Goal: Task Accomplishment & Management: Complete application form

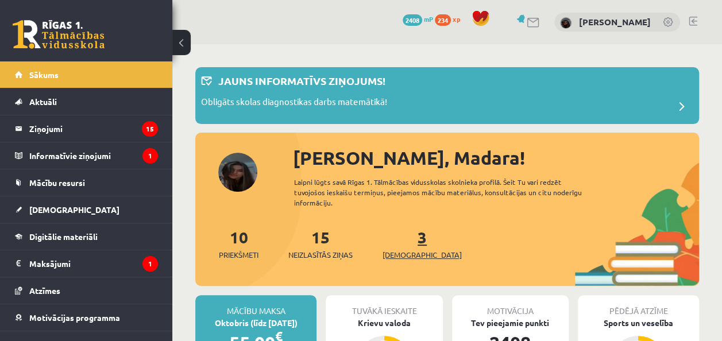
drag, startPoint x: 417, startPoint y: 245, endPoint x: 405, endPoint y: 245, distance: 12.1
click at [405, 245] on div "3 Ieskaites" at bounding box center [421, 243] width 79 height 36
click at [405, 245] on link "3 Ieskaites" at bounding box center [421, 244] width 79 height 34
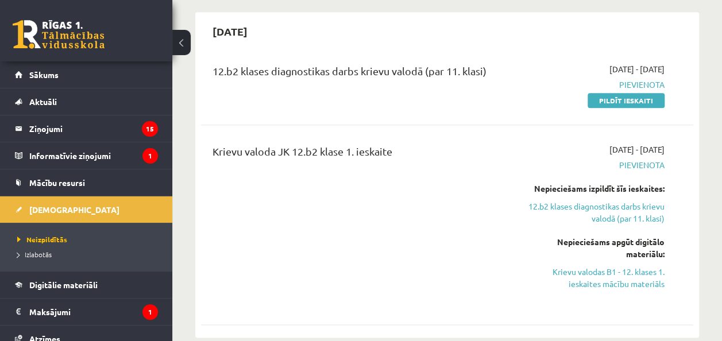
scroll to position [490, 0]
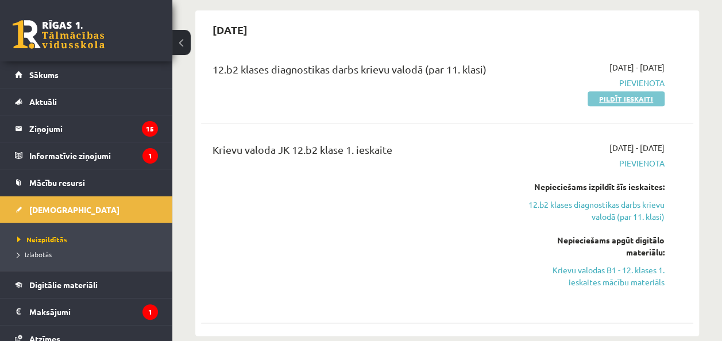
click at [628, 91] on link "Pildīt ieskaiti" at bounding box center [625, 98] width 77 height 15
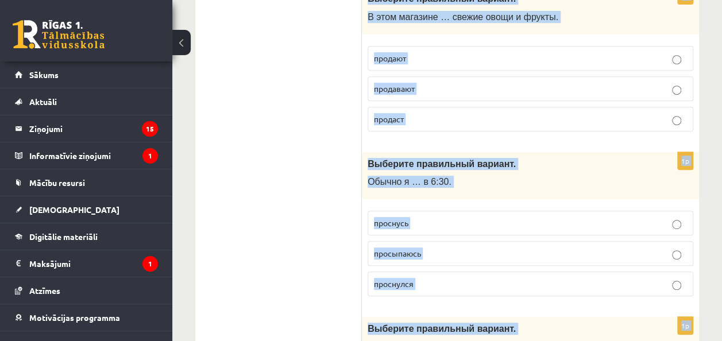
scroll to position [4631, 0]
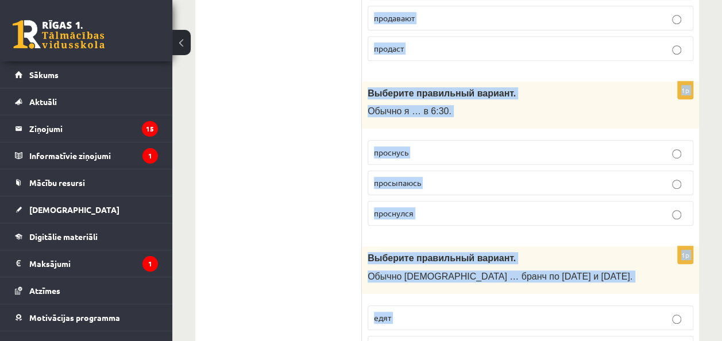
drag, startPoint x: 367, startPoint y: 72, endPoint x: 427, endPoint y: 284, distance: 219.5
copy form "Выберите правильный вариант. Мне нравится активный образ жизни, поэтому я заним…"
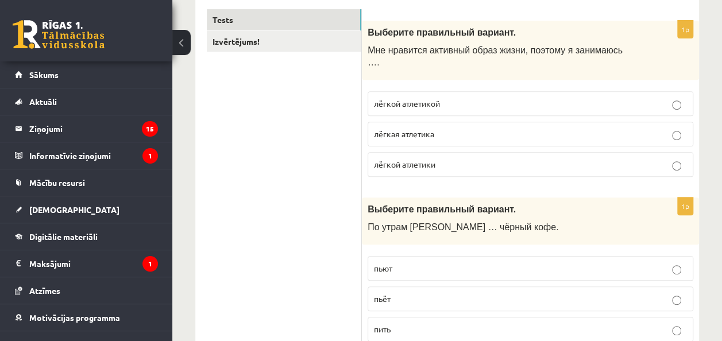
scroll to position [195, 0]
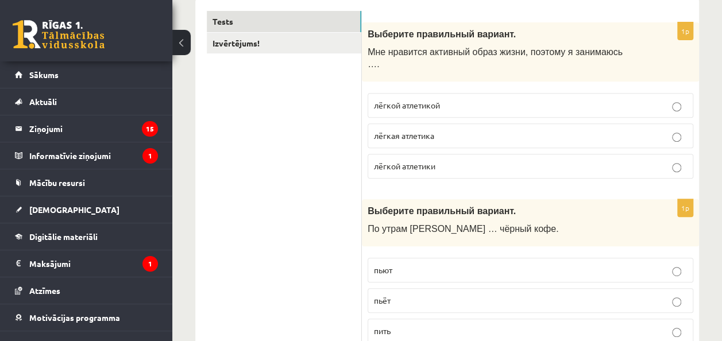
click at [432, 100] on span "лёгкой атлетикой" at bounding box center [407, 105] width 66 height 10
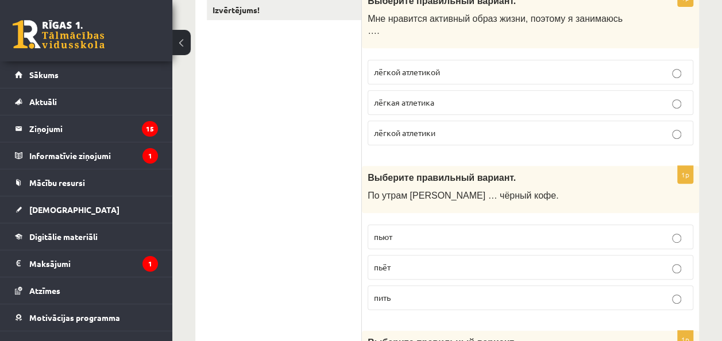
scroll to position [255, 0]
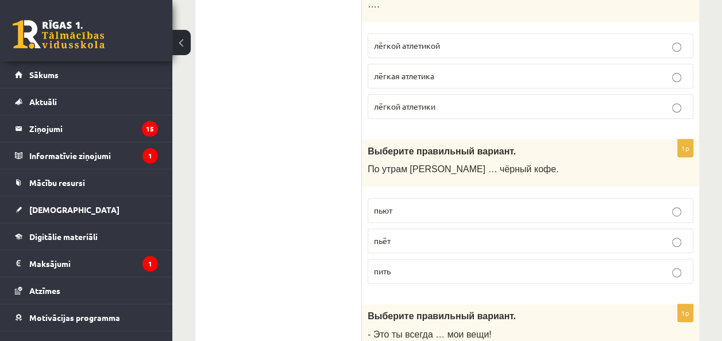
click at [399, 235] on p "пьёт" at bounding box center [530, 241] width 313 height 12
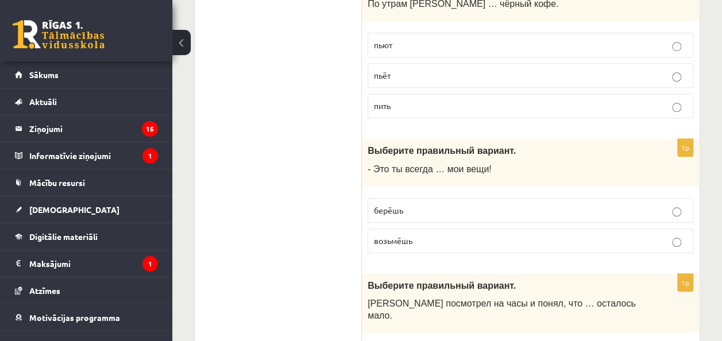
scroll to position [427, 0]
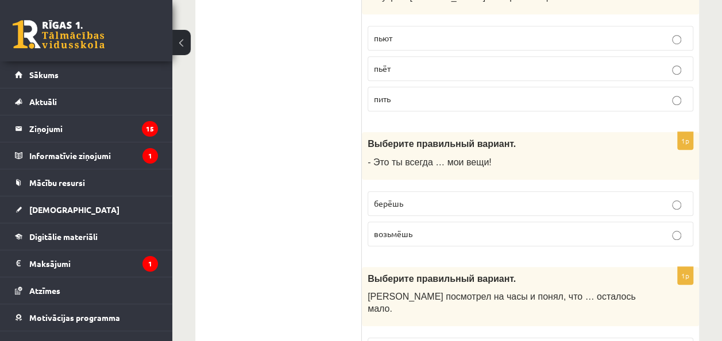
click at [390, 198] on span "берёшь" at bounding box center [388, 203] width 29 height 10
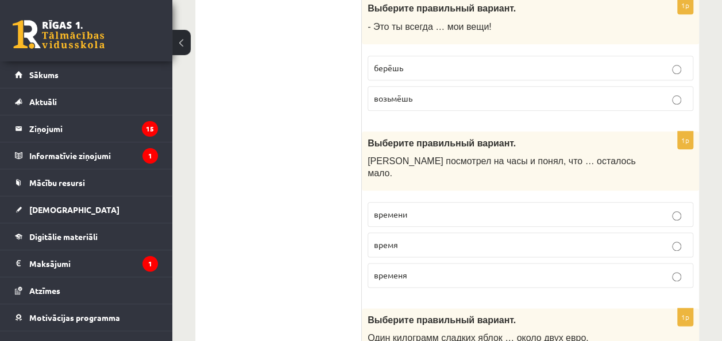
scroll to position [580, 0]
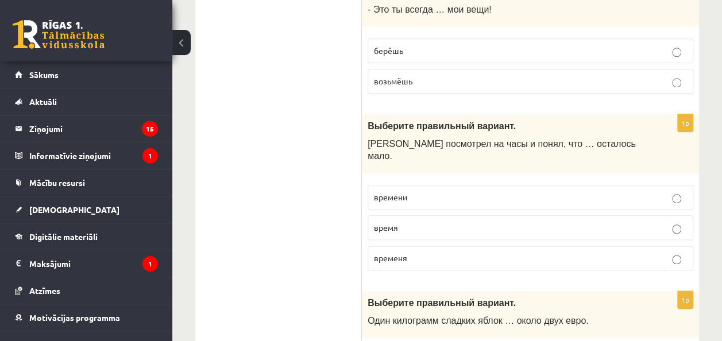
click at [416, 191] on p "времени" at bounding box center [530, 197] width 313 height 12
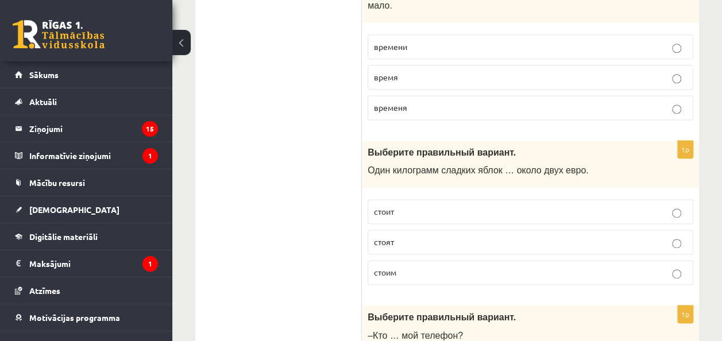
scroll to position [733, 0]
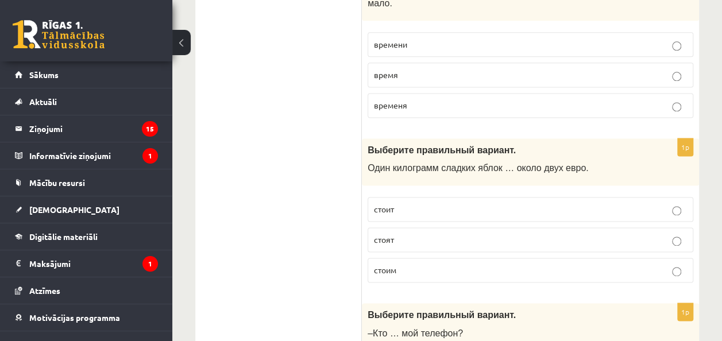
click at [385, 204] on span "стоит" at bounding box center [384, 209] width 20 height 10
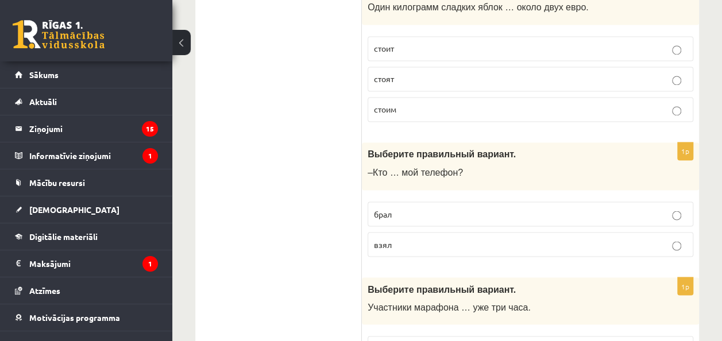
scroll to position [894, 0]
click at [409, 237] on p "взял" at bounding box center [530, 243] width 313 height 12
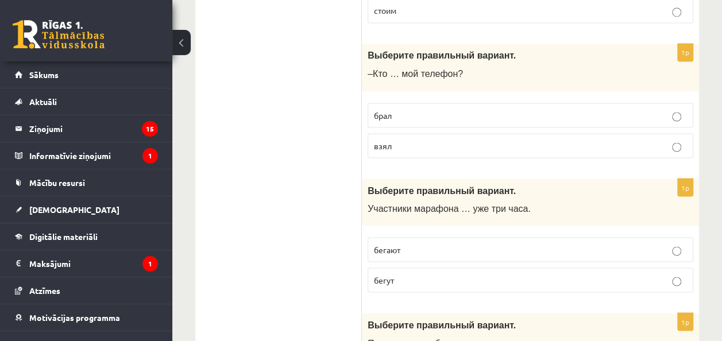
scroll to position [989, 0]
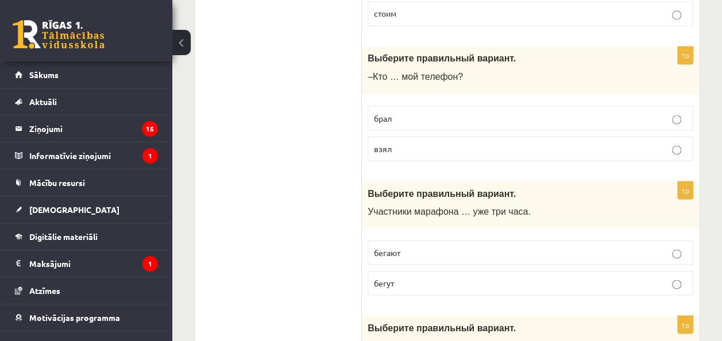
click at [407, 277] on p "бегут" at bounding box center [530, 283] width 313 height 12
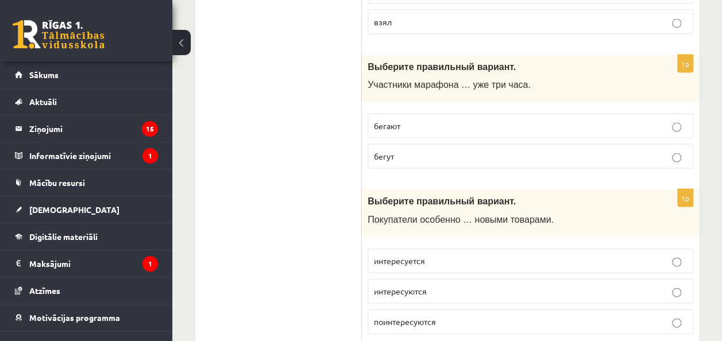
scroll to position [1164, 0]
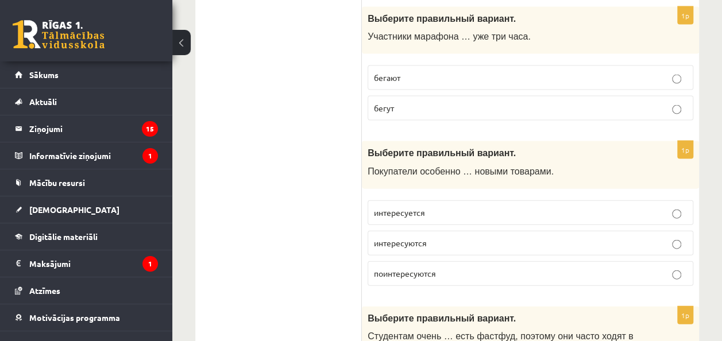
click at [435, 268] on span "поинтересуются" at bounding box center [405, 273] width 62 height 10
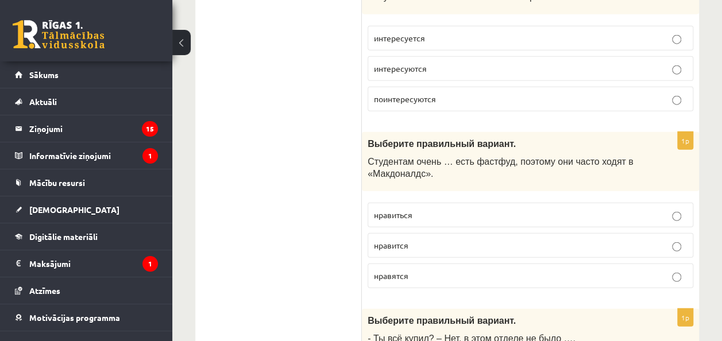
scroll to position [1342, 0]
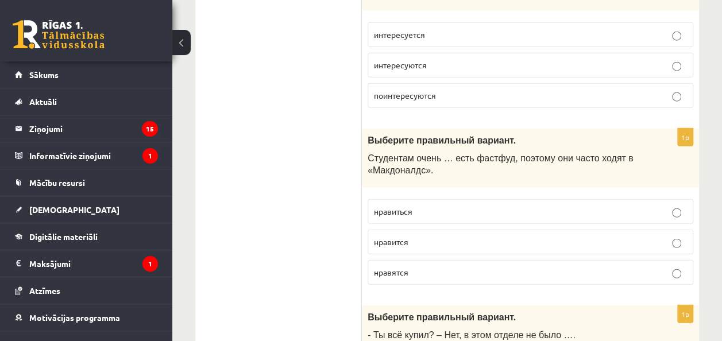
click at [412, 236] on p "нравится" at bounding box center [530, 242] width 313 height 12
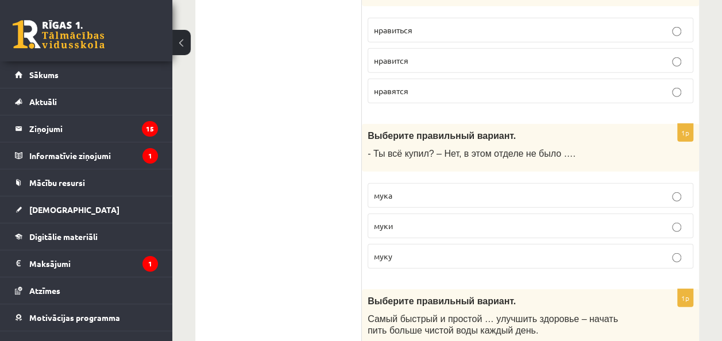
scroll to position [1534, 0]
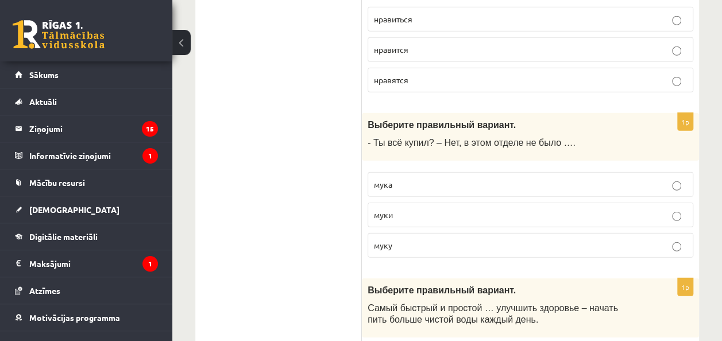
click at [424, 209] on p "муки" at bounding box center [530, 215] width 313 height 12
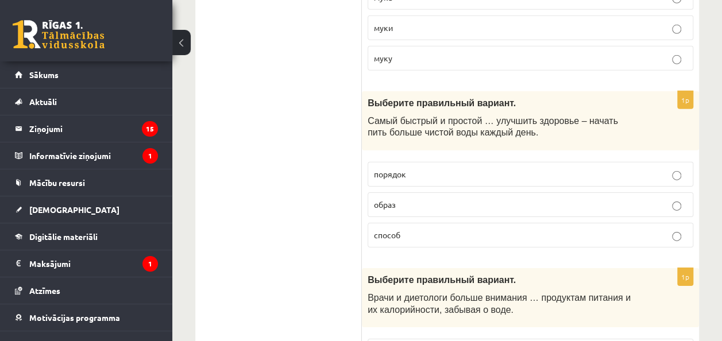
scroll to position [1720, 0]
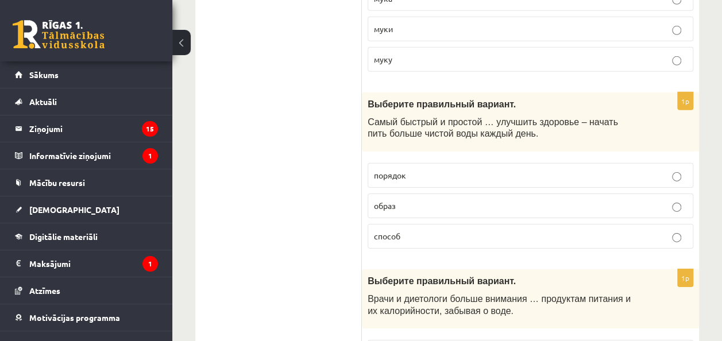
click at [424, 224] on label "способ" at bounding box center [530, 236] width 326 height 25
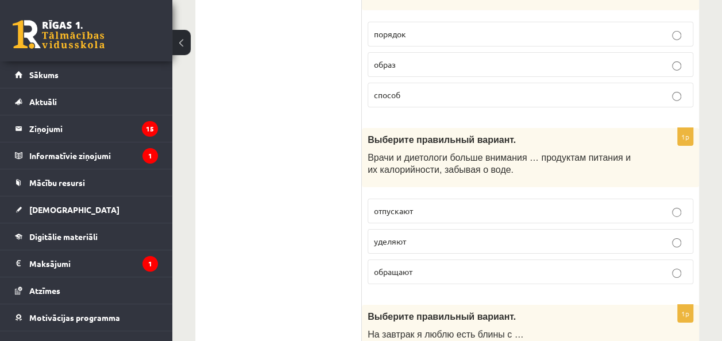
scroll to position [1859, 0]
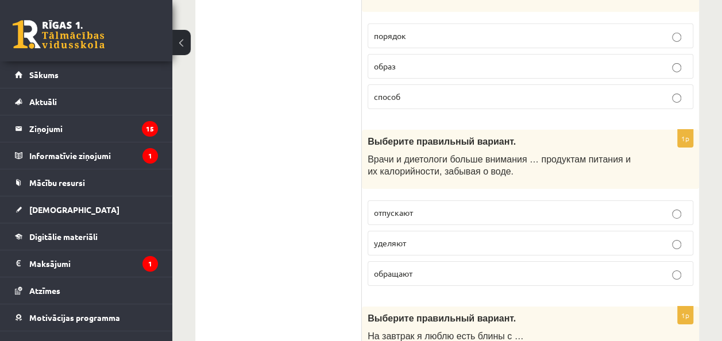
click at [411, 237] on p "уделяют" at bounding box center [530, 243] width 313 height 12
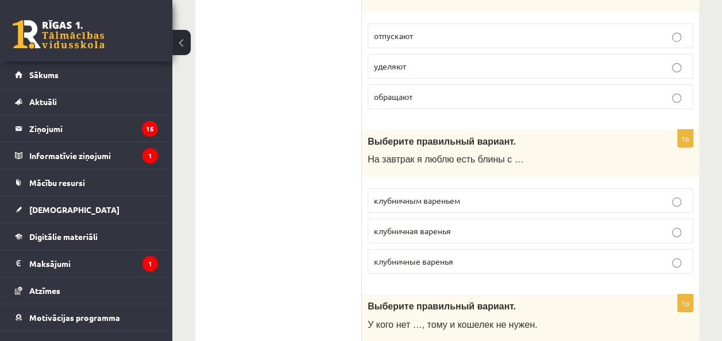
scroll to position [2036, 0]
click at [457, 196] on span "клубничным вареньем" at bounding box center [417, 201] width 86 height 10
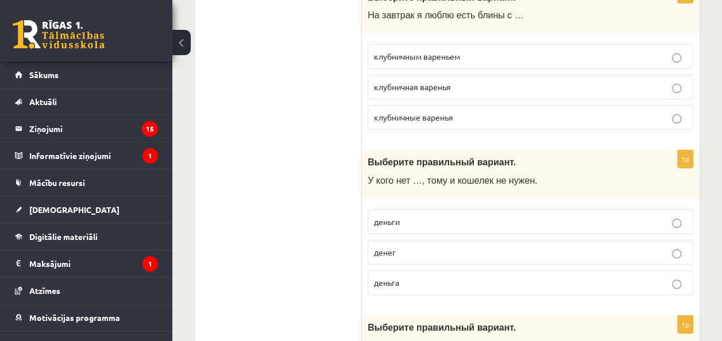
scroll to position [2181, 0]
click at [405, 246] on p "денег" at bounding box center [530, 252] width 313 height 12
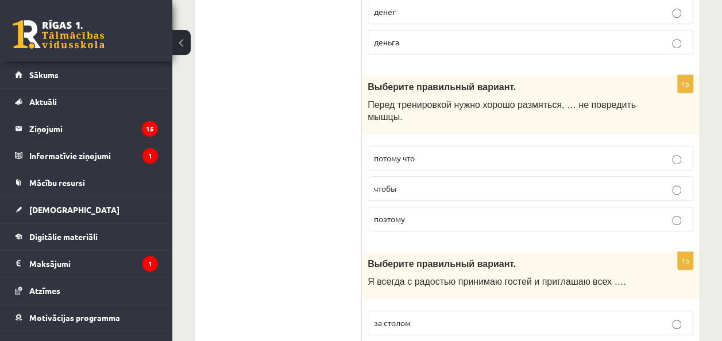
scroll to position [2423, 0]
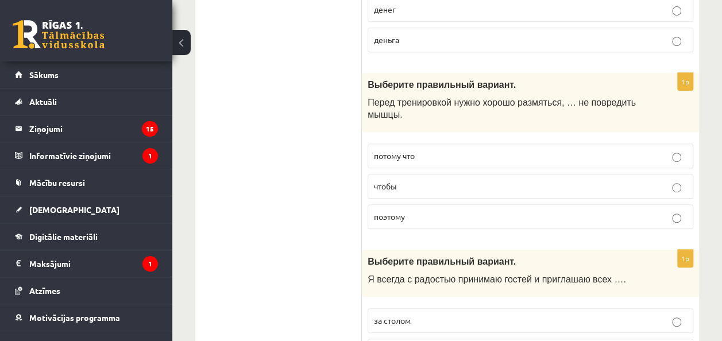
click at [451, 180] on p "чтобы" at bounding box center [530, 186] width 313 height 12
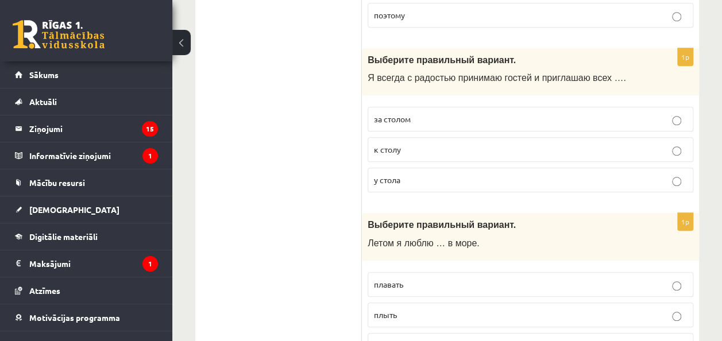
scroll to position [2625, 0]
click at [437, 143] on p "к столу" at bounding box center [530, 149] width 313 height 12
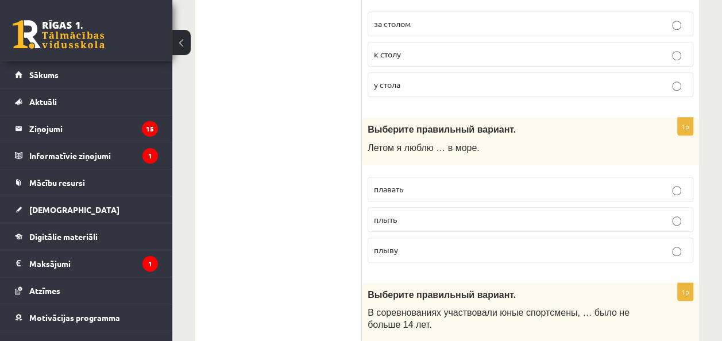
scroll to position [2723, 0]
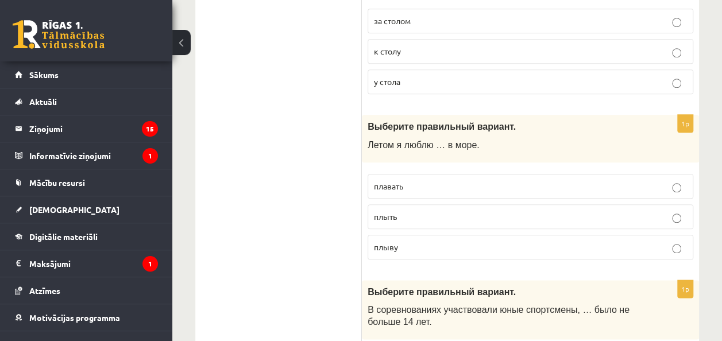
click at [414, 180] on p "плавать" at bounding box center [530, 186] width 313 height 12
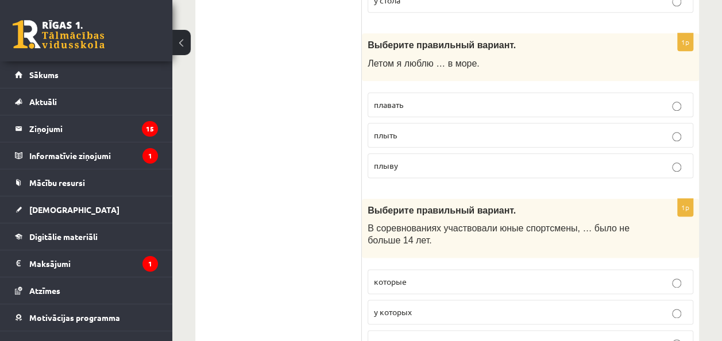
scroll to position [2877, 0]
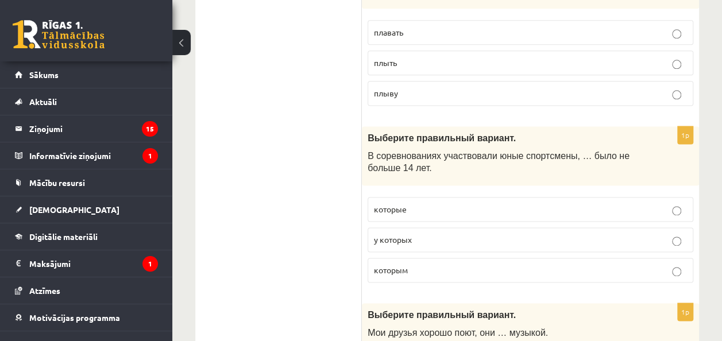
click at [405, 258] on label "которым" at bounding box center [530, 270] width 326 height 25
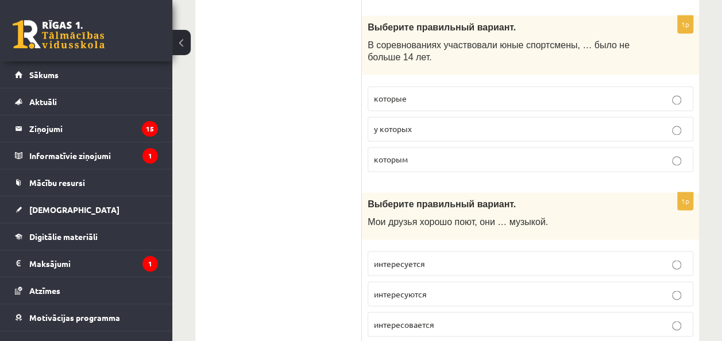
scroll to position [2998, 0]
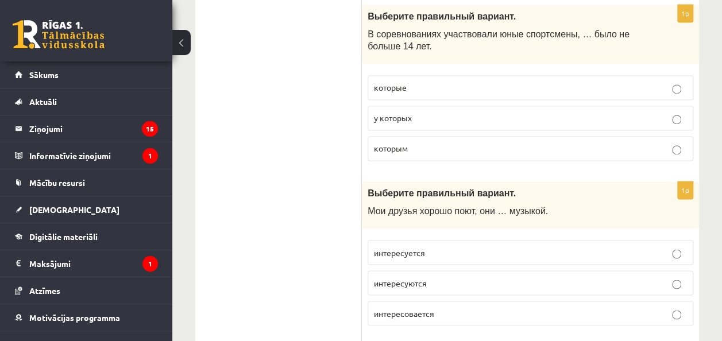
click at [413, 308] on span "интересовается" at bounding box center [404, 313] width 60 height 10
click at [462, 277] on p "интересуются" at bounding box center [530, 283] width 313 height 12
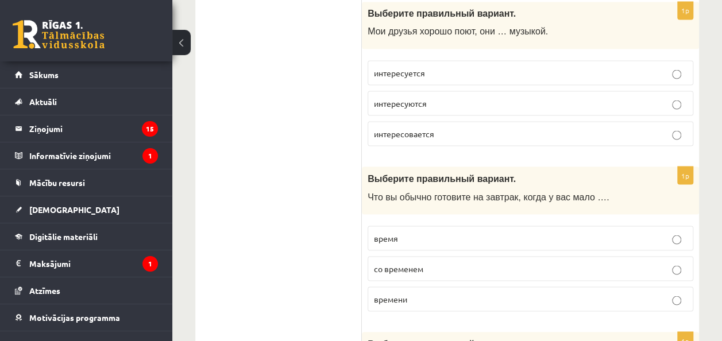
scroll to position [3204, 0]
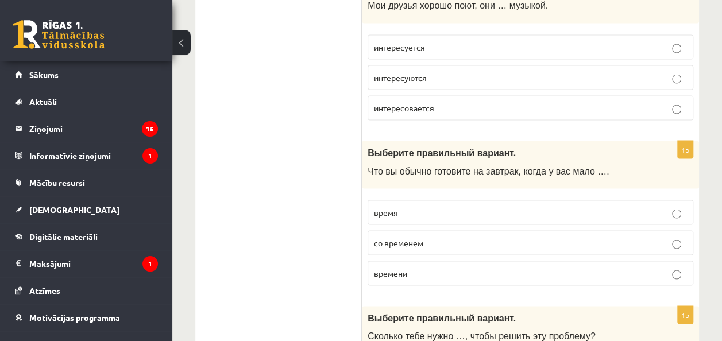
click at [462, 261] on label "времени" at bounding box center [530, 273] width 326 height 25
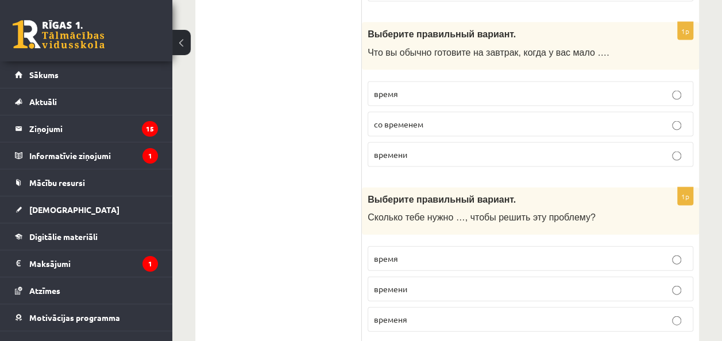
scroll to position [3323, 0]
click at [413, 276] on label "времени" at bounding box center [530, 288] width 326 height 25
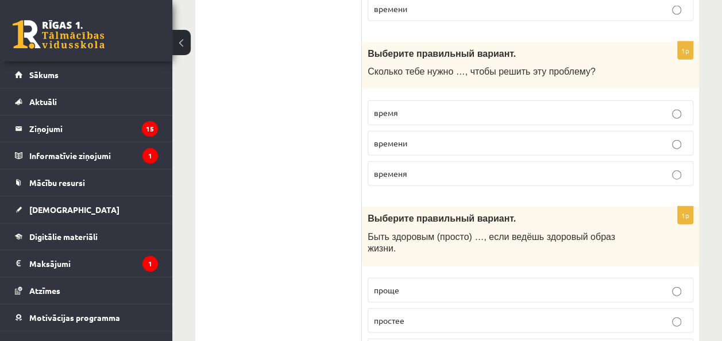
scroll to position [3470, 0]
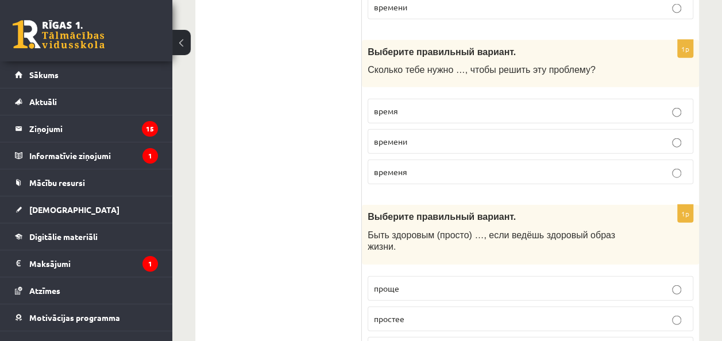
click at [414, 282] on p "проще" at bounding box center [530, 288] width 313 height 12
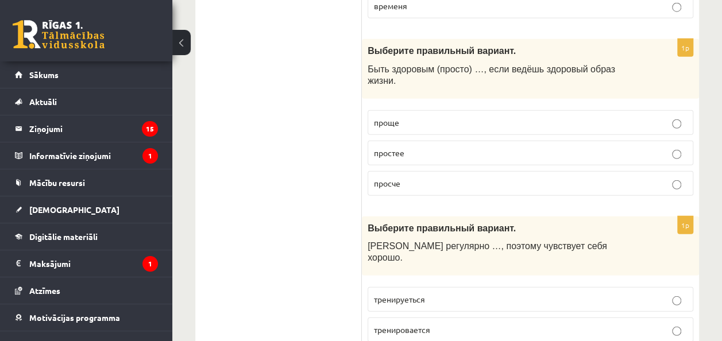
scroll to position [3639, 0]
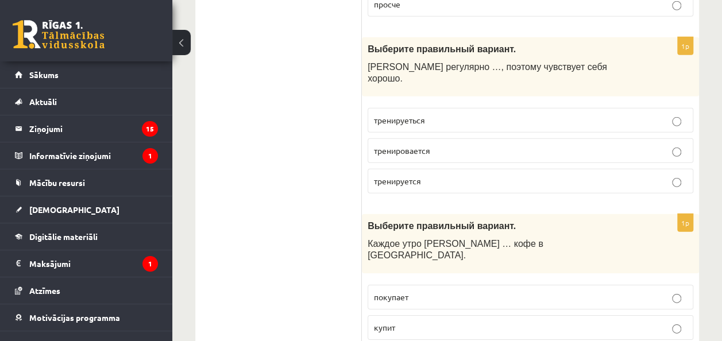
scroll to position [3816, 0]
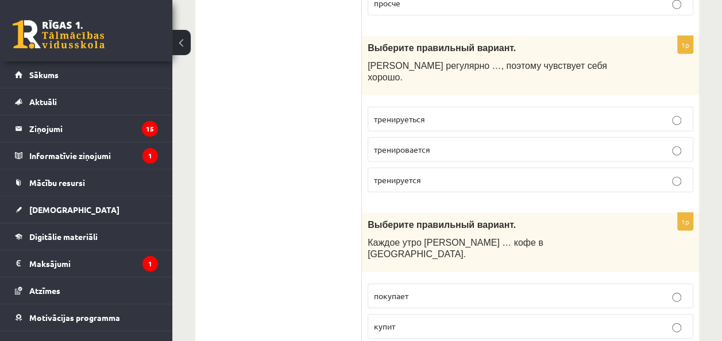
click at [407, 290] on span "покупает" at bounding box center [391, 295] width 34 height 10
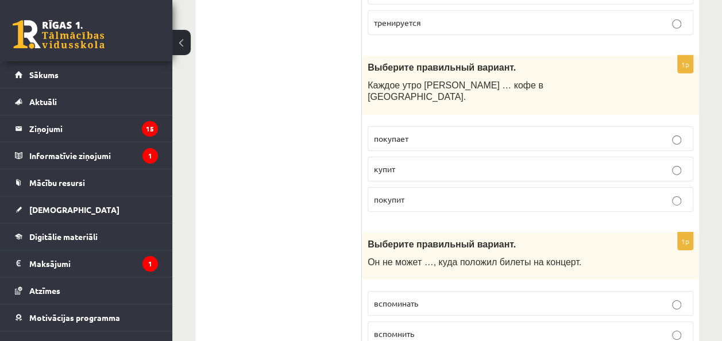
scroll to position [3974, 0]
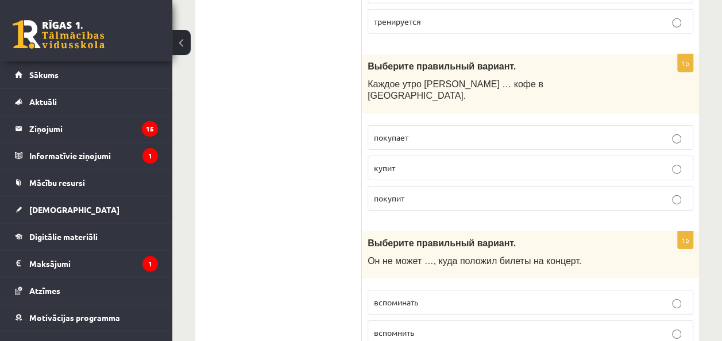
click at [397, 320] on label "вспомнить" at bounding box center [530, 332] width 326 height 25
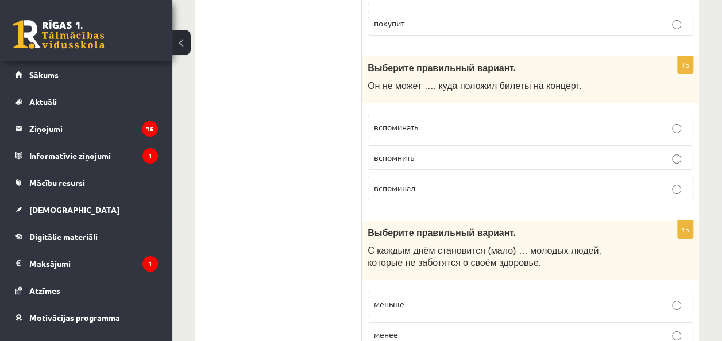
scroll to position [4149, 0]
click at [411, 299] on p "меньше" at bounding box center [530, 305] width 313 height 12
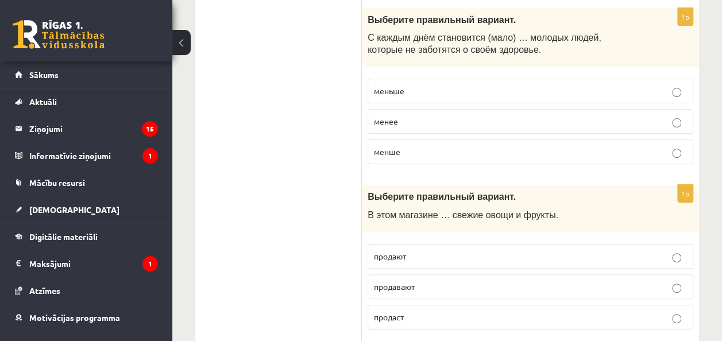
scroll to position [4363, 0]
click at [418, 250] on p "продают" at bounding box center [530, 256] width 313 height 12
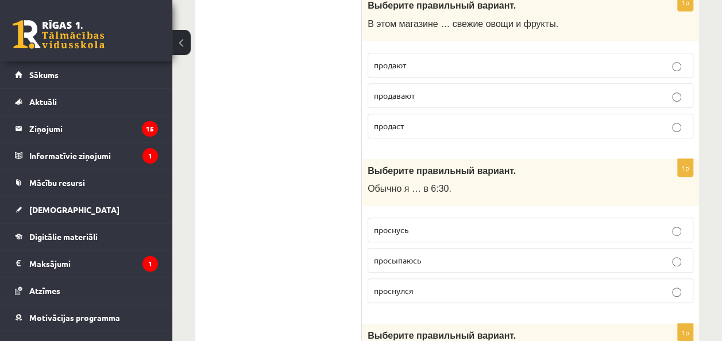
scroll to position [4555, 0]
click at [410, 247] on label "просыпаюсь" at bounding box center [530, 259] width 326 height 25
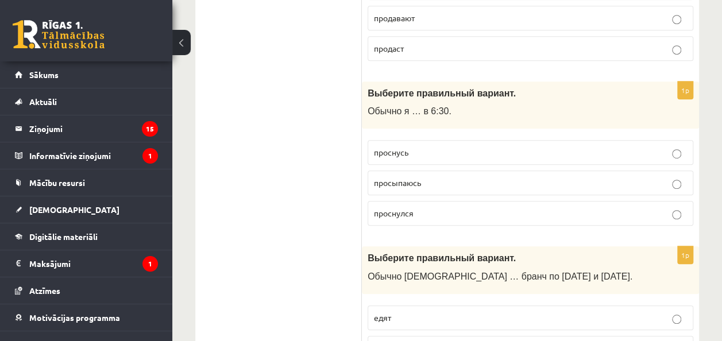
click at [420, 312] on p "едят" at bounding box center [530, 318] width 313 height 12
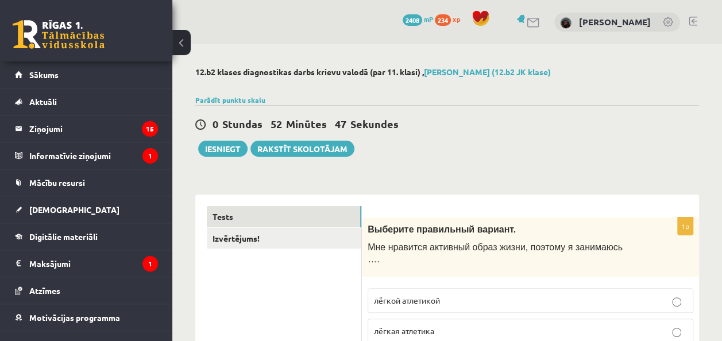
scroll to position [8, 0]
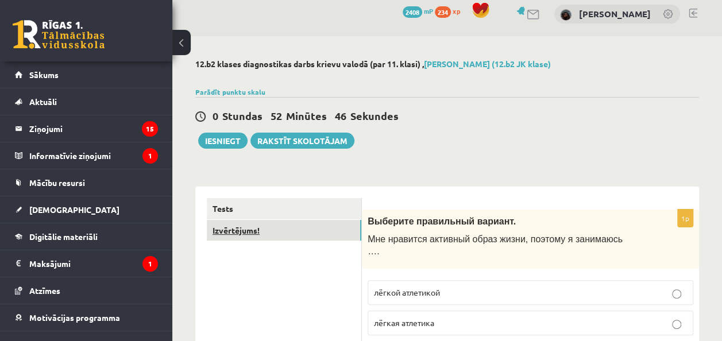
click at [280, 226] on link "Izvērtējums!" at bounding box center [284, 230] width 154 height 21
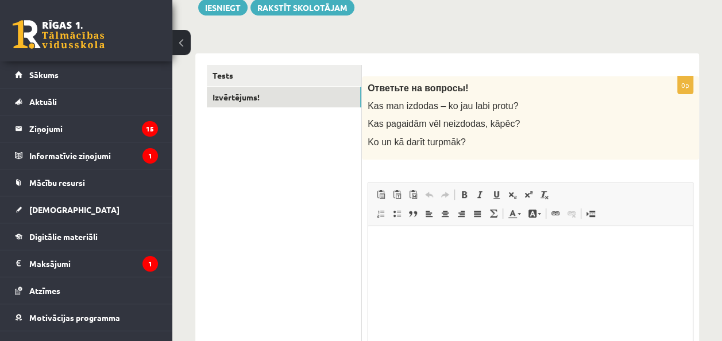
scroll to position [0, 0]
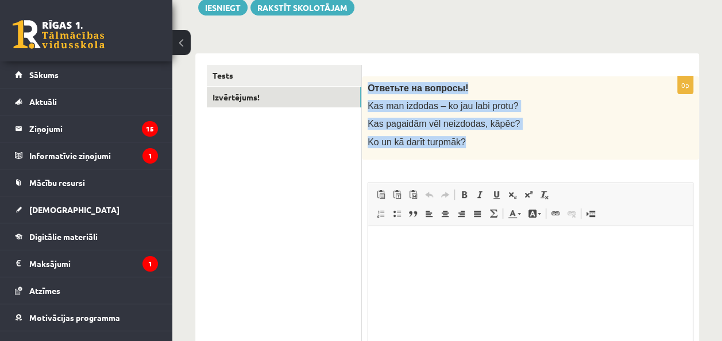
drag, startPoint x: 369, startPoint y: 83, endPoint x: 468, endPoint y: 143, distance: 116.2
click at [468, 143] on div "Ответьте на вопросы! Kas man izdodas – ko jau labi protu? Kas pagaidām vēl neiz…" at bounding box center [530, 117] width 337 height 83
copy div "Ответьте на вопросы! Kas man izdodas – ko jau labi protu? Kas pagaidām vēl neiz…"
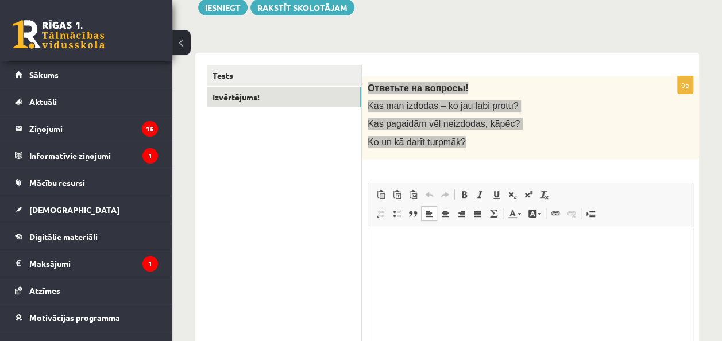
click at [443, 250] on html at bounding box center [530, 243] width 324 height 35
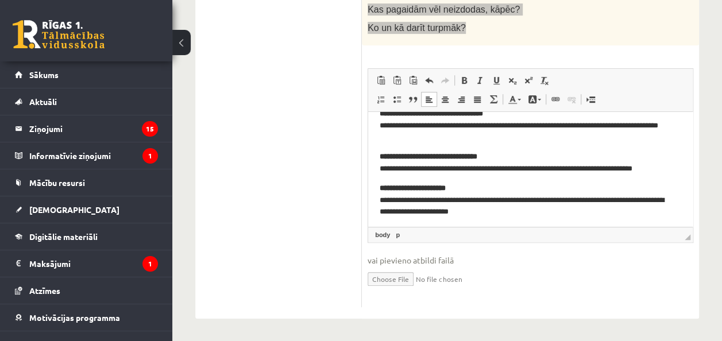
scroll to position [18, 0]
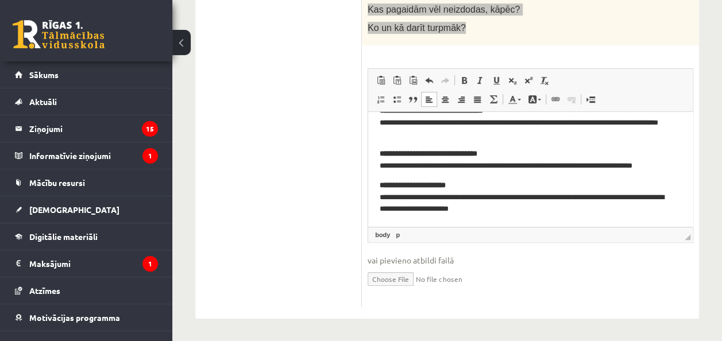
click at [601, 194] on p "**********" at bounding box center [525, 197] width 293 height 36
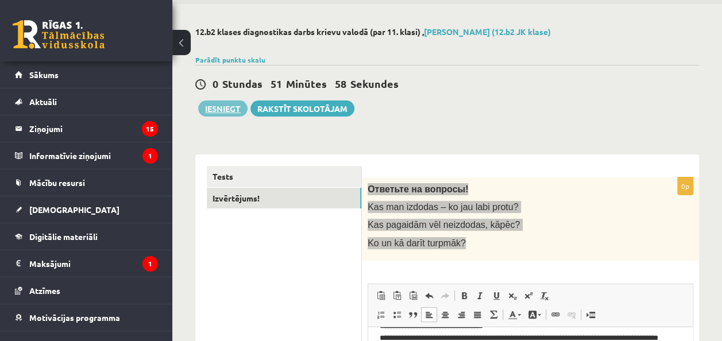
scroll to position [40, 0]
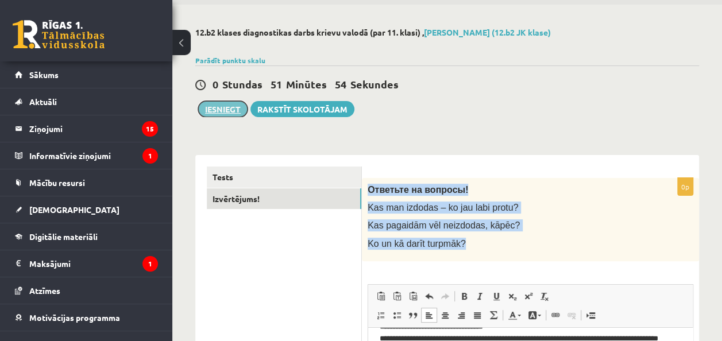
click at [219, 107] on button "Iesniegt" at bounding box center [222, 109] width 49 height 16
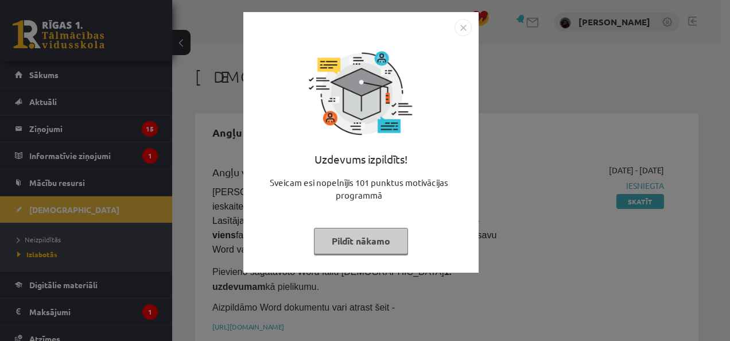
click at [350, 233] on button "Pildīt nākamo" at bounding box center [361, 241] width 94 height 26
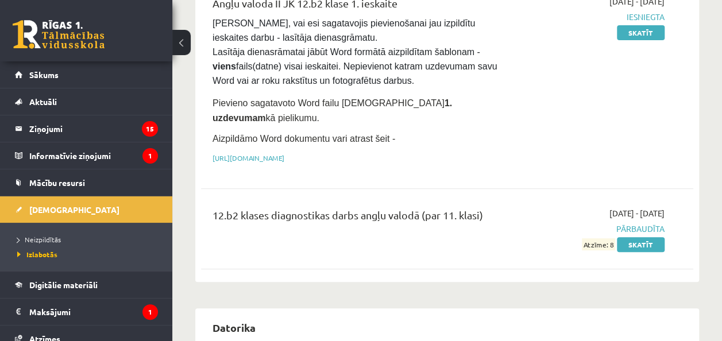
scroll to position [169, 0]
click at [85, 202] on link "[DEMOGRAPHIC_DATA]" at bounding box center [86, 209] width 143 height 26
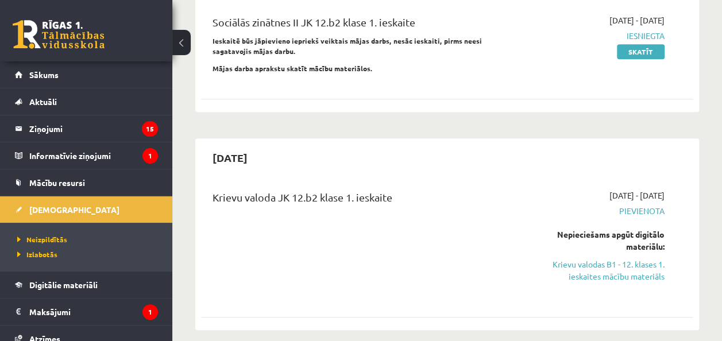
scroll to position [415, 0]
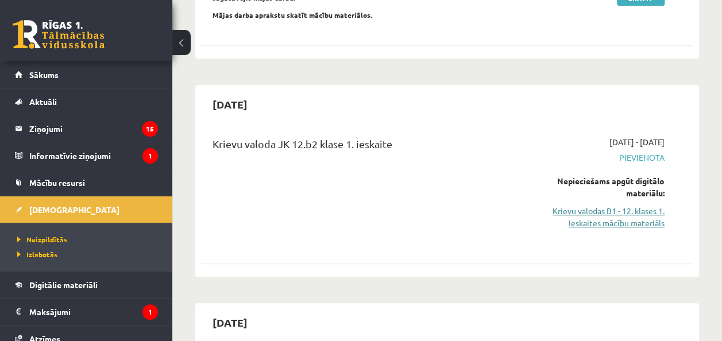
click at [595, 205] on link "Krievu valodas B1 - 12. klases 1. ieskaites mācību materiāls" at bounding box center [594, 217] width 139 height 24
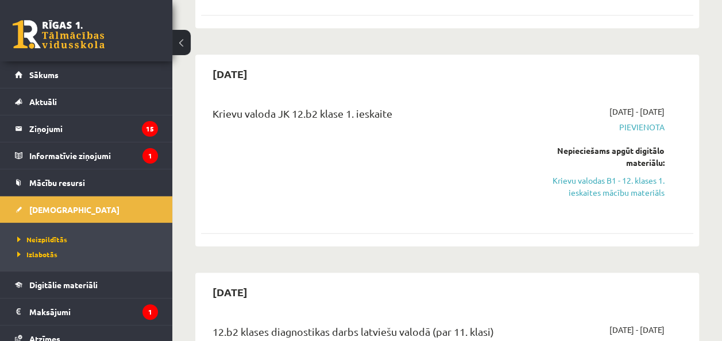
scroll to position [470, 0]
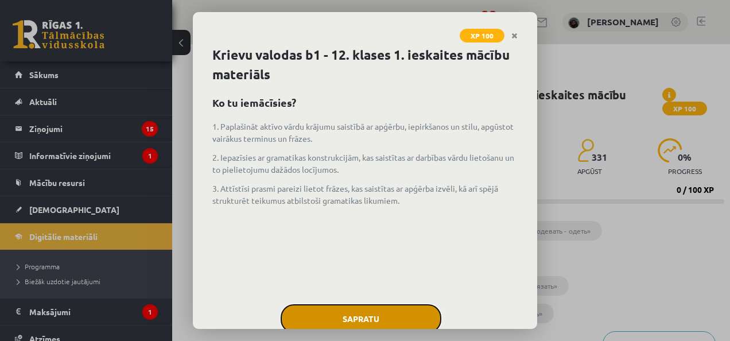
click at [349, 312] on button "Sapratu" at bounding box center [361, 318] width 161 height 29
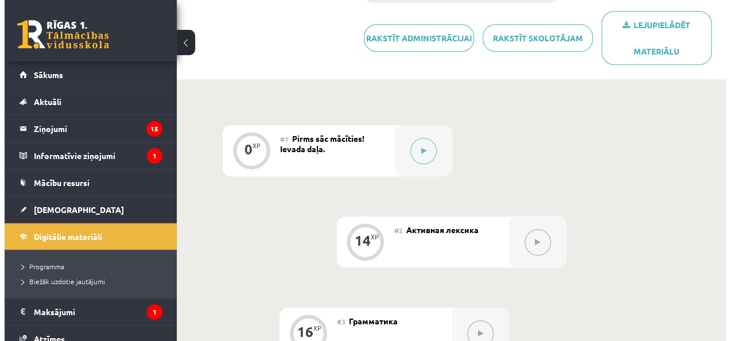
scroll to position [319, 0]
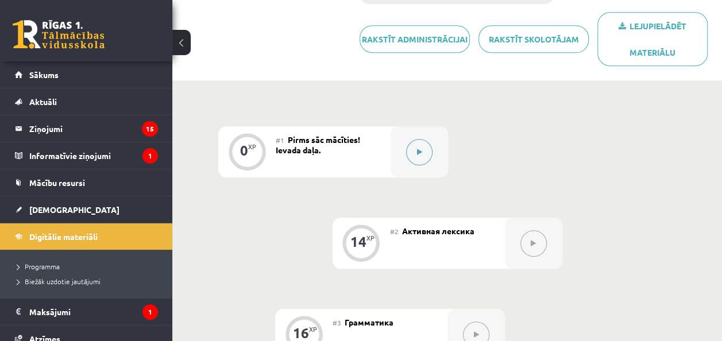
click at [426, 152] on button at bounding box center [419, 152] width 26 height 26
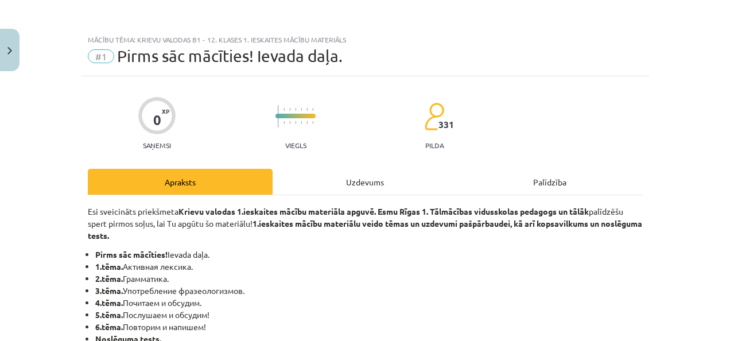
click at [362, 185] on div "Uzdevums" at bounding box center [365, 182] width 185 height 26
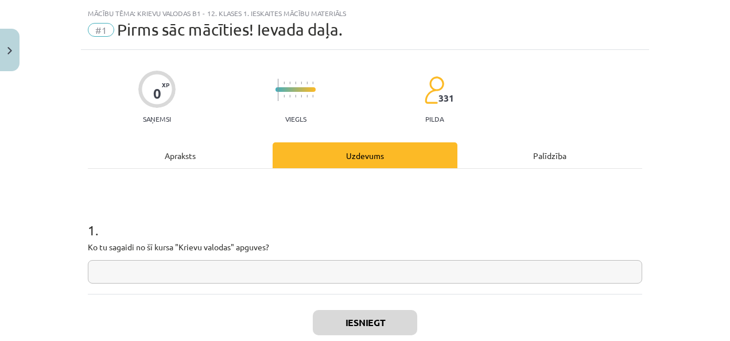
scroll to position [29, 0]
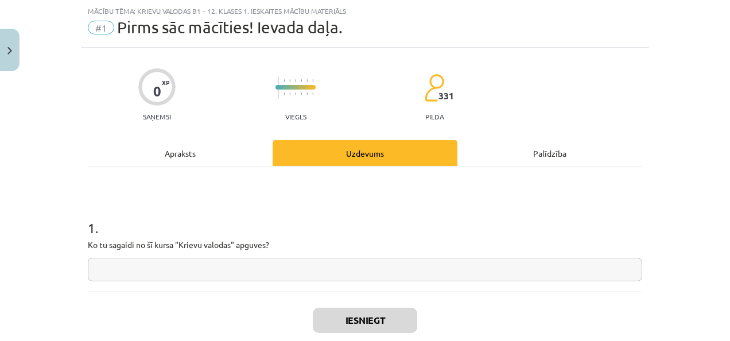
click at [282, 272] on input "text" at bounding box center [365, 270] width 555 height 24
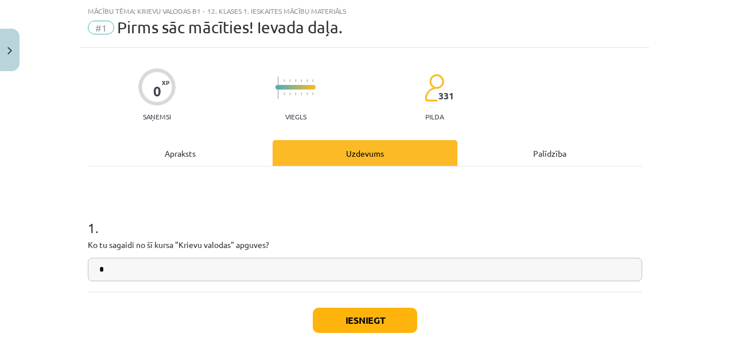
type input "*"
drag, startPoint x: 350, startPoint y: 304, endPoint x: 351, endPoint y: 311, distance: 7.0
click at [351, 311] on div "Iesniegt Aizvērt" at bounding box center [365, 332] width 555 height 80
click at [351, 311] on button "Iesniegt" at bounding box center [365, 320] width 104 height 25
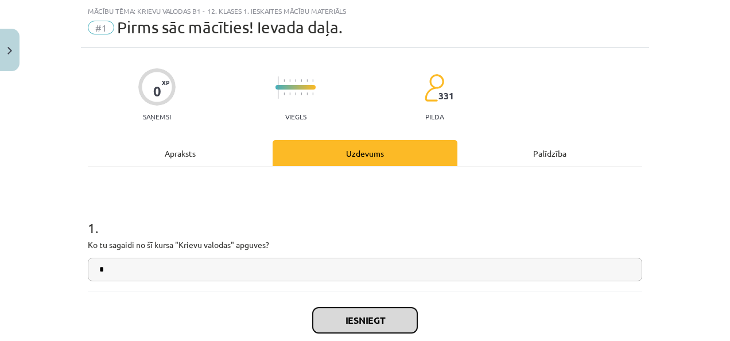
scroll to position [95, 0]
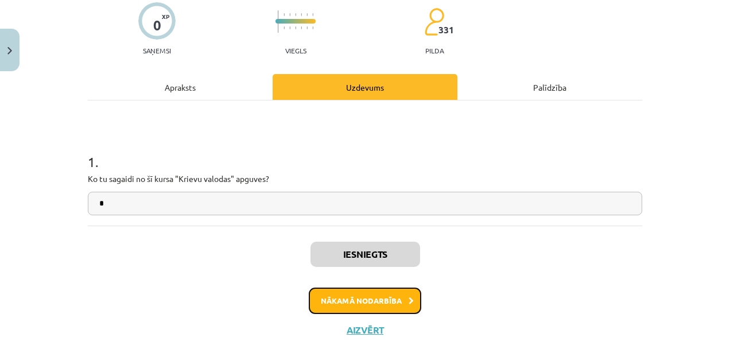
click at [356, 304] on button "Nākamā nodarbība" at bounding box center [365, 301] width 113 height 26
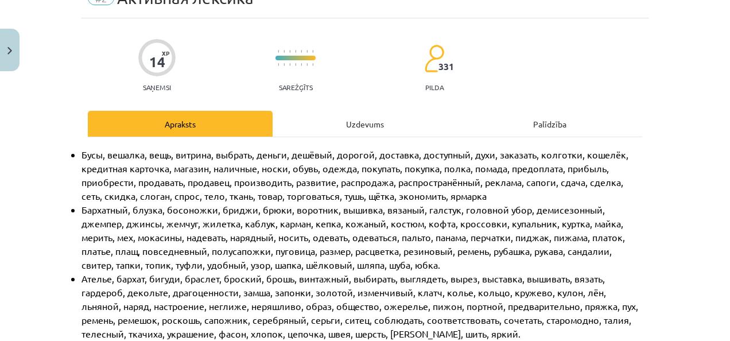
scroll to position [29, 0]
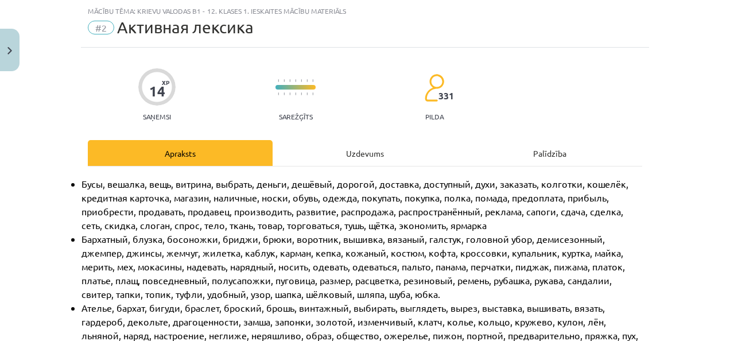
click at [350, 158] on div "Uzdevums" at bounding box center [365, 153] width 185 height 26
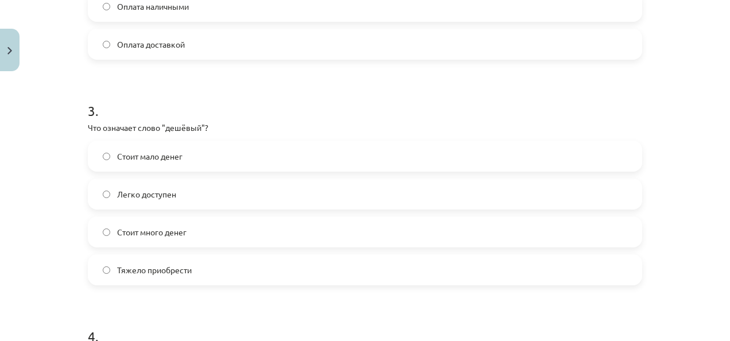
scroll to position [900, 0]
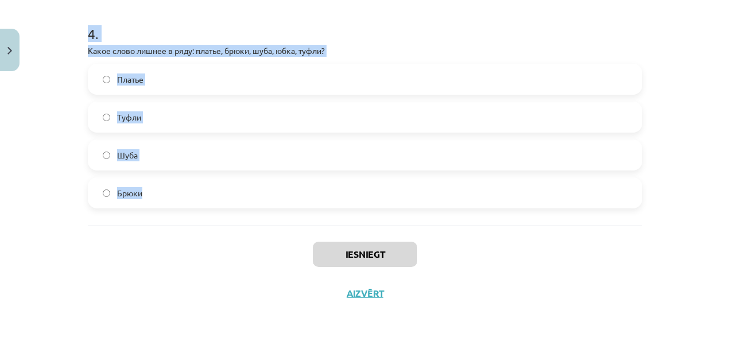
drag, startPoint x: 80, startPoint y: 10, endPoint x: 202, endPoint y: 183, distance: 211.0
copy form "1 . Какой из этих товаров относится к "одежде"? Ботинки Кружка Бусы Куртка 2 . …"
click at [52, 126] on div "Mācību tēma: Krievu valodas b1 - 12. klases 1. ieskaites mācību materiāls #2 Ак…" at bounding box center [365, 170] width 730 height 341
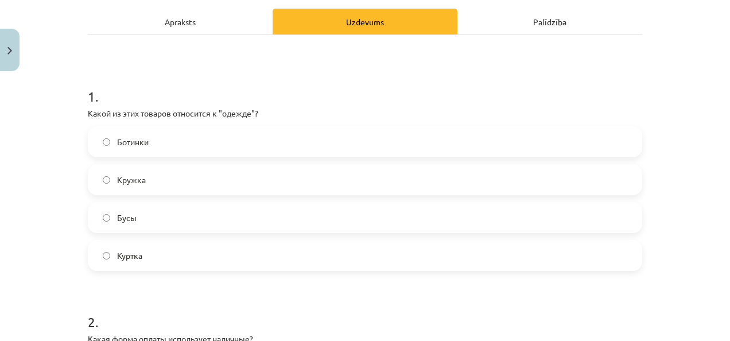
scroll to position [168, 0]
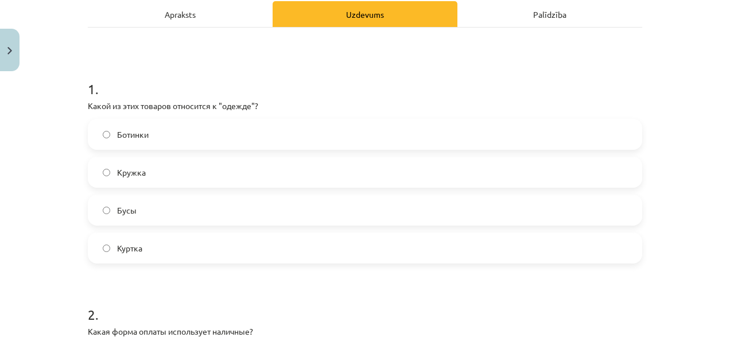
click at [130, 245] on span "Куртка" at bounding box center [129, 248] width 25 height 12
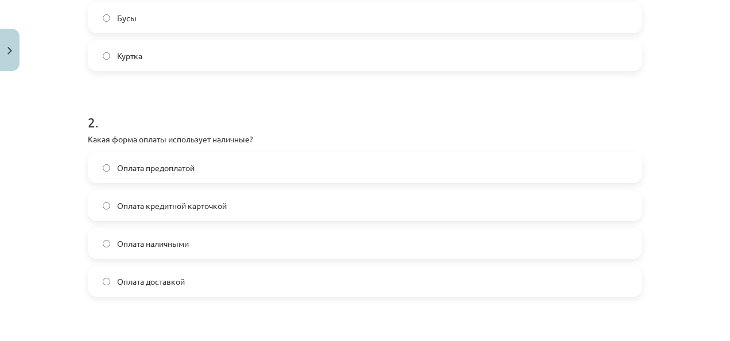
scroll to position [395, 0]
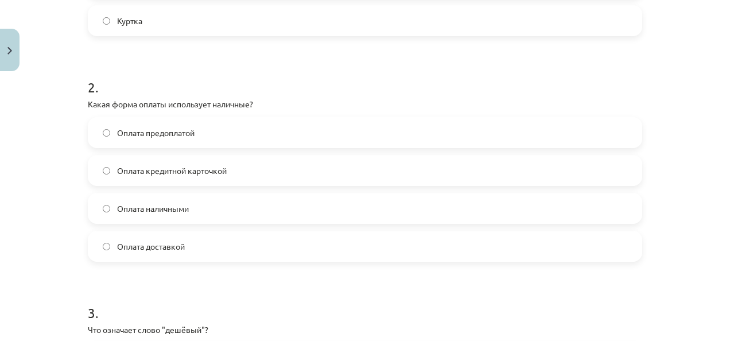
click at [157, 211] on span "Оплата наличными" at bounding box center [153, 209] width 72 height 12
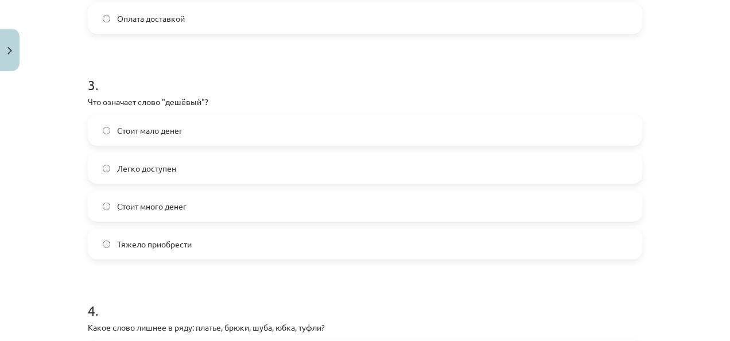
scroll to position [623, 0]
click at [161, 204] on span "Стоит много денег" at bounding box center [151, 206] width 69 height 12
click at [195, 124] on label "Стоит мало денег" at bounding box center [365, 129] width 552 height 29
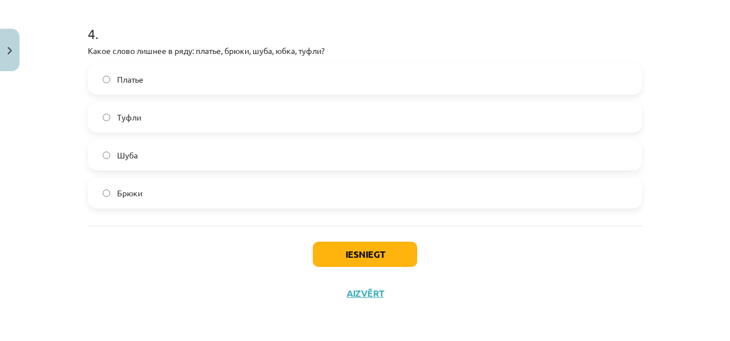
click at [146, 121] on label "Туфли" at bounding box center [365, 117] width 552 height 29
click at [330, 250] on button "Iesniegt" at bounding box center [365, 254] width 104 height 25
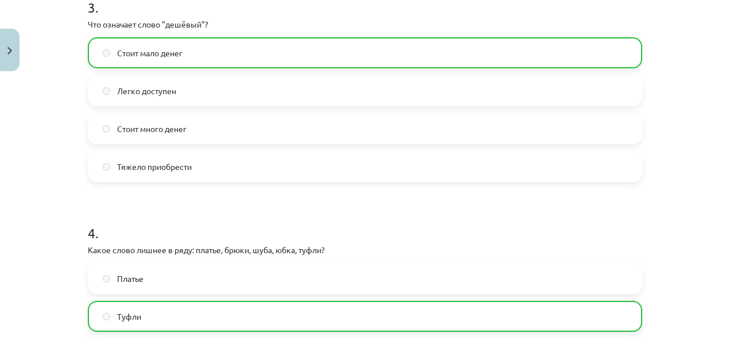
scroll to position [936, 0]
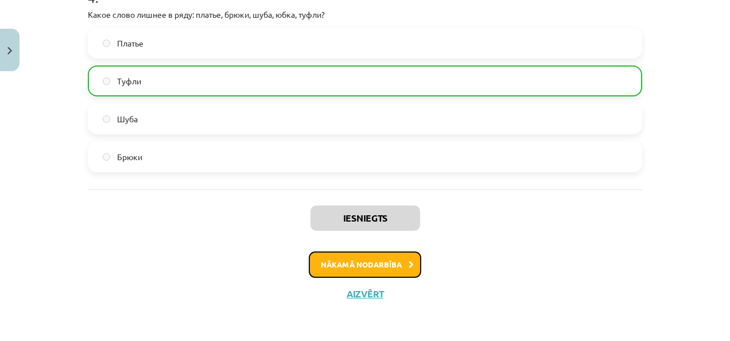
click at [338, 258] on button "Nākamā nodarbība" at bounding box center [365, 264] width 113 height 26
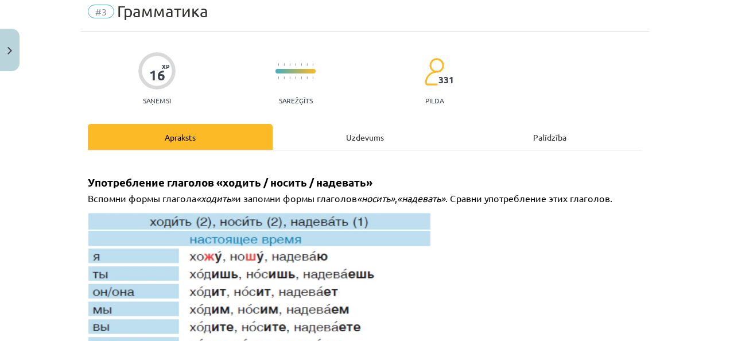
scroll to position [29, 0]
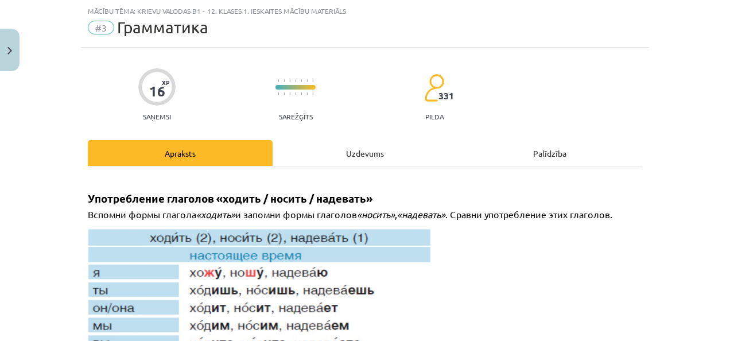
click at [348, 154] on div "Uzdevums" at bounding box center [365, 153] width 185 height 26
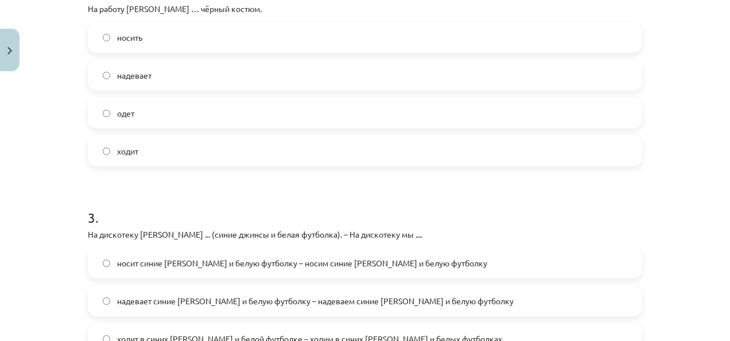
scroll to position [919, 0]
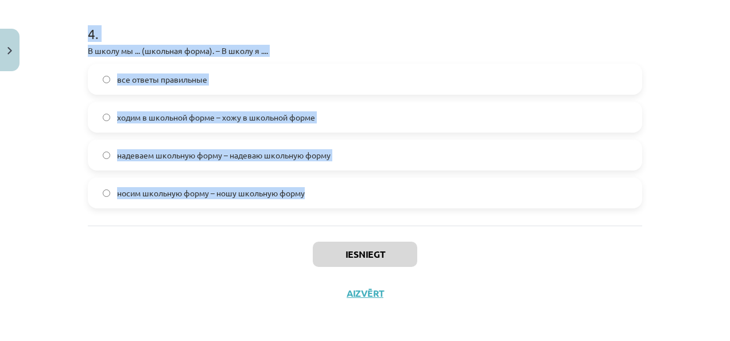
drag, startPoint x: 80, startPoint y: 222, endPoint x: 342, endPoint y: 192, distance: 263.5
copy form "1 . Какое слово лишнее? Бархат, шёлк, лён, металл, кружево, шерсть, хлопок, кож…"
click at [47, 141] on div "Mācību tēma: Krievu valodas b1 - 12. klases 1. ieskaites mācību materiāls #3 Гр…" at bounding box center [365, 170] width 730 height 341
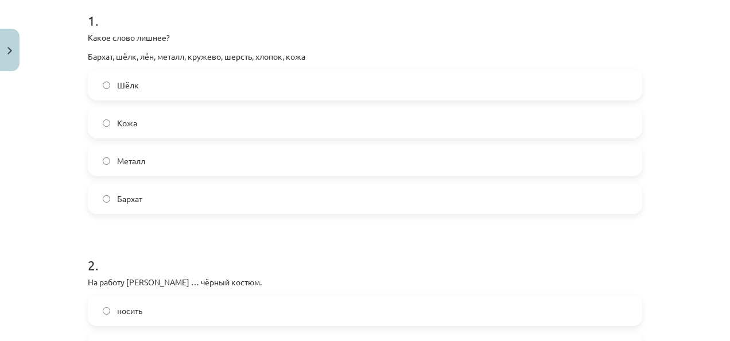
scroll to position [211, 0]
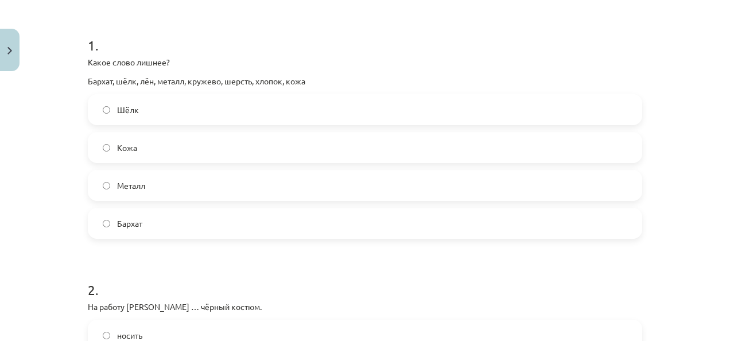
click at [150, 183] on label "Металл" at bounding box center [365, 185] width 552 height 29
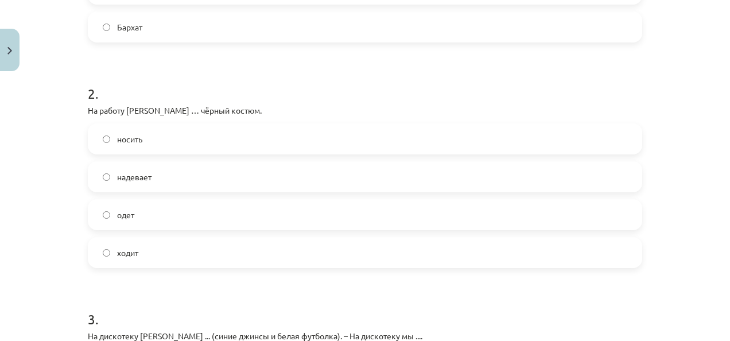
click at [173, 179] on label "надевает" at bounding box center [365, 176] width 552 height 29
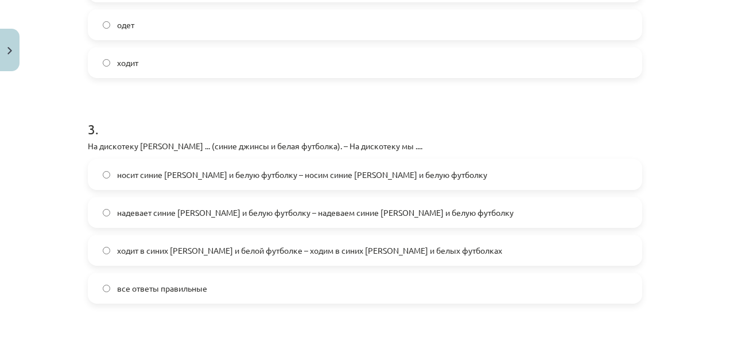
scroll to position [677, 0]
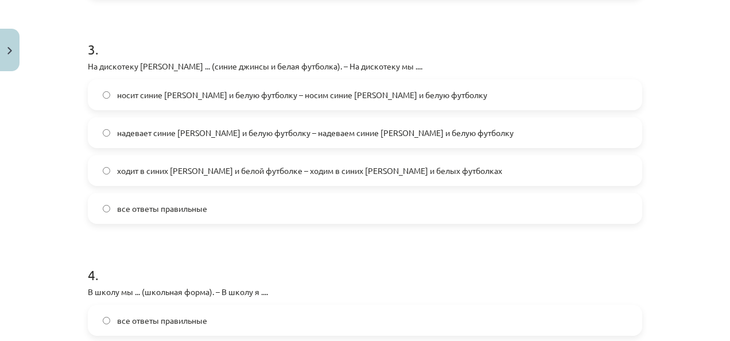
click at [302, 134] on span "надевает синие джинсы и белую футболку – надеваем синие джинсы и белую футболку" at bounding box center [315, 133] width 397 height 12
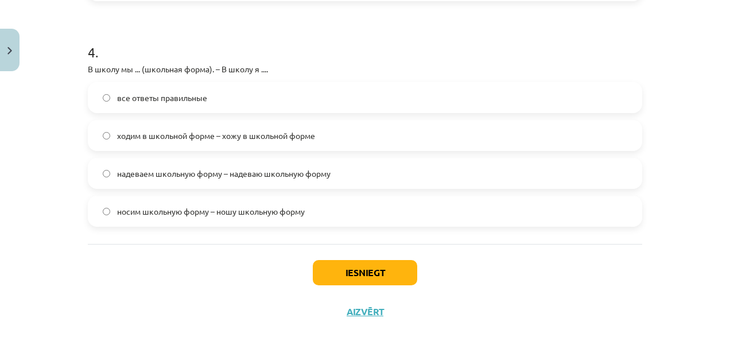
scroll to position [901, 0]
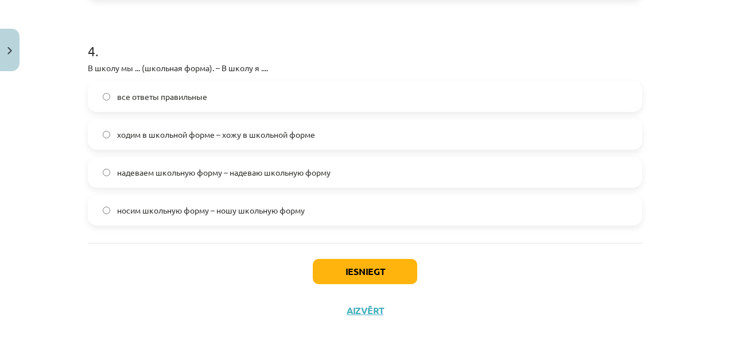
click at [158, 95] on span "все ответы правильные" at bounding box center [162, 97] width 90 height 12
click at [350, 272] on button "Iesniegt" at bounding box center [365, 271] width 104 height 25
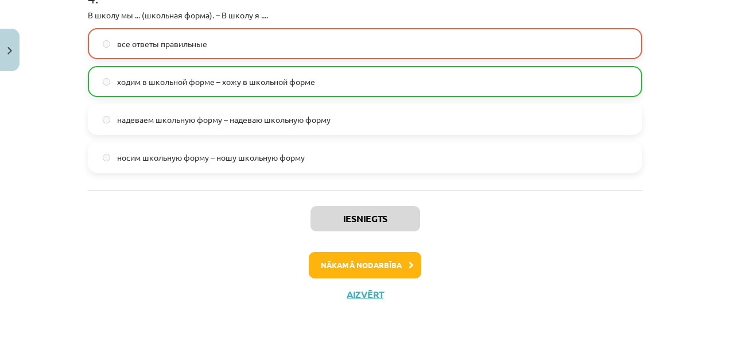
scroll to position [954, 0]
click at [393, 262] on button "Nākamā nodarbība" at bounding box center [365, 265] width 113 height 26
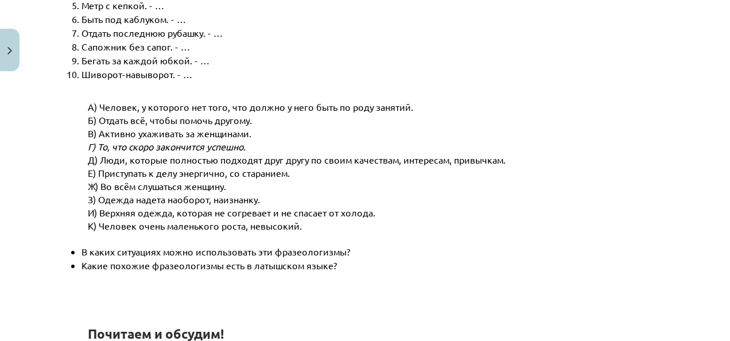
scroll to position [29, 0]
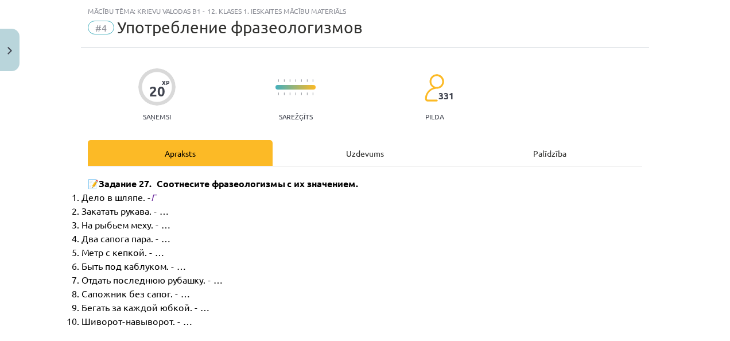
click at [375, 149] on div "Uzdevums" at bounding box center [365, 153] width 185 height 26
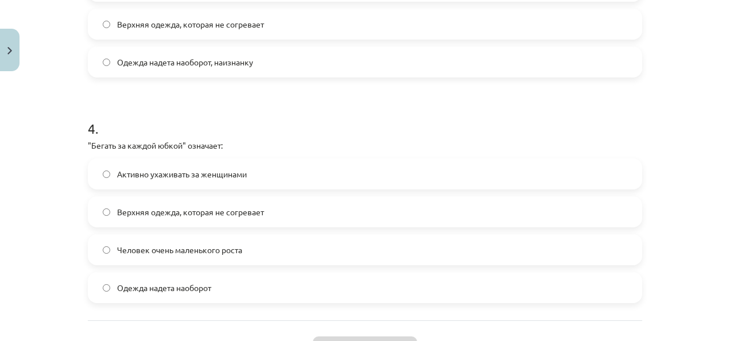
scroll to position [900, 0]
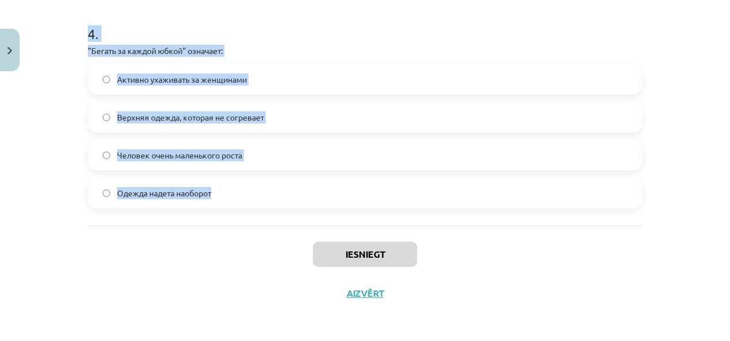
drag, startPoint x: 85, startPoint y: 102, endPoint x: 308, endPoint y: 189, distance: 239.8
copy form "1 . "Два сапога пара" означает: Человек очень маленького роста Обычная пара обу…"
click at [54, 164] on div "Mācību tēma: Krievu valodas b1 - 12. klases 1. ieskaites mācību materiāls #4 Уп…" at bounding box center [365, 170] width 730 height 341
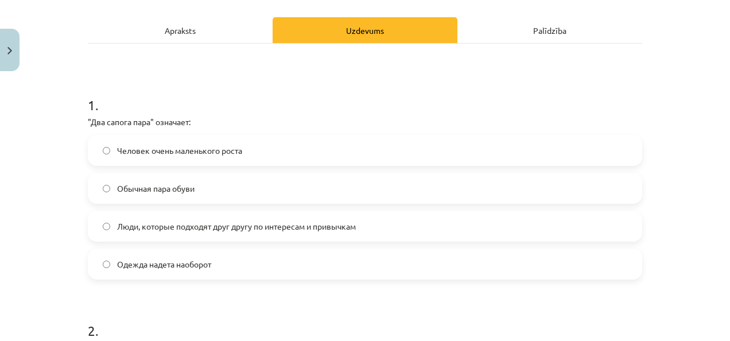
scroll to position [200, 0]
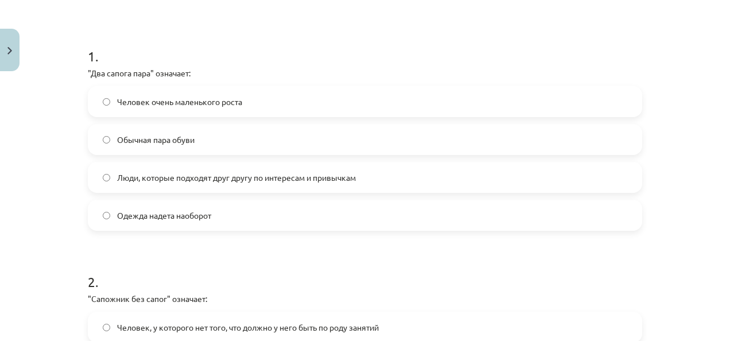
click at [170, 170] on label "Люди, которые подходят друг другу по интересам и привычкам" at bounding box center [365, 177] width 552 height 29
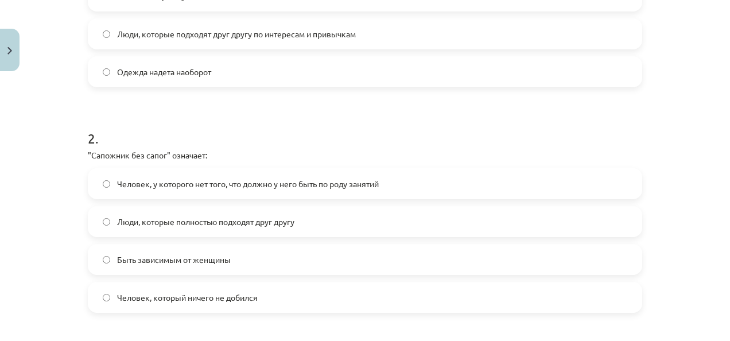
scroll to position [384, 0]
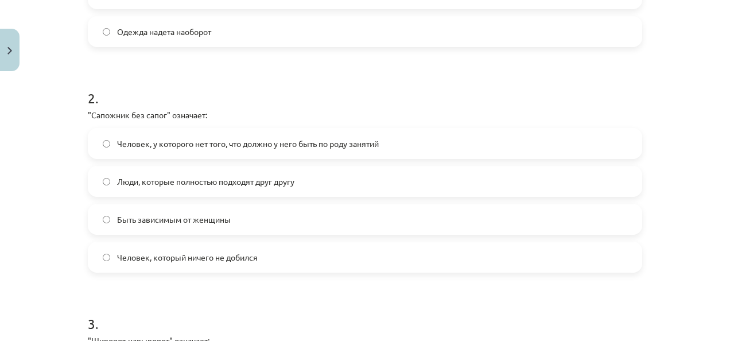
click at [134, 144] on span "Человек, у которого нет того, что должно у него быть по роду занятий" at bounding box center [248, 144] width 262 height 12
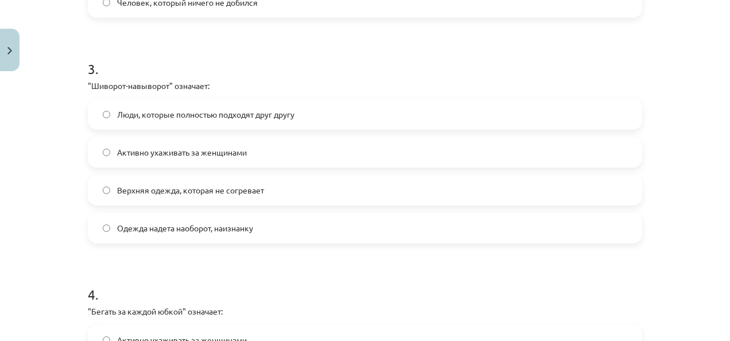
scroll to position [657, 0]
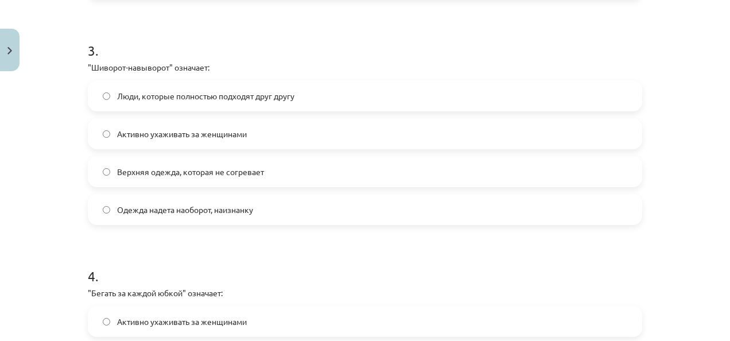
click at [130, 216] on label "Одежда надета наоборот, наизнанку" at bounding box center [365, 209] width 552 height 29
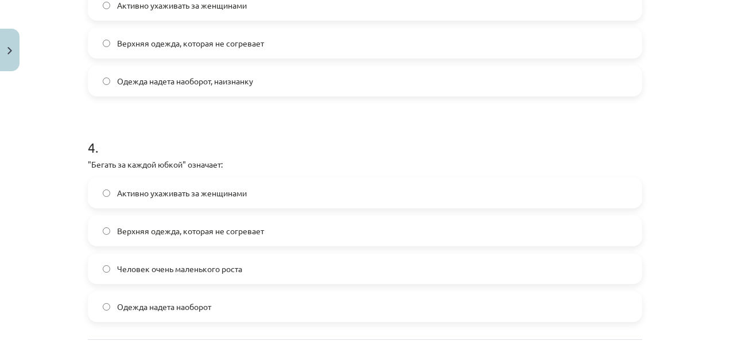
scroll to position [842, 0]
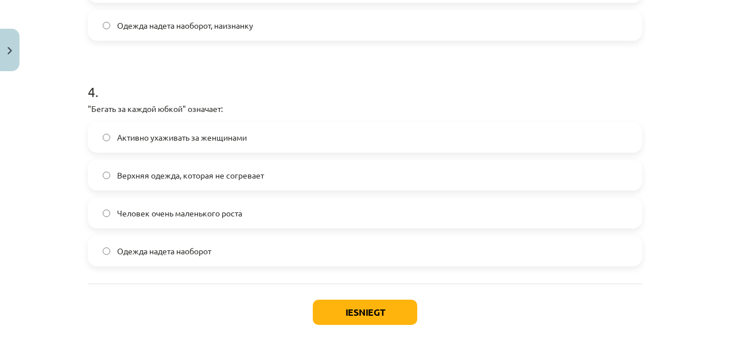
click at [176, 136] on span "Активно ухаживать за женщинами" at bounding box center [182, 137] width 130 height 12
click at [313, 324] on button "Iesniegt" at bounding box center [365, 312] width 104 height 25
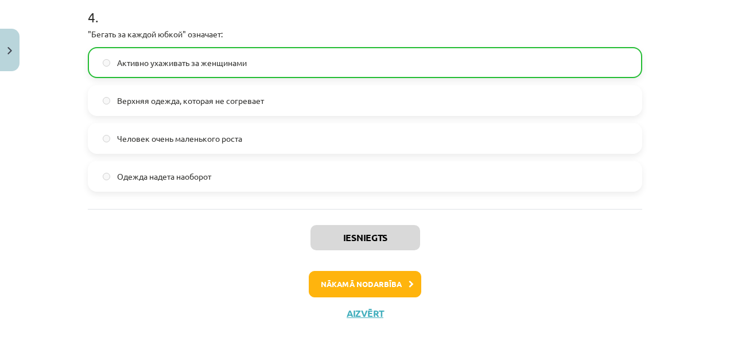
scroll to position [936, 0]
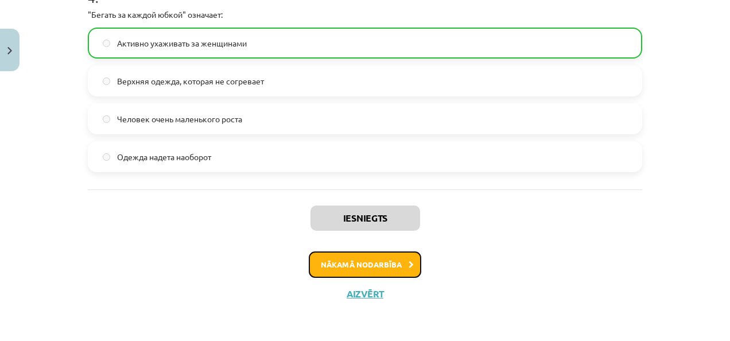
click at [321, 266] on button "Nākamā nodarbība" at bounding box center [365, 264] width 113 height 26
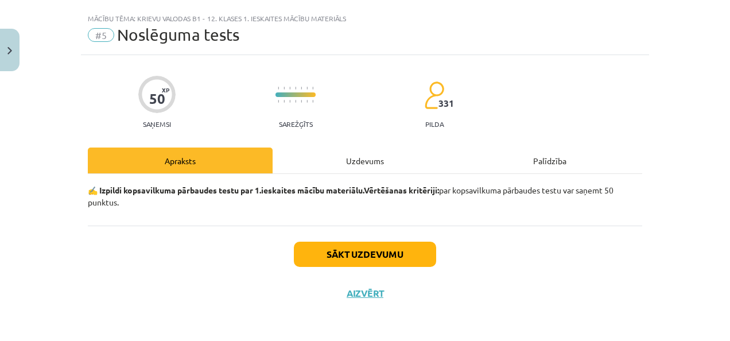
click at [368, 155] on div "Uzdevums" at bounding box center [365, 161] width 185 height 26
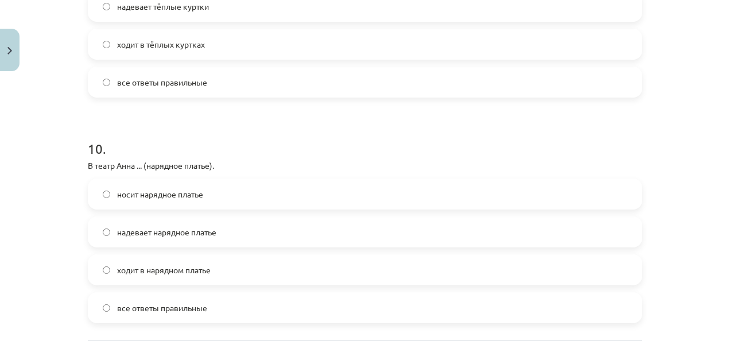
scroll to position [2167, 0]
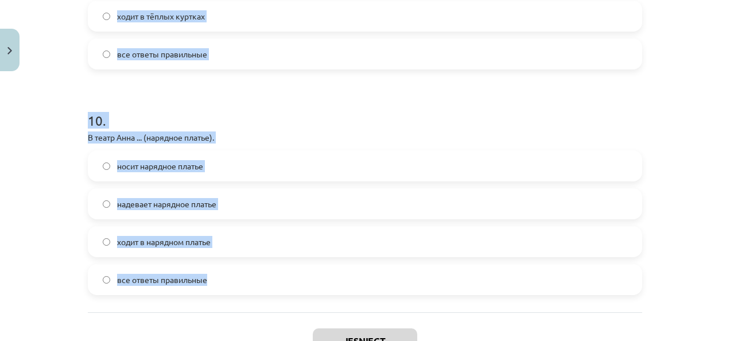
drag, startPoint x: 80, startPoint y: 110, endPoint x: 309, endPoint y: 296, distance: 294.6
copy form "1 . Часы – это… Аксессуар для вечернего выхода Элемент декора Подарок Средство …"
click at [59, 116] on div "Mācību tēma: Krievu valodas b1 - 12. klases 1. ieskaites mācību materiāls #5 No…" at bounding box center [365, 170] width 730 height 341
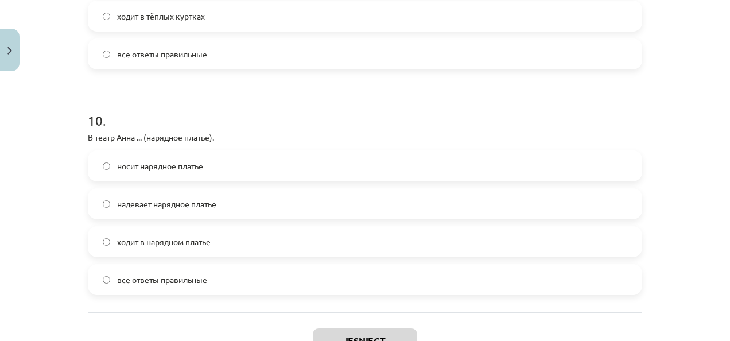
scroll to position [2164, 0]
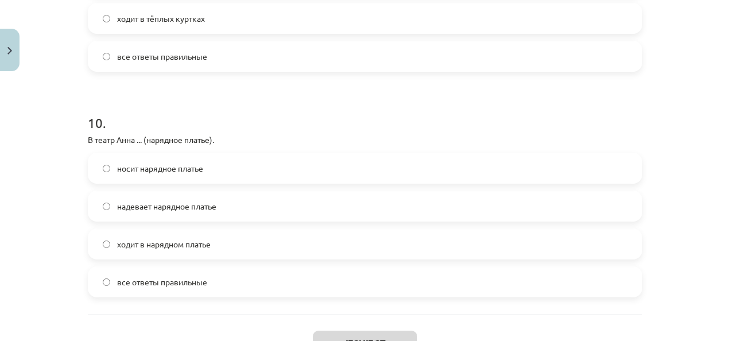
click at [59, 116] on div "Mācību tēma: Krievu valodas b1 - 12. klases 1. ieskaites mācību materiāls #5 No…" at bounding box center [365, 170] width 730 height 341
drag, startPoint x: 59, startPoint y: 116, endPoint x: 696, endPoint y: 65, distance: 638.7
click at [696, 65] on div "Mācību tēma: Krievu valodas b1 - 12. klases 1. ieskaites mācību materiāls #5 No…" at bounding box center [365, 170] width 730 height 341
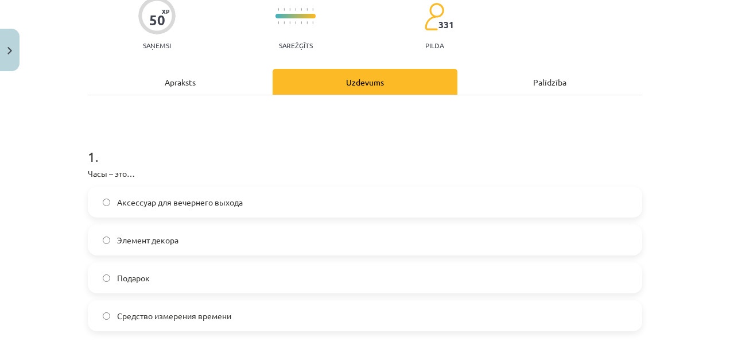
scroll to position [0, 0]
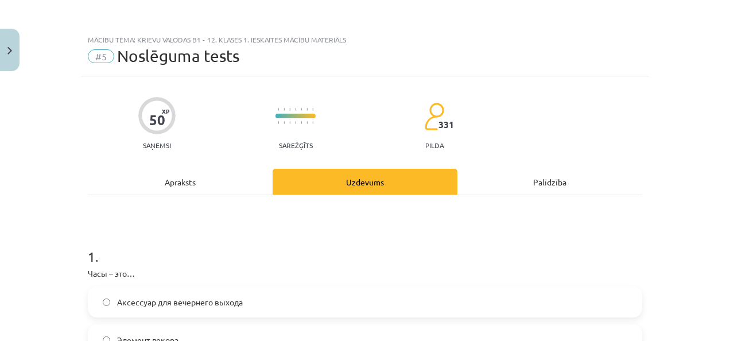
click at [222, 245] on h1 "1 ." at bounding box center [365, 246] width 555 height 36
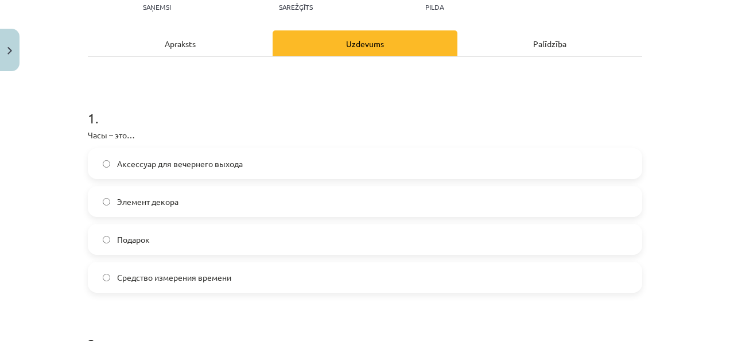
scroll to position [135, 0]
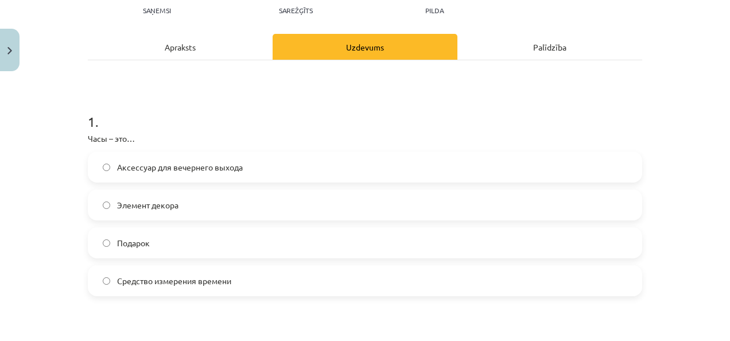
click at [211, 276] on span "Средство измерения времени" at bounding box center [174, 281] width 114 height 12
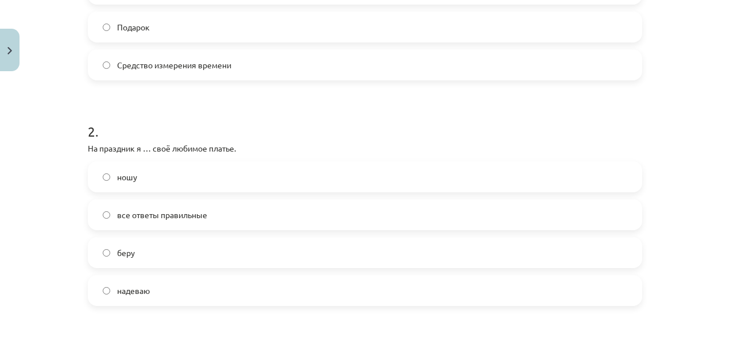
scroll to position [382, 0]
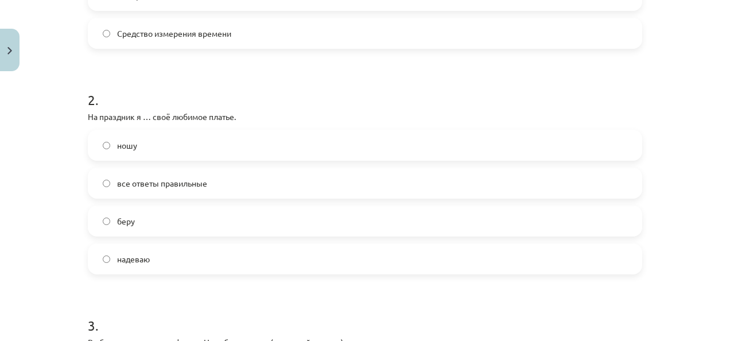
click at [129, 258] on span "надеваю" at bounding box center [133, 259] width 33 height 12
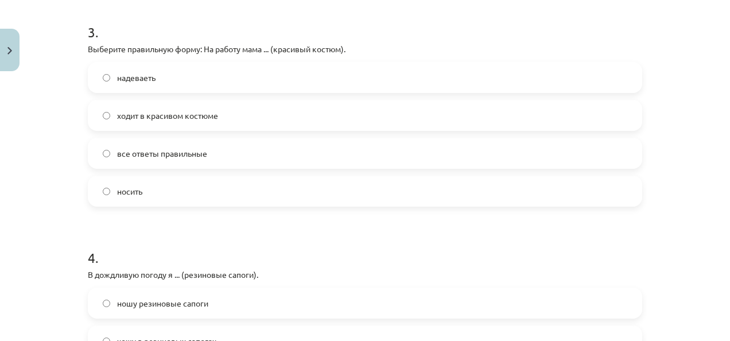
scroll to position [676, 0]
click at [152, 117] on span "ходит в красивом костюме" at bounding box center [167, 115] width 101 height 12
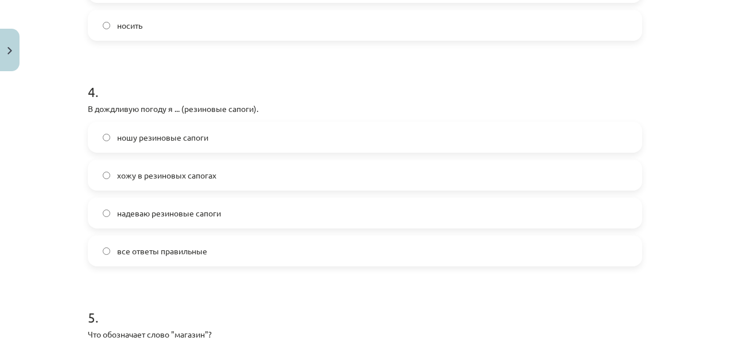
scroll to position [876, 0]
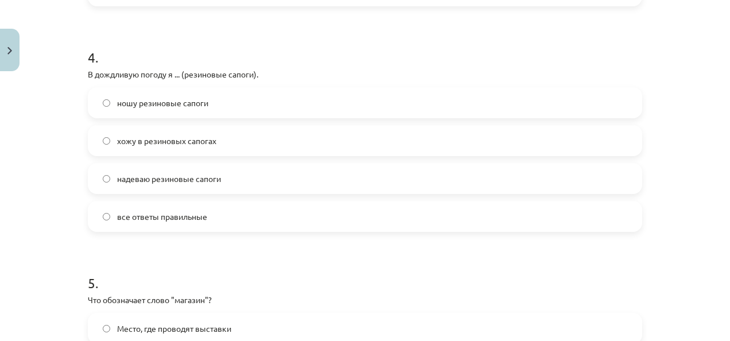
click at [121, 216] on span "все ответы правильные" at bounding box center [162, 217] width 90 height 12
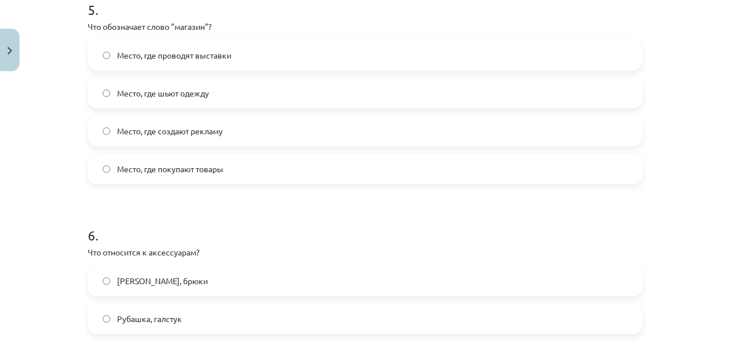
scroll to position [1120, 0]
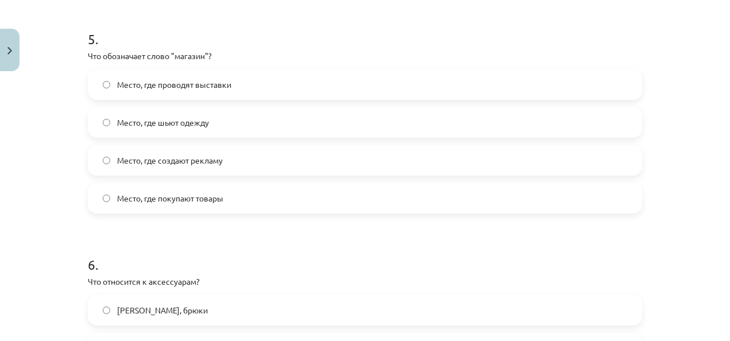
click at [193, 188] on label "Место, где покупают товары" at bounding box center [365, 198] width 552 height 29
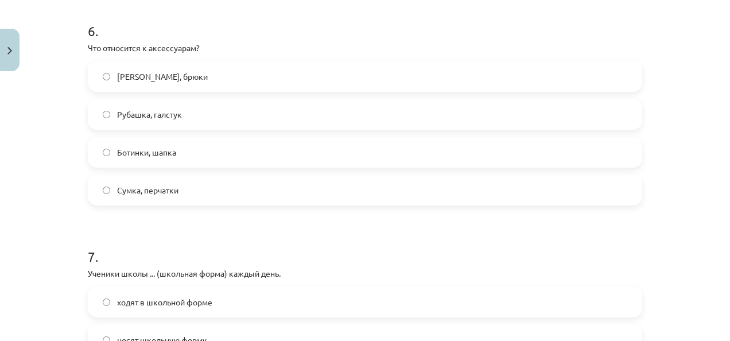
scroll to position [1354, 0]
click at [109, 185] on label "Сумка, перчатки" at bounding box center [365, 189] width 552 height 29
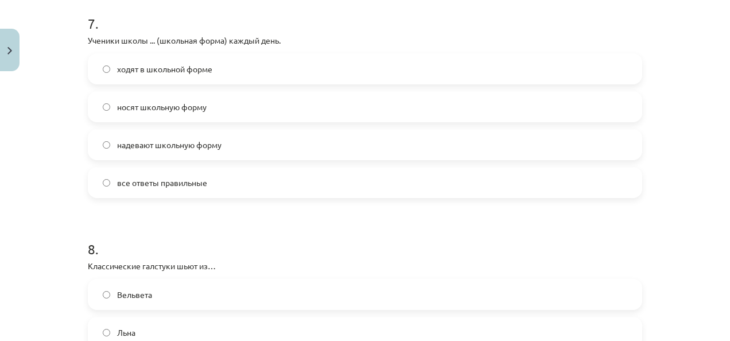
scroll to position [1605, 0]
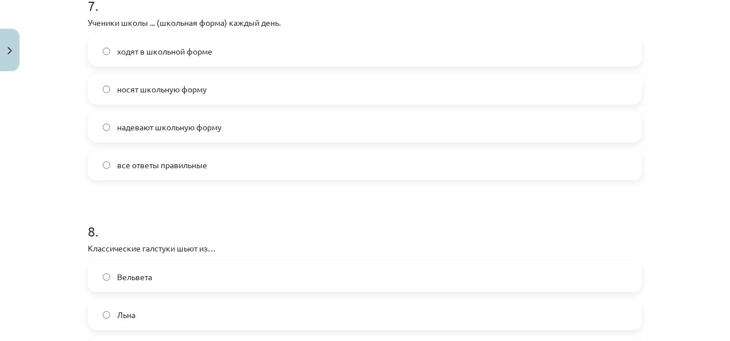
click at [140, 175] on label "все ответы правильные" at bounding box center [365, 164] width 552 height 29
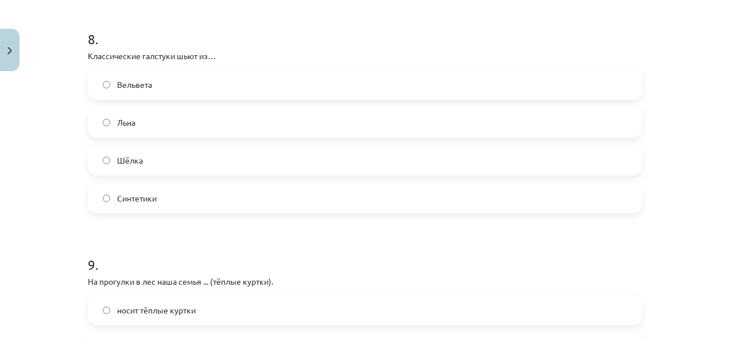
scroll to position [1797, 0]
click at [110, 157] on label "Шёлка" at bounding box center [365, 159] width 552 height 29
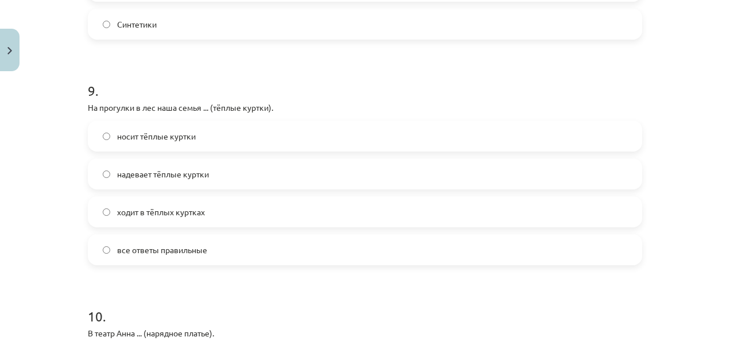
scroll to position [1982, 0]
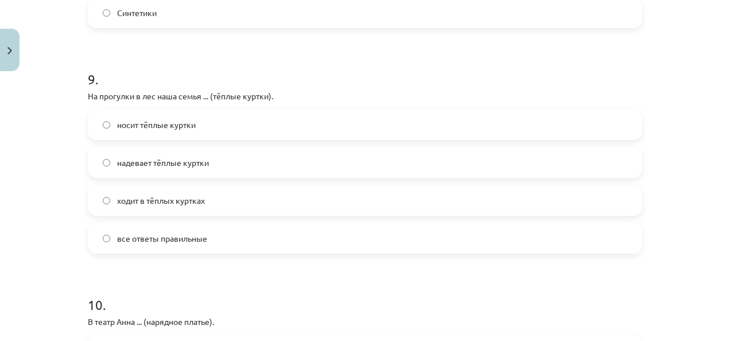
click at [155, 245] on label "все ответы правильные" at bounding box center [365, 238] width 552 height 29
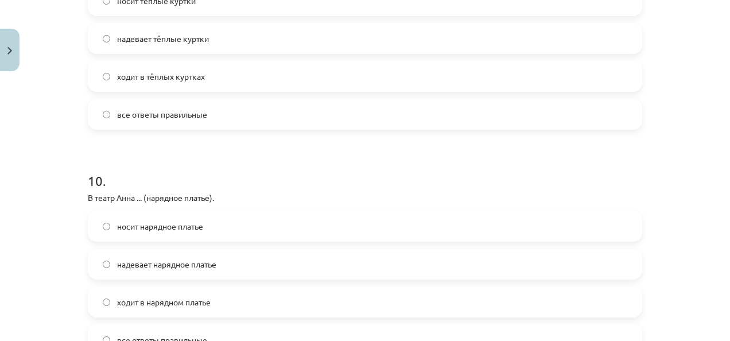
scroll to position [2169, 0]
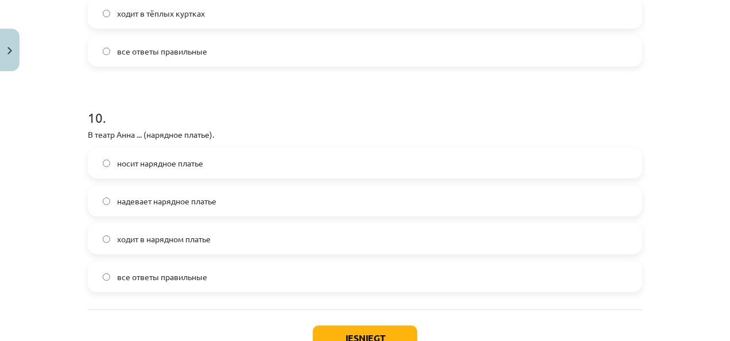
click at [158, 281] on span "все ответы правильные" at bounding box center [162, 277] width 90 height 12
click at [341, 328] on button "Iesniegt" at bounding box center [365, 338] width 104 height 25
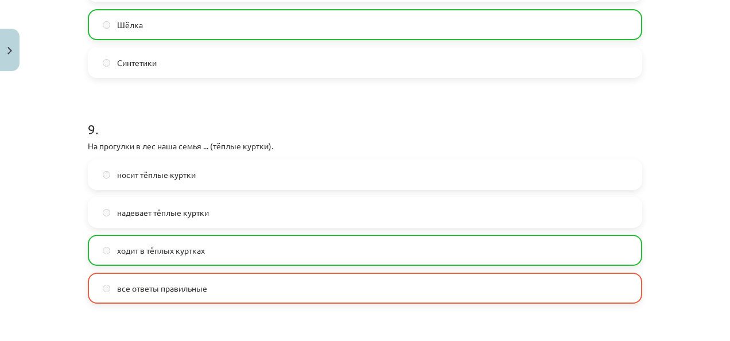
scroll to position [2289, 0]
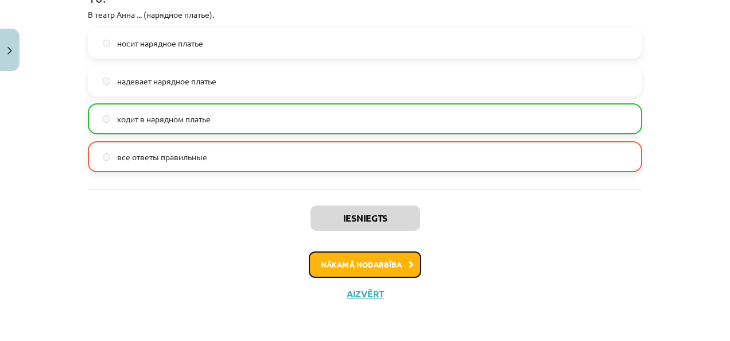
click at [326, 270] on button "Nākamā nodarbība" at bounding box center [365, 264] width 113 height 26
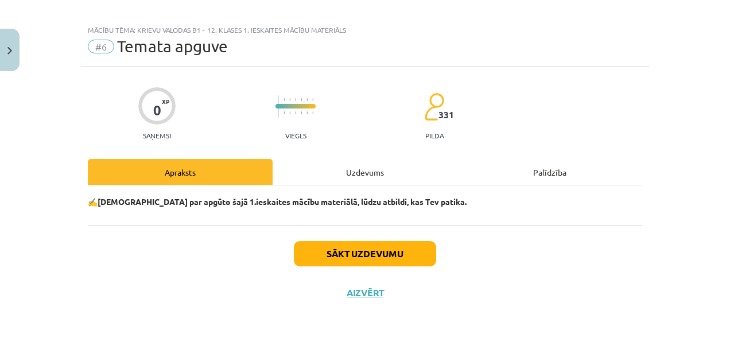
scroll to position [9, 0]
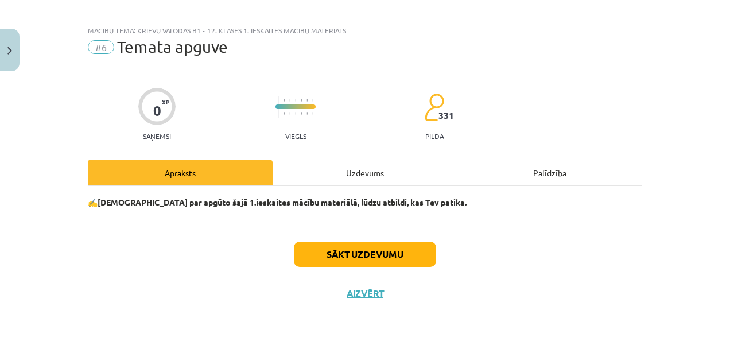
click at [323, 238] on div "Sākt uzdevumu Aizvērt" at bounding box center [365, 266] width 555 height 80
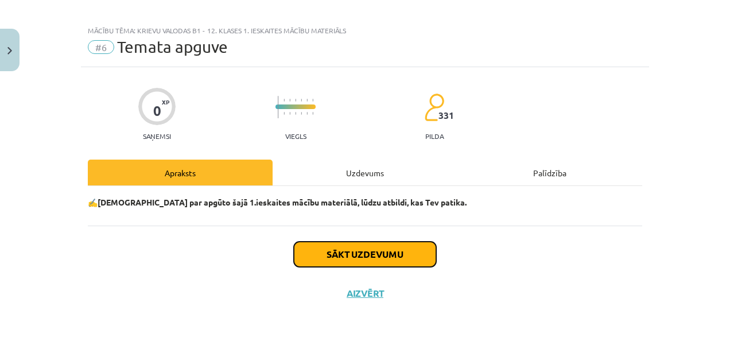
click at [323, 251] on button "Sākt uzdevumu" at bounding box center [365, 254] width 142 height 25
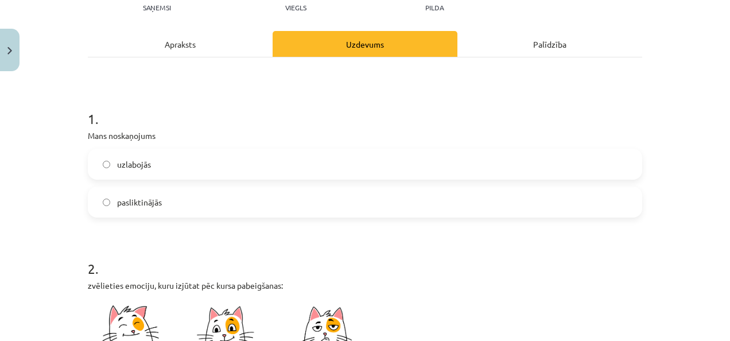
scroll to position [159, 0]
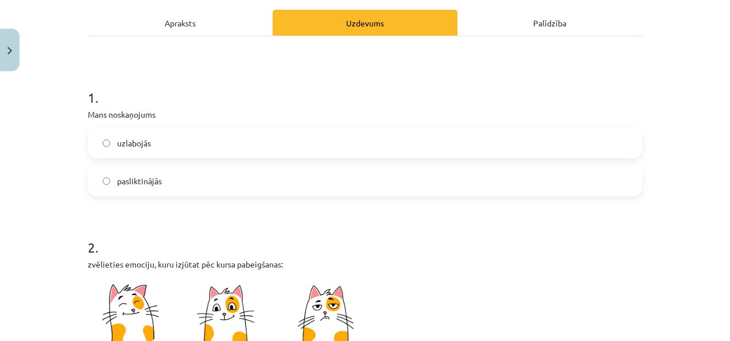
click at [156, 192] on label "pasliktinājās" at bounding box center [365, 180] width 552 height 29
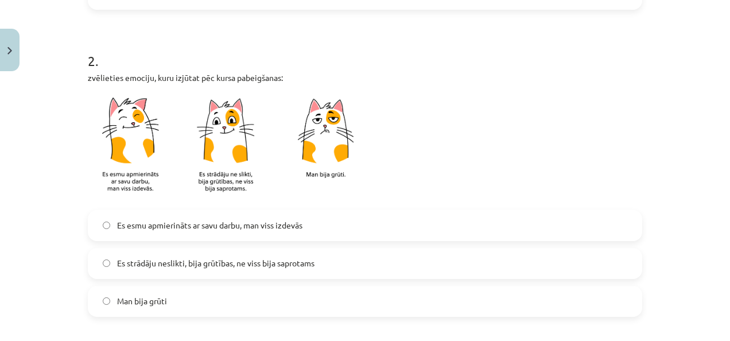
scroll to position [346, 0]
click at [157, 257] on span "Es strādāju neslikti, bija grūtības, ne viss bija saprotams" at bounding box center [215, 263] width 197 height 12
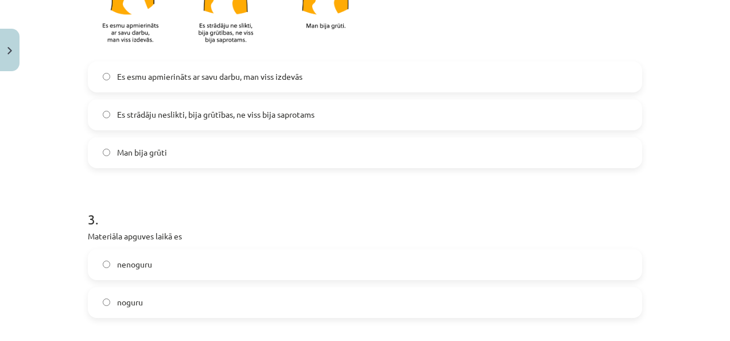
scroll to position [580, 0]
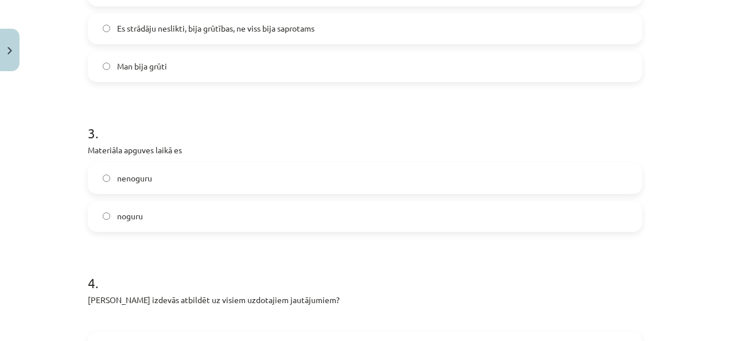
click at [161, 209] on label "noguru" at bounding box center [365, 216] width 552 height 29
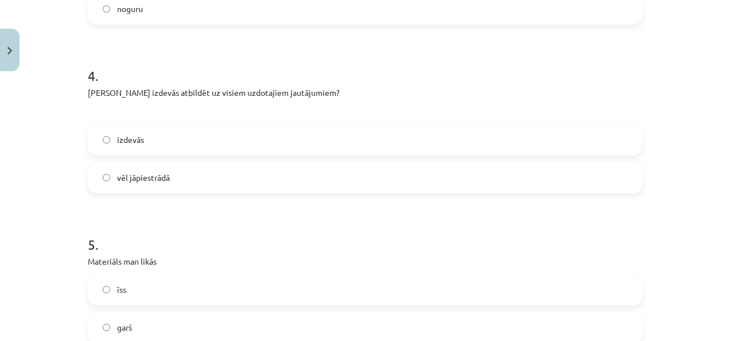
scroll to position [801, 0]
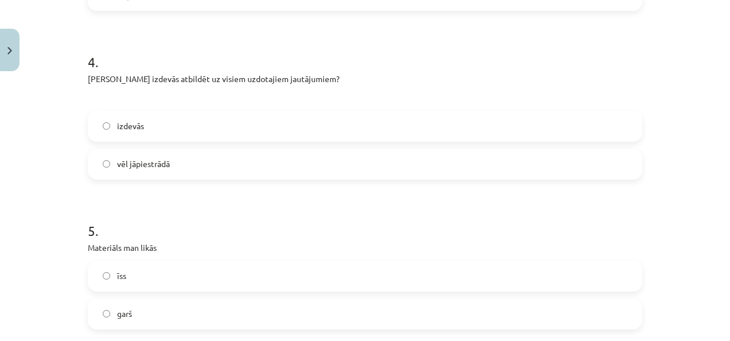
click at [169, 153] on label "vēl jāpiestrādā" at bounding box center [365, 164] width 552 height 29
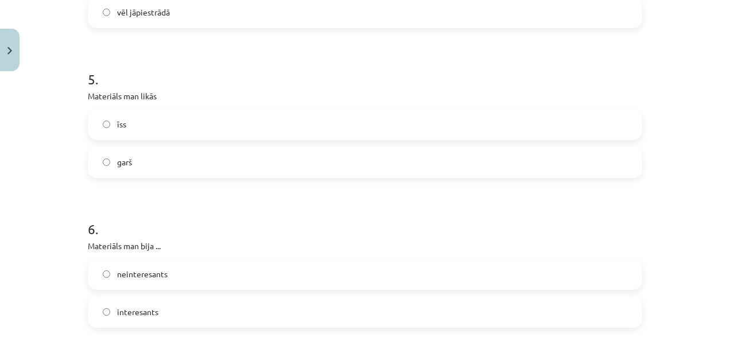
scroll to position [954, 0]
click at [157, 159] on label "garš" at bounding box center [365, 162] width 552 height 29
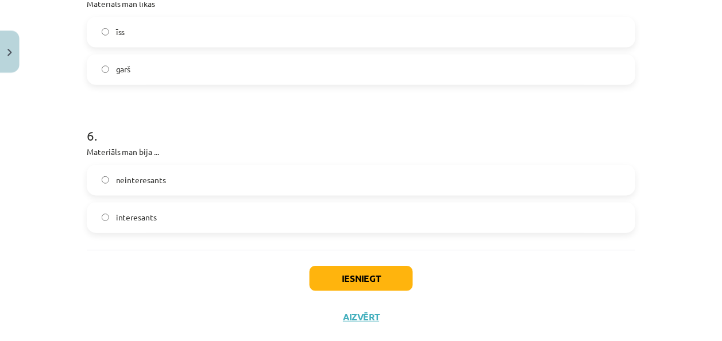
scroll to position [1072, 0]
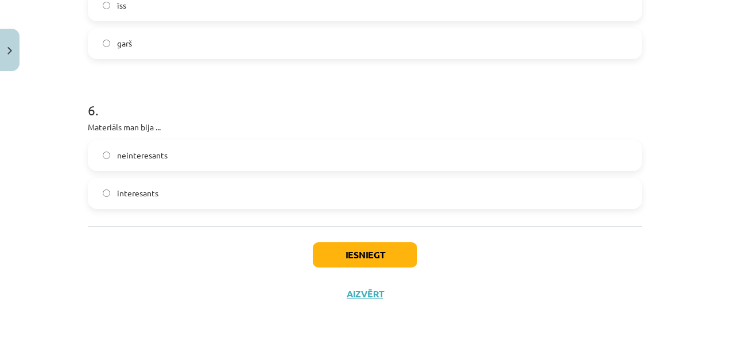
click at [153, 153] on span "neinteresants" at bounding box center [142, 155] width 51 height 12
click at [313, 254] on button "Iesniegt" at bounding box center [365, 254] width 104 height 25
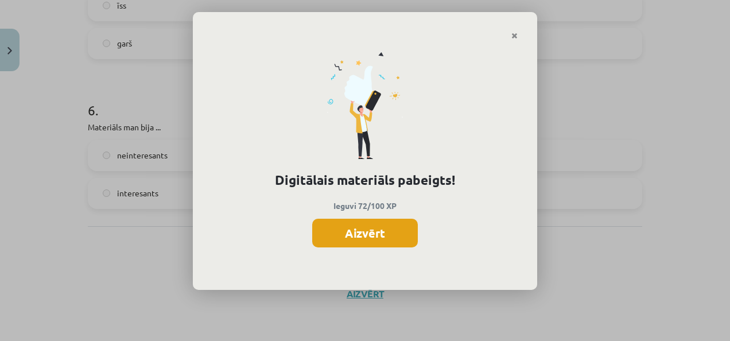
click at [358, 220] on button "Aizvērt" at bounding box center [365, 233] width 106 height 29
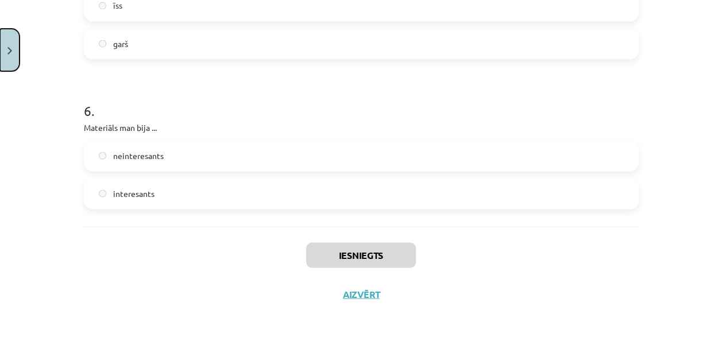
click at [4, 45] on button "Close" at bounding box center [10, 50] width 20 height 42
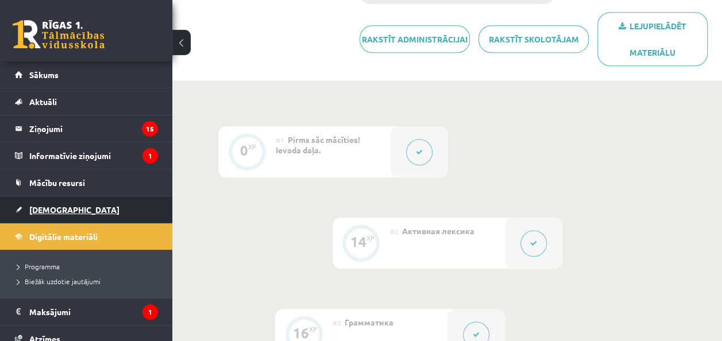
click at [46, 207] on span "[DEMOGRAPHIC_DATA]" at bounding box center [74, 209] width 90 height 10
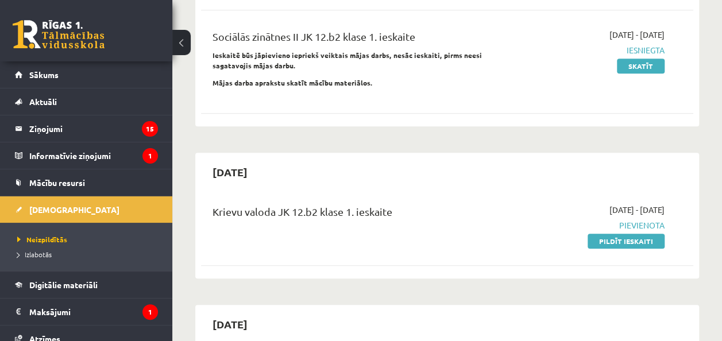
scroll to position [370, 0]
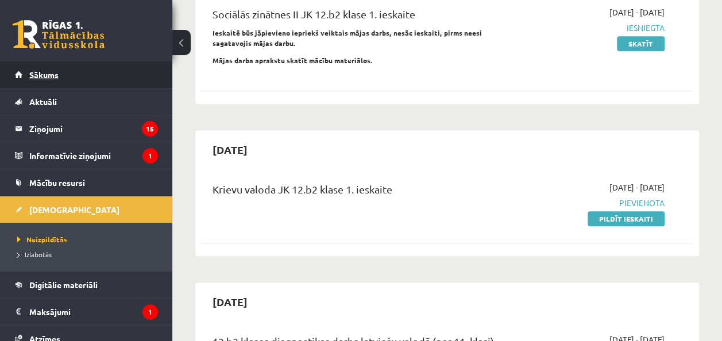
click at [51, 76] on span "Sākums" at bounding box center [43, 74] width 29 height 10
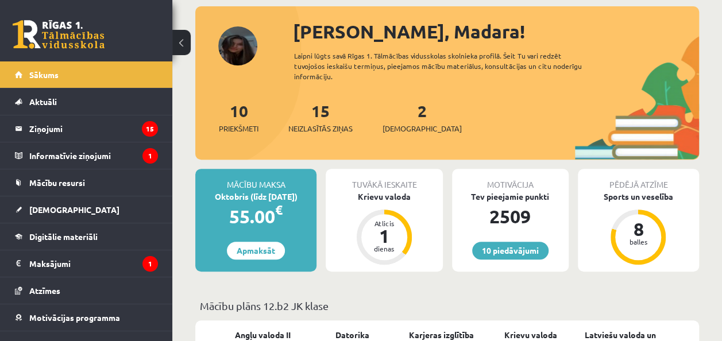
scroll to position [129, 0]
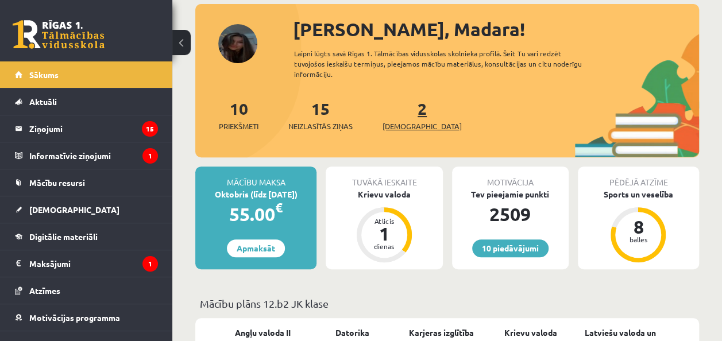
click at [403, 124] on span "[DEMOGRAPHIC_DATA]" at bounding box center [421, 126] width 79 height 11
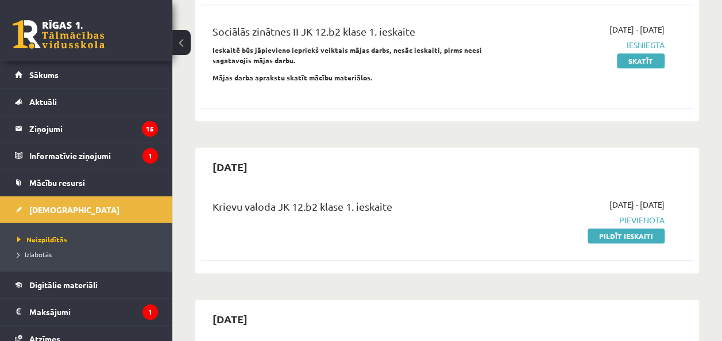
scroll to position [337, 0]
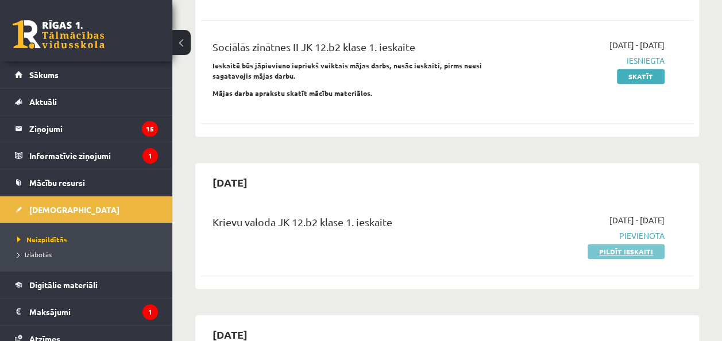
click at [615, 244] on link "Pildīt ieskaiti" at bounding box center [625, 251] width 77 height 15
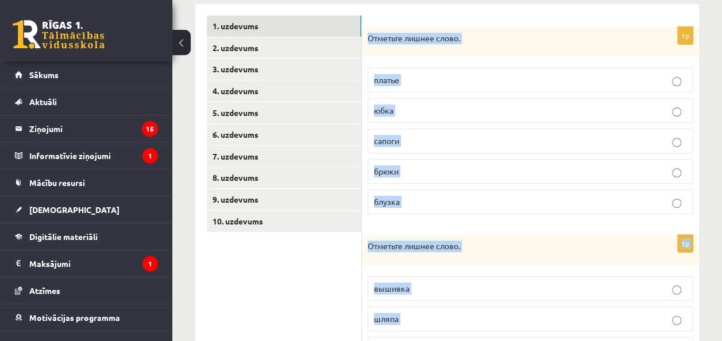
scroll to position [578, 0]
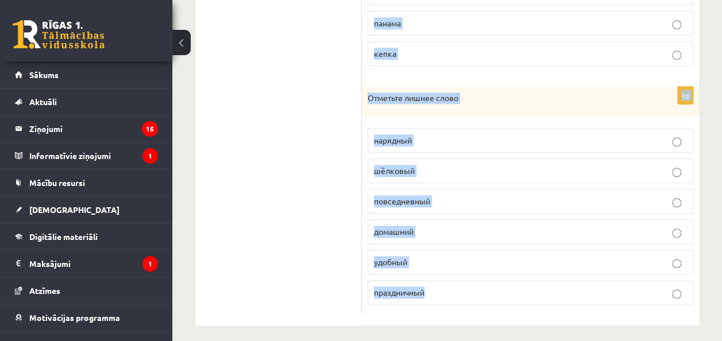
drag, startPoint x: 370, startPoint y: 38, endPoint x: 534, endPoint y: 295, distance: 305.1
copy form "Отметьте лишнее слово. платье юбка сапоги брюки блузка 1p Отметьте лишнее слово…"
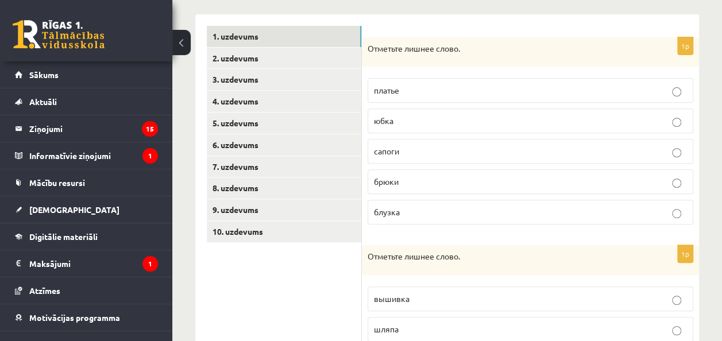
scroll to position [185, 0]
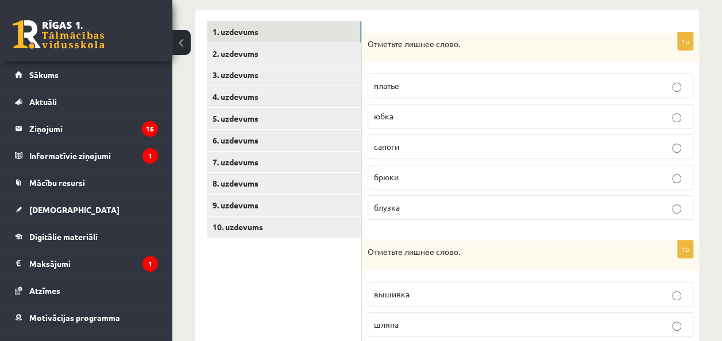
click at [422, 144] on p "сапоги" at bounding box center [530, 147] width 313 height 12
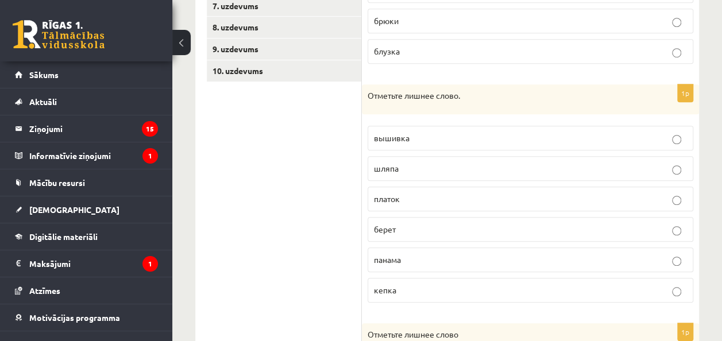
scroll to position [342, 0]
click at [423, 133] on p "вышивка" at bounding box center [530, 137] width 313 height 12
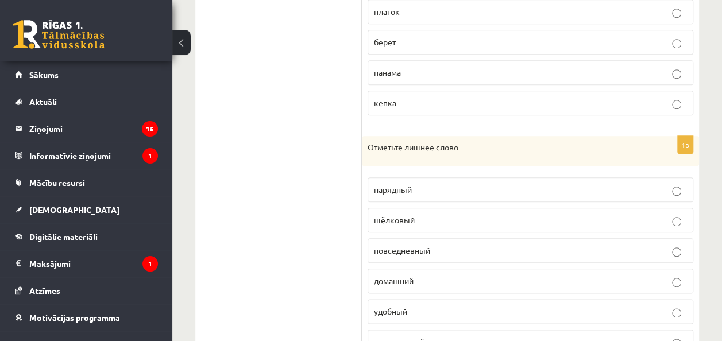
scroll to position [578, 0]
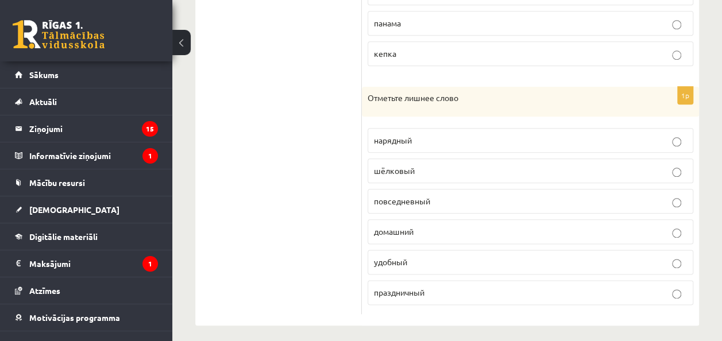
click at [456, 165] on p "шёлковый" at bounding box center [530, 171] width 313 height 12
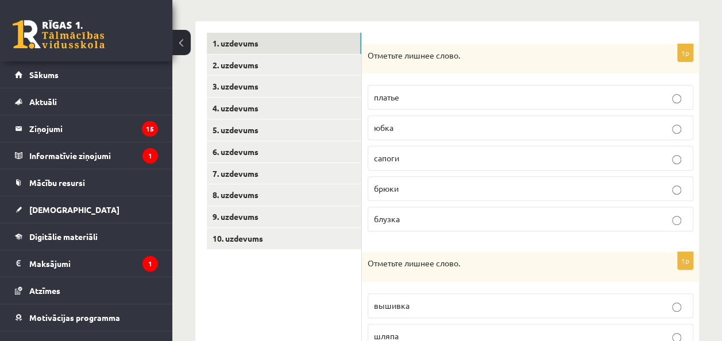
scroll to position [173, 0]
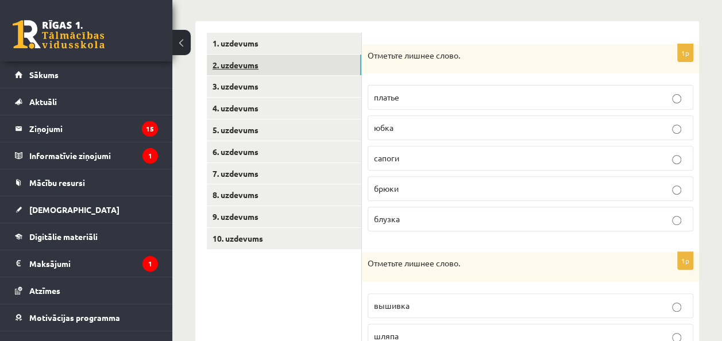
click at [327, 55] on link "2. uzdevums" at bounding box center [284, 65] width 154 height 21
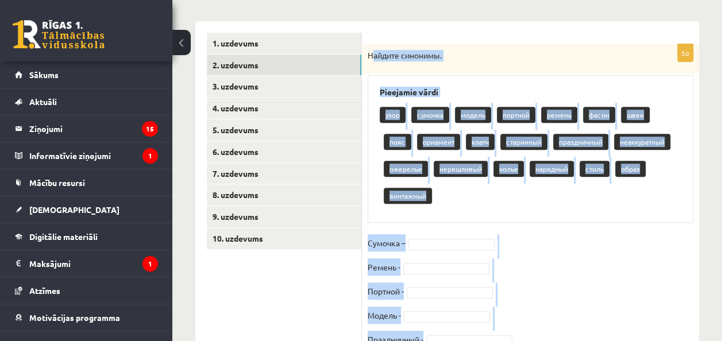
scroll to position [227, 0]
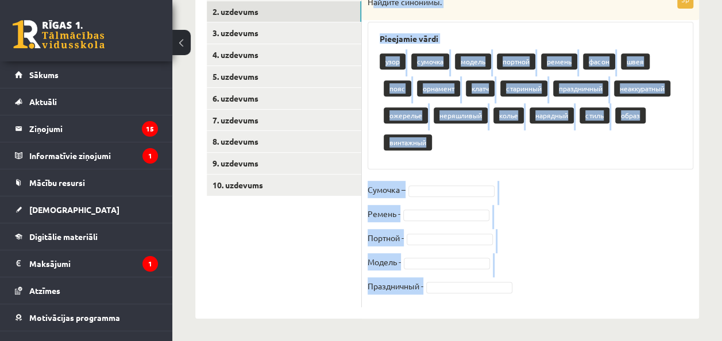
drag, startPoint x: 371, startPoint y: 53, endPoint x: 506, endPoint y: 313, distance: 292.7
click at [506, 313] on div "5p Найдите синонимы. Pieejamie vārdi узор сумочка модель портной ремень фасон ш…" at bounding box center [530, 143] width 337 height 351
copy div "айдите синонимы. Pieejamie vārdi узор сумочка модель портной ремень фасон швея …"
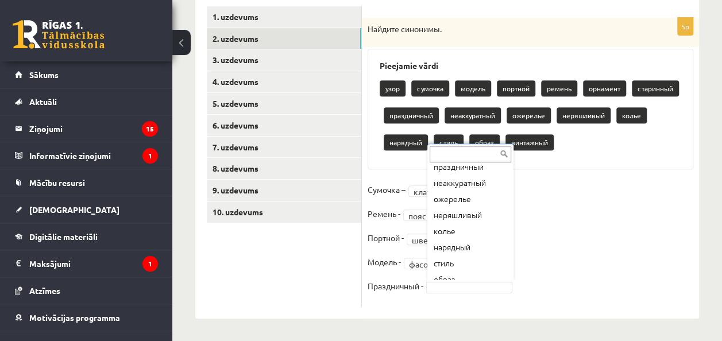
scroll to position [138, 0]
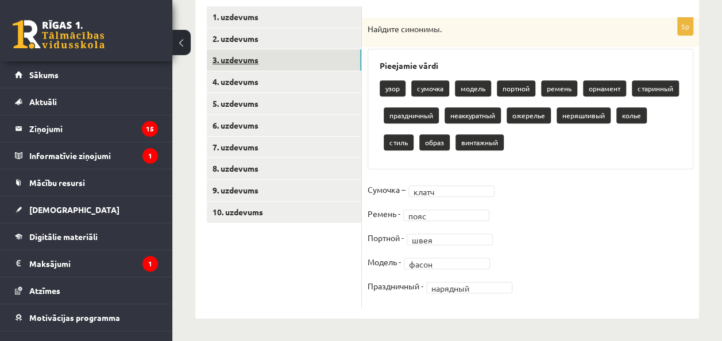
click at [307, 54] on link "3. uzdevums" at bounding box center [284, 59] width 154 height 21
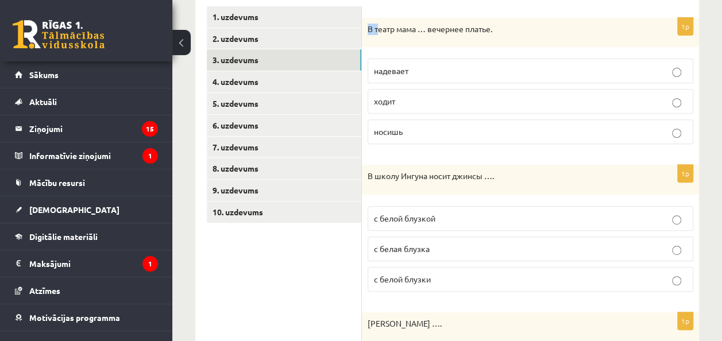
drag, startPoint x: 369, startPoint y: 23, endPoint x: 377, endPoint y: 26, distance: 8.7
click at [377, 26] on p "В театр мама … вечернее платье." at bounding box center [501, 29] width 268 height 11
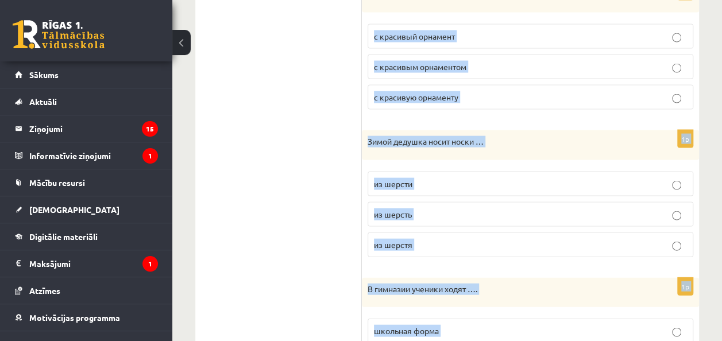
scroll to position [1361, 0]
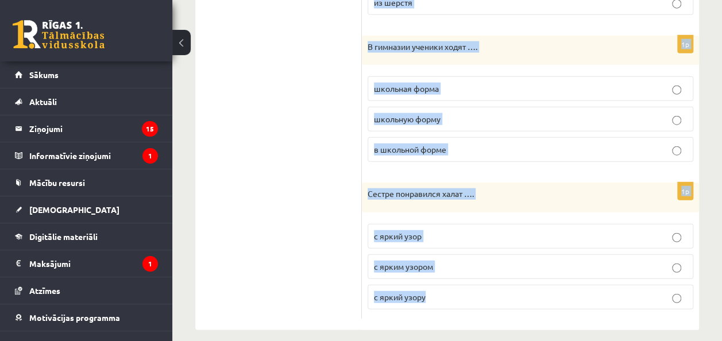
drag, startPoint x: 377, startPoint y: 26, endPoint x: 475, endPoint y: 304, distance: 294.1
copy form "В театр мама … вечернее платье. надевает ходит носишь 1p В школу Ингуна носит д…"
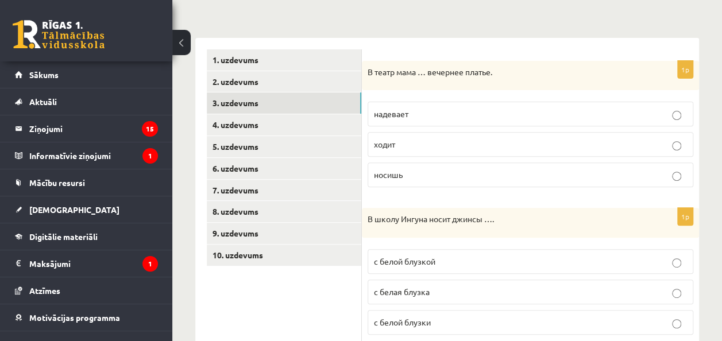
scroll to position [160, 0]
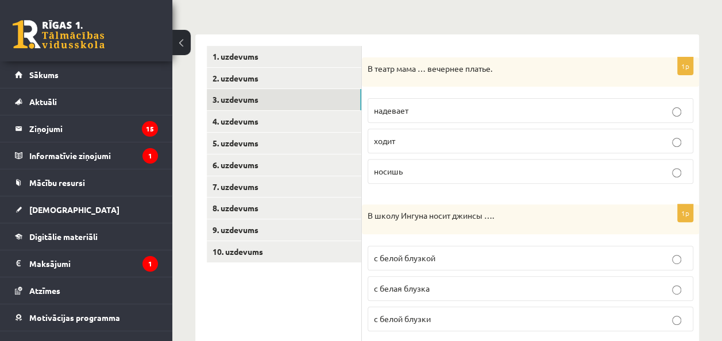
click at [436, 115] on p "надевает" at bounding box center [530, 110] width 313 height 12
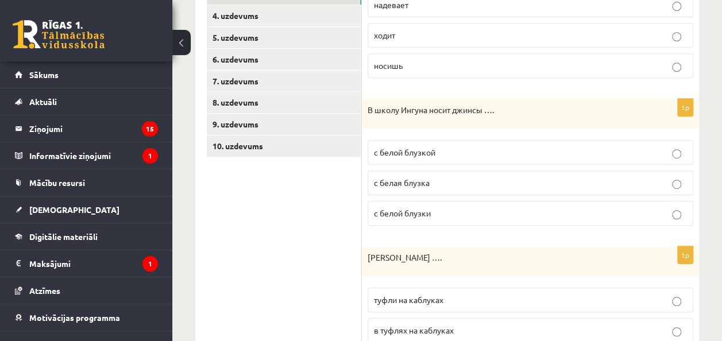
scroll to position [276, 0]
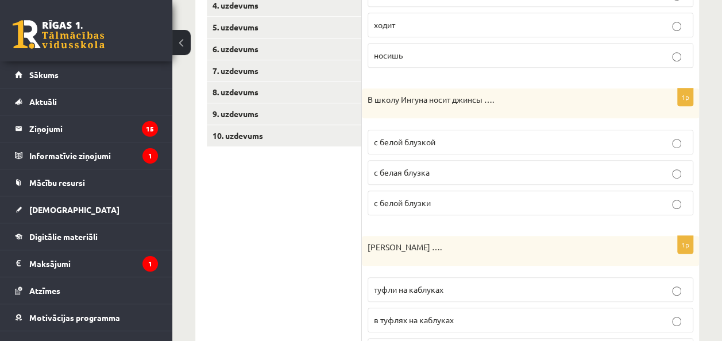
click at [423, 144] on span "с белой блузкой" at bounding box center [404, 142] width 61 height 10
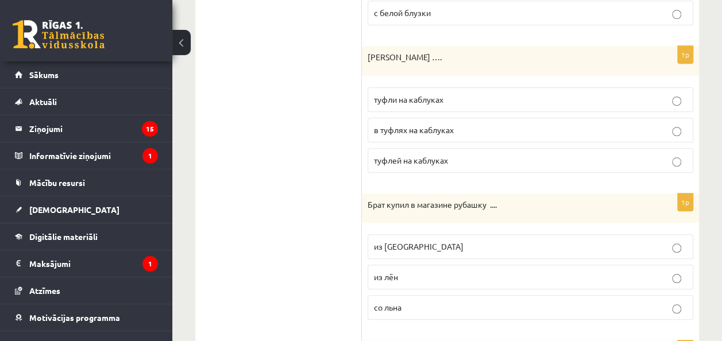
scroll to position [468, 0]
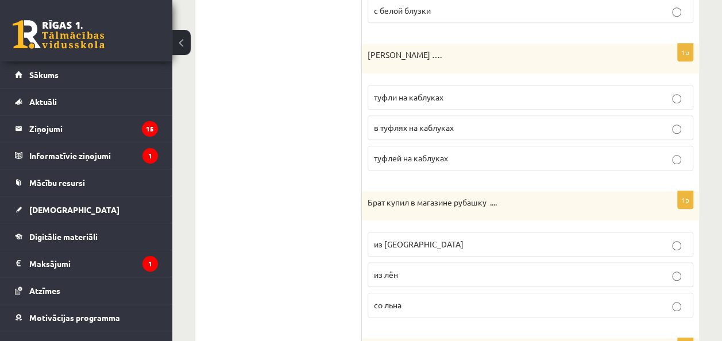
click at [445, 96] on p "туфли на каблуках" at bounding box center [530, 97] width 313 height 12
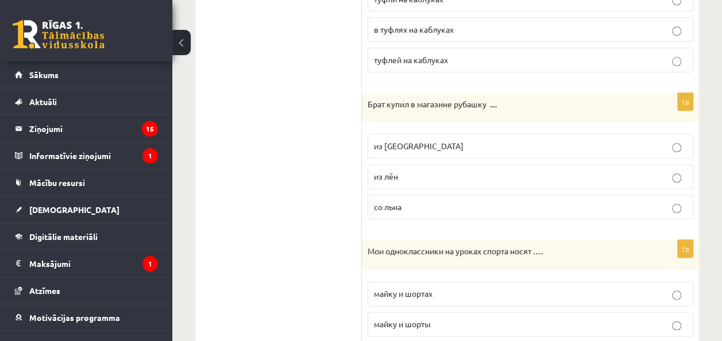
scroll to position [570, 0]
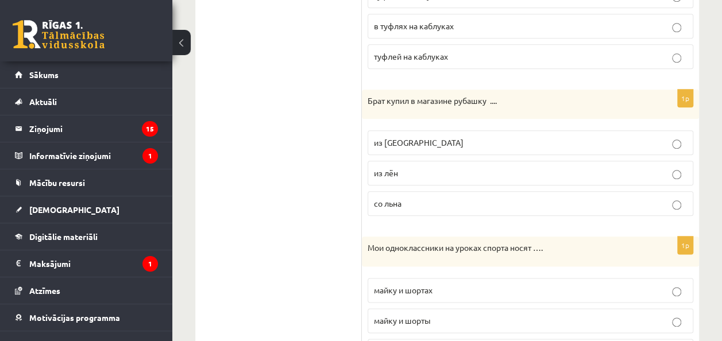
click at [424, 144] on p "из льна" at bounding box center [530, 143] width 313 height 12
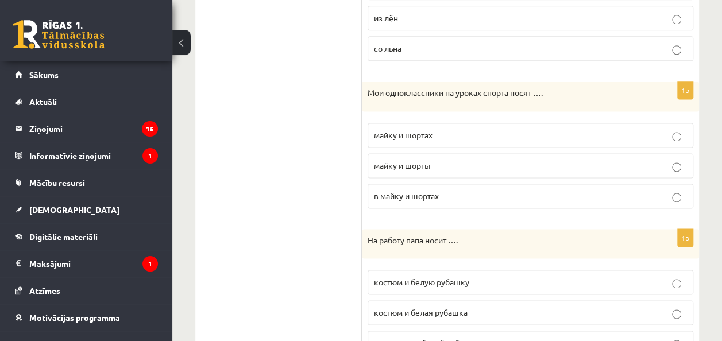
scroll to position [726, 0]
click at [436, 164] on p "майку и шорты" at bounding box center [530, 164] width 313 height 12
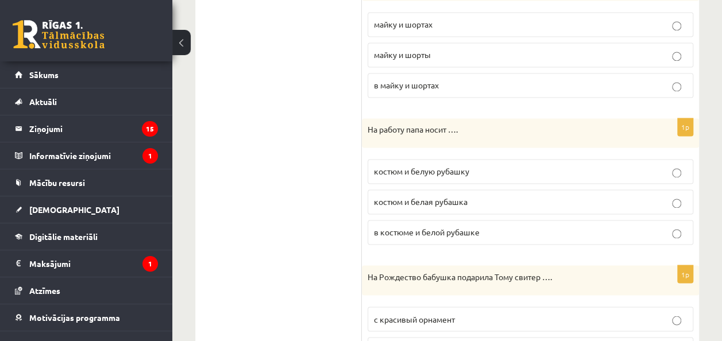
scroll to position [836, 0]
click at [439, 165] on span "костюм и белую рубашку" at bounding box center [421, 170] width 95 height 10
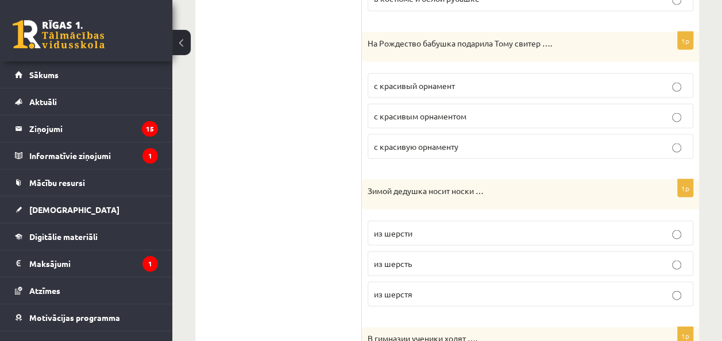
scroll to position [1084, 0]
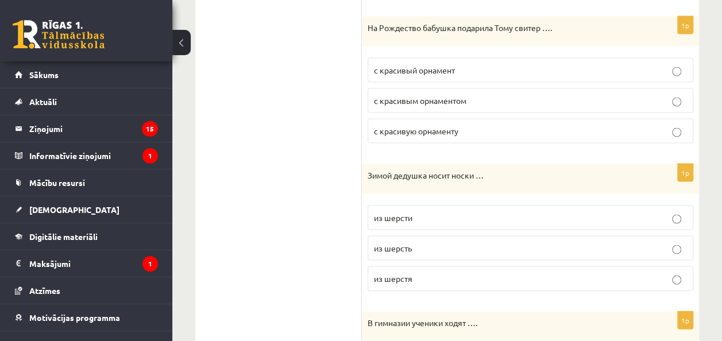
click at [433, 95] on span "с красивым орнаментом" at bounding box center [420, 100] width 92 height 10
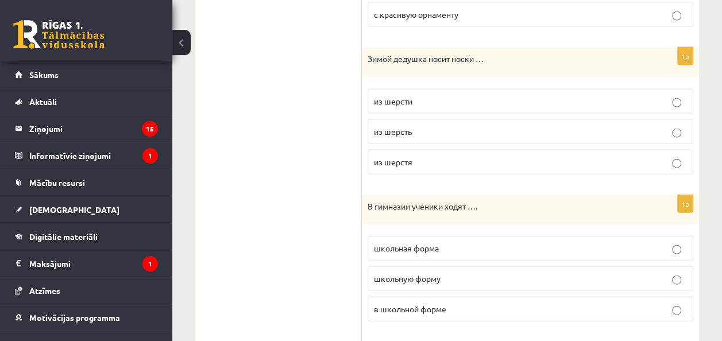
scroll to position [1212, 0]
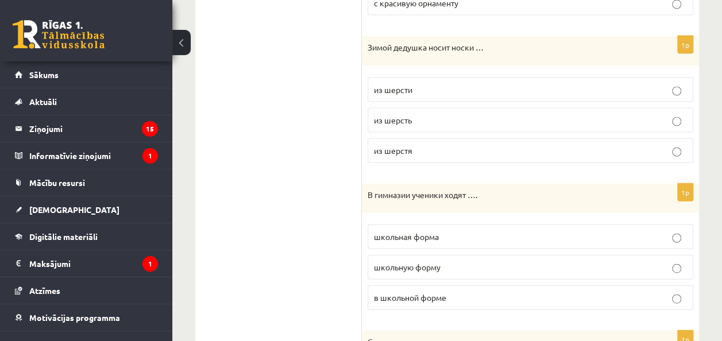
click at [435, 84] on p "из шерсти" at bounding box center [530, 90] width 313 height 12
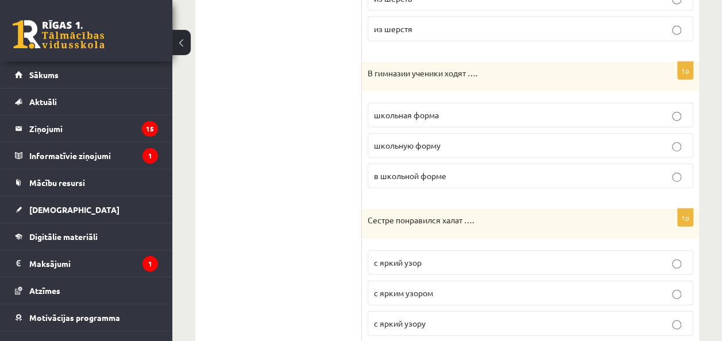
scroll to position [1336, 0]
click at [442, 169] on span "в школьной форме" at bounding box center [410, 174] width 72 height 10
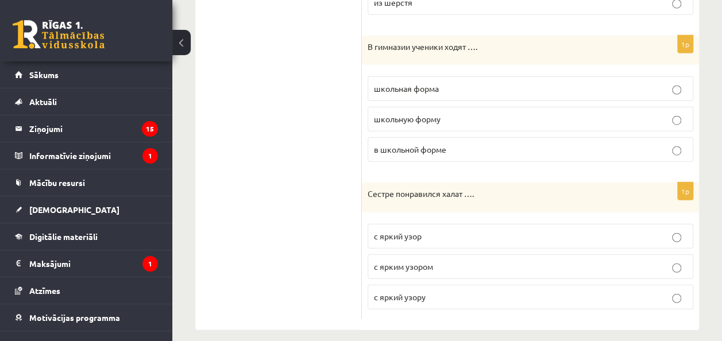
click at [437, 261] on p "с ярким узором" at bounding box center [530, 267] width 313 height 12
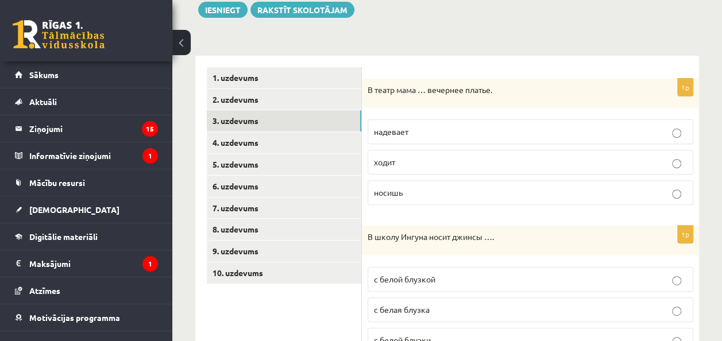
scroll to position [150, 0]
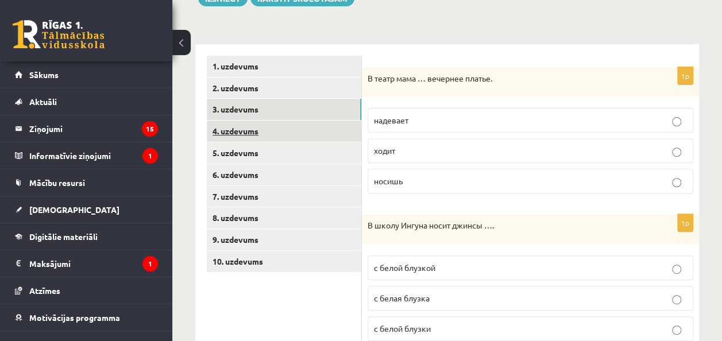
click at [262, 124] on link "4. uzdevums" at bounding box center [284, 131] width 154 height 21
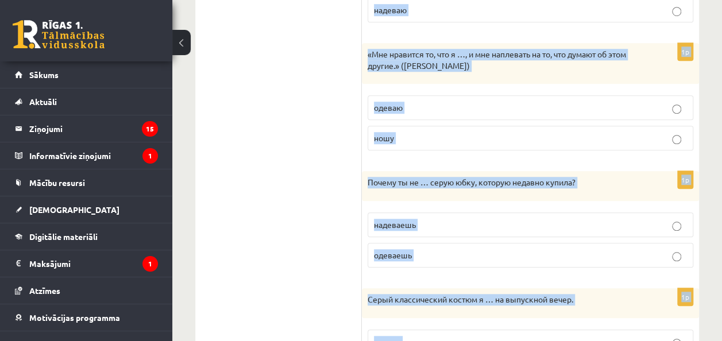
scroll to position [520, 0]
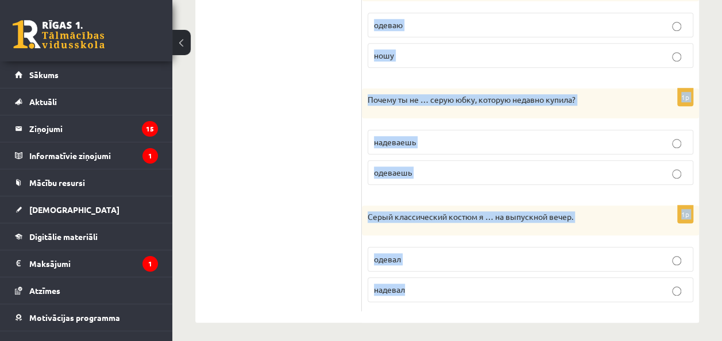
drag, startPoint x: 374, startPoint y: 54, endPoint x: 491, endPoint y: 292, distance: 264.7
copy form "Выберите правильный глагол 1p Антон не … по последней моде, он предпочитает про…"
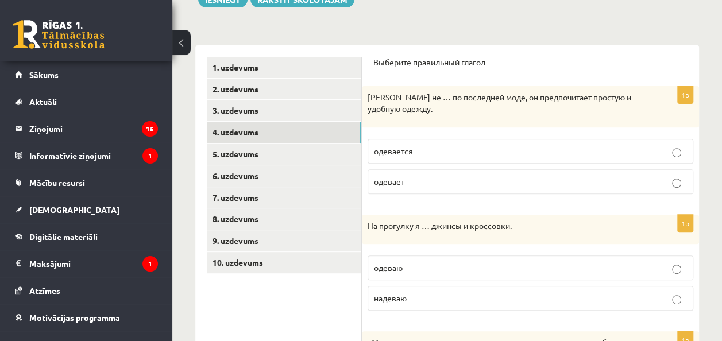
scroll to position [148, 0]
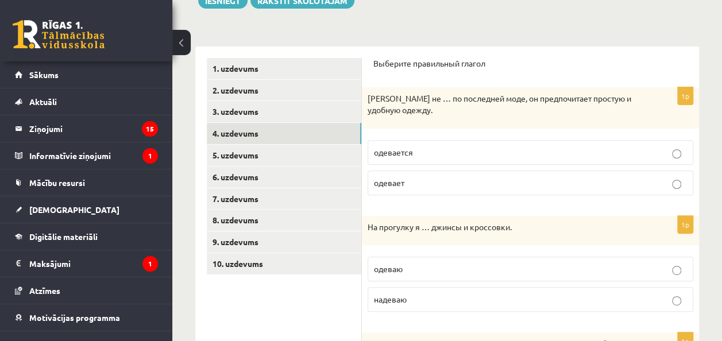
click at [420, 162] on label "одевается" at bounding box center [530, 152] width 326 height 25
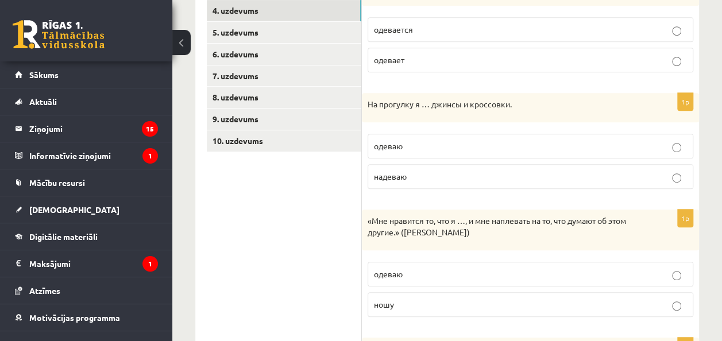
scroll to position [286, 0]
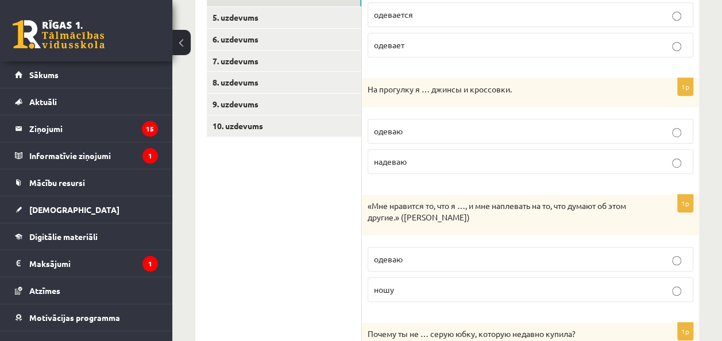
click at [417, 158] on p "надеваю" at bounding box center [530, 162] width 313 height 12
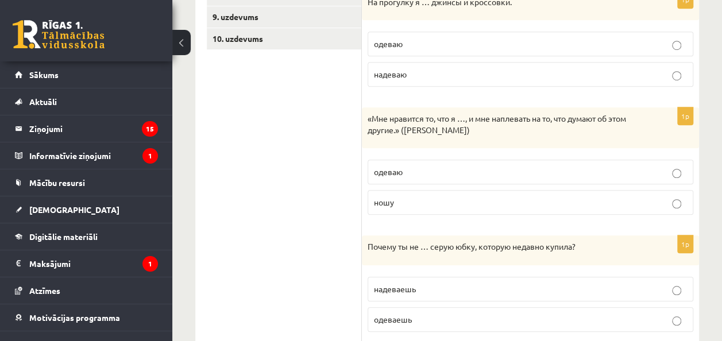
scroll to position [374, 0]
click at [409, 200] on p "ношу" at bounding box center [530, 201] width 313 height 12
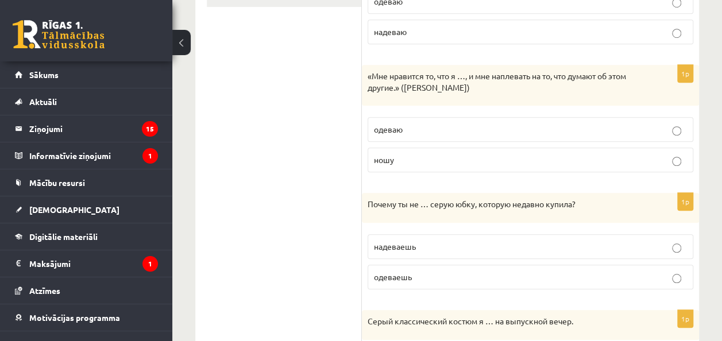
scroll to position [417, 0]
click at [415, 239] on p "надеваешь" at bounding box center [530, 245] width 313 height 12
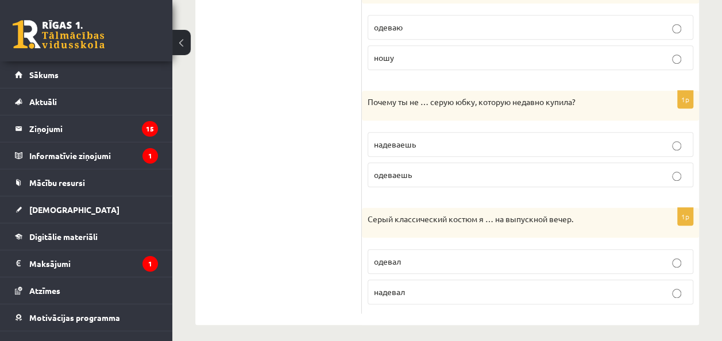
scroll to position [520, 0]
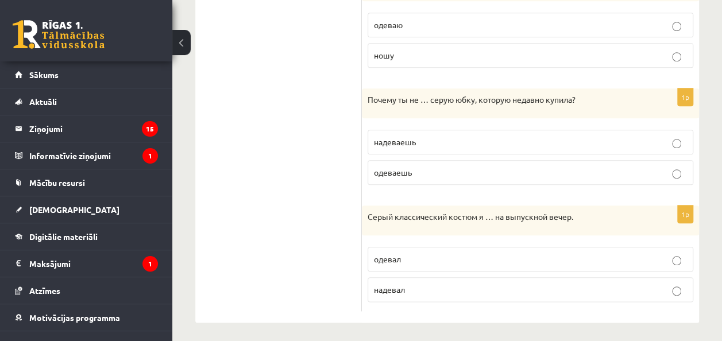
click at [406, 284] on p "надевал" at bounding box center [530, 290] width 313 height 12
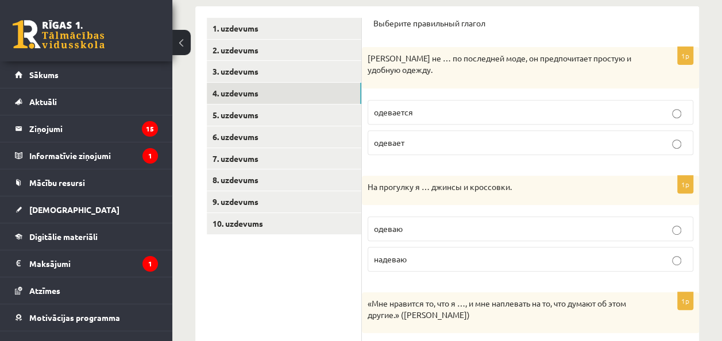
scroll to position [187, 0]
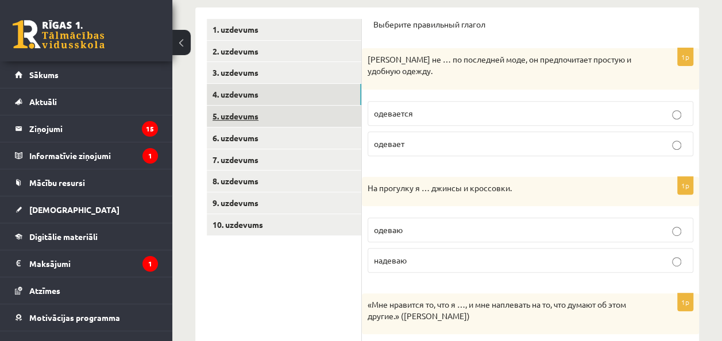
click at [285, 116] on link "5. uzdevums" at bounding box center [284, 116] width 154 height 21
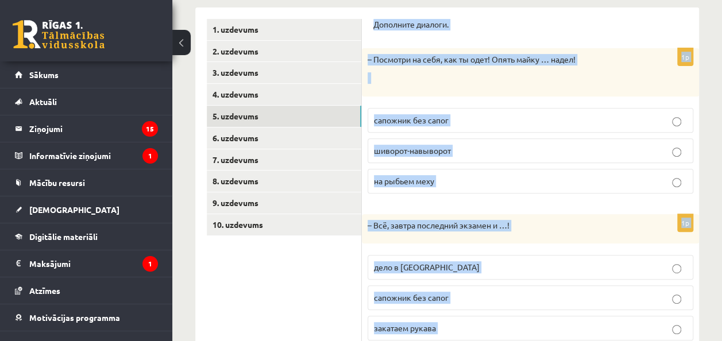
scroll to position [374, 0]
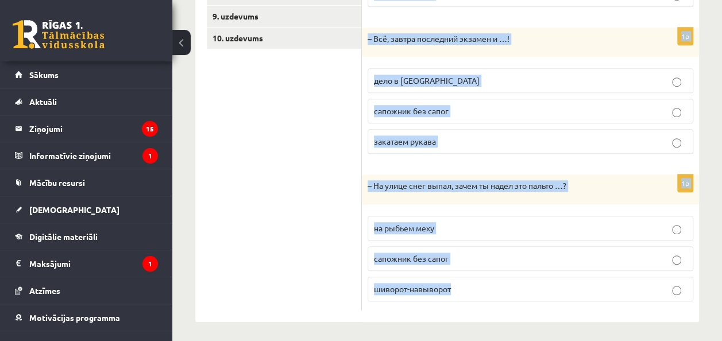
drag, startPoint x: 370, startPoint y: 18, endPoint x: 511, endPoint y: 304, distance: 319.4
click at [511, 304] on div "Дополните диалоги. 1p – Посмотри на себя, как ты одет! Опять майку … надел! сап…" at bounding box center [530, 71] width 337 height 501
copy form "Дополните диалоги. 1p – Посмотри на себя, как ты одет! Опять майку … надел! сап…"
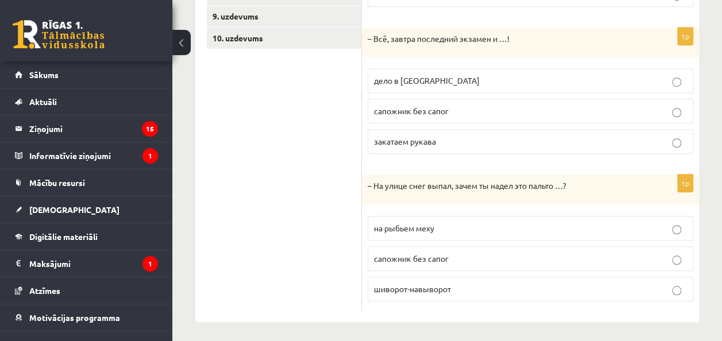
click at [336, 118] on ul "1. uzdevums 2. uzdevums 3. uzdevums 4. uzdevums 5. uzdevums 6. uzdevums 7. uzde…" at bounding box center [284, 71] width 155 height 478
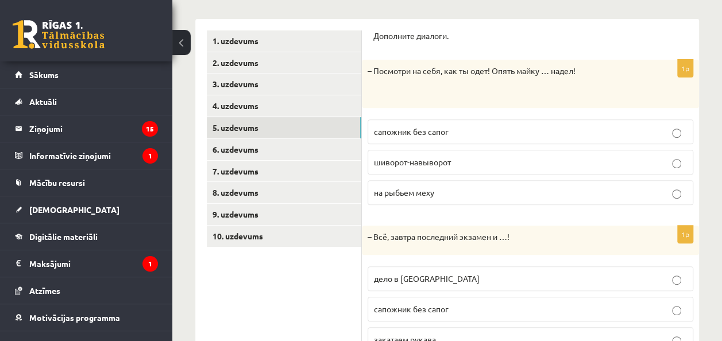
scroll to position [176, 0]
click at [447, 162] on span "шиворот-навыворот" at bounding box center [412, 161] width 77 height 10
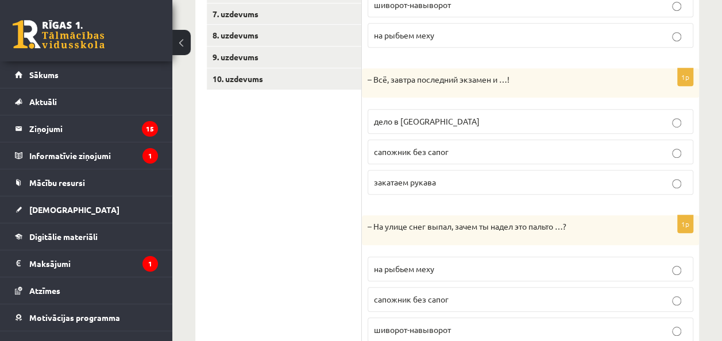
scroll to position [334, 0]
click at [418, 119] on span "дело в шляпе" at bounding box center [427, 120] width 106 height 10
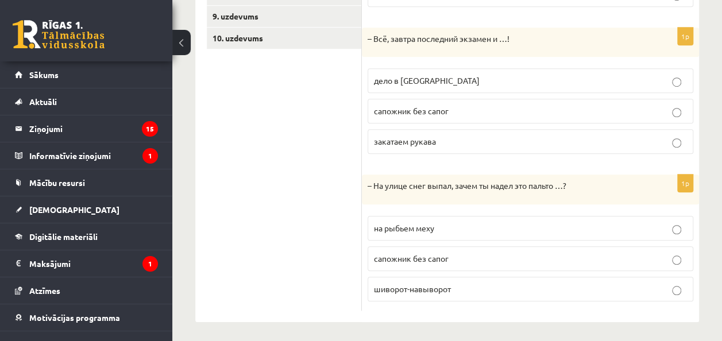
click at [420, 228] on span "на рыбьем меху" at bounding box center [404, 228] width 60 height 10
click at [301, 146] on ul "1. uzdevums 2. uzdevums 3. uzdevums 4. uzdevums 5. uzdevums 6. uzdevums 7. uzde…" at bounding box center [284, 71] width 155 height 478
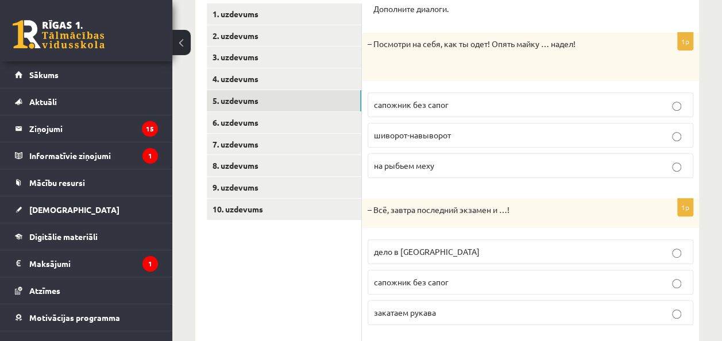
scroll to position [202, 0]
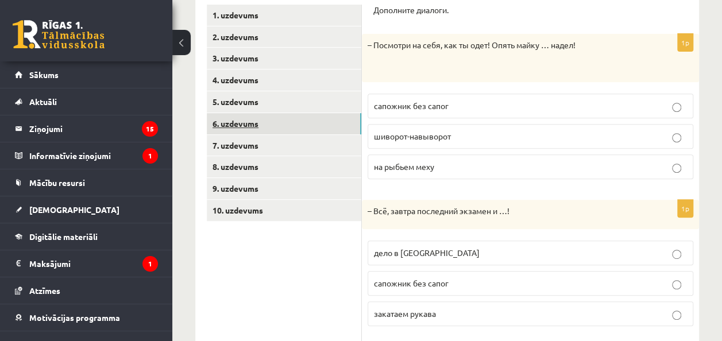
click at [290, 130] on link "6. uzdevums" at bounding box center [284, 123] width 154 height 21
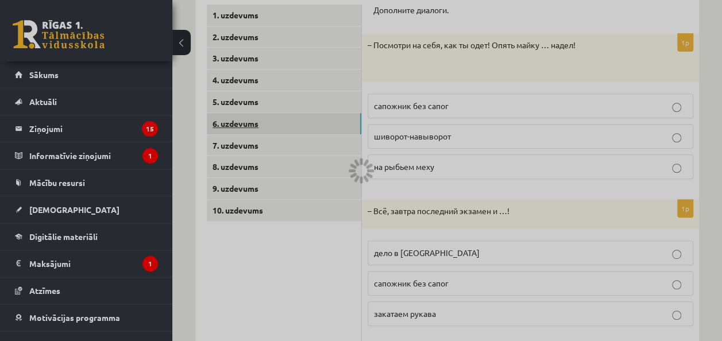
scroll to position [156, 0]
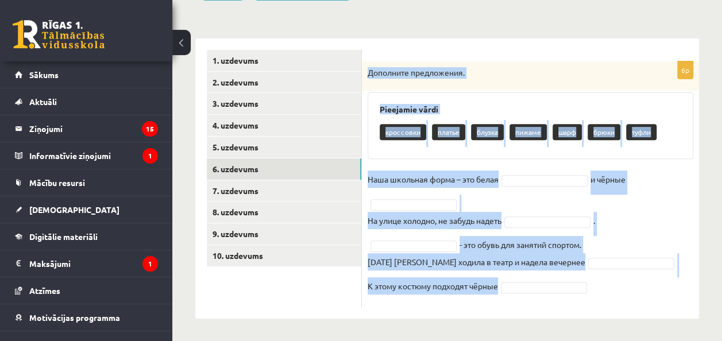
drag, startPoint x: 364, startPoint y: 71, endPoint x: 566, endPoint y: 285, distance: 294.4
click at [566, 285] on div "6p Дополните предложения. Pieejamie vārdi кроссовки платье блузка пижаме шарф б…" at bounding box center [530, 184] width 337 height 246
copy div "Дополните предложения. Pieejamie vārdi кроссовки платье блузка пижаме шарф брюк…"
click at [392, 7] on div "**********" at bounding box center [446, 115] width 549 height 454
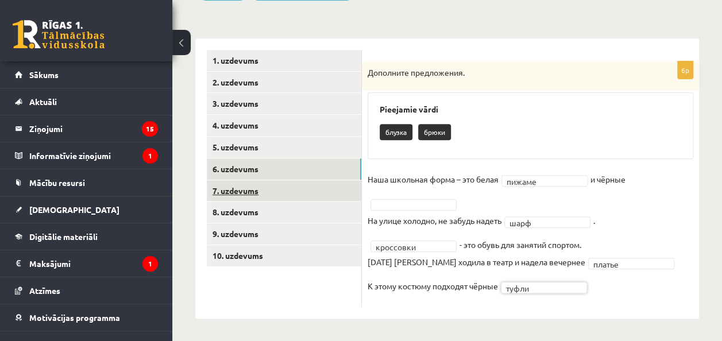
click at [307, 189] on link "7. uzdevums" at bounding box center [284, 190] width 154 height 21
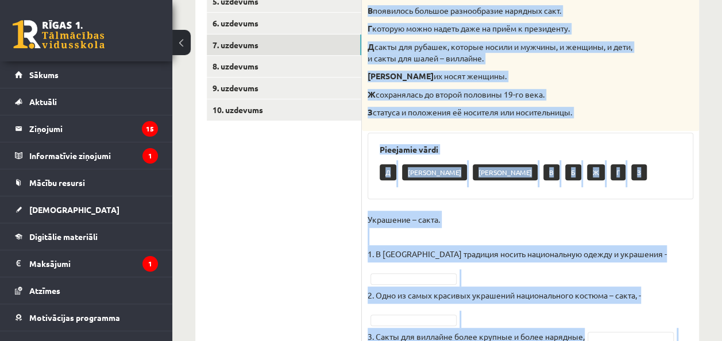
scroll to position [394, 0]
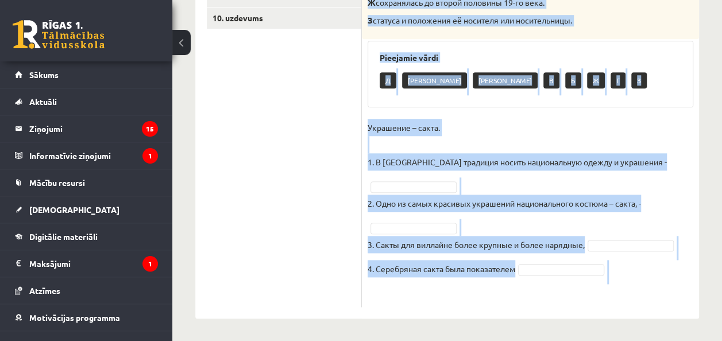
drag, startPoint x: 369, startPoint y: 73, endPoint x: 529, endPoint y: 299, distance: 276.6
click at [529, 299] on div "4p Соотнесите начало и конец предложений. А изначально носила практический хара…" at bounding box center [530, 65] width 337 height 483
copy div "Соотнесите начало и конец предложений. А изначально носила практический характе…"
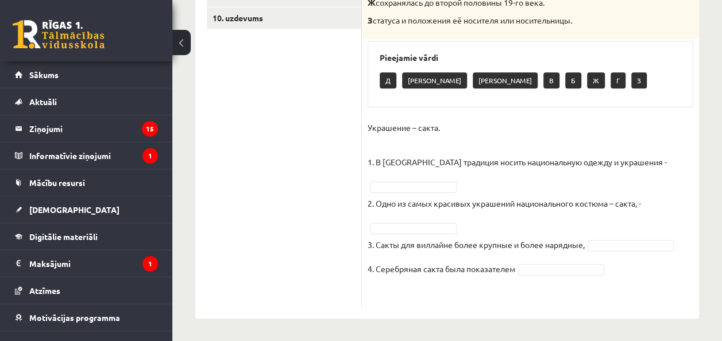
click at [322, 91] on ul "1. uzdevums 2. uzdevums 3. uzdevums 4. uzdevums 5. uzdevums 6. uzdevums 7. uzde…" at bounding box center [284, 59] width 155 height 495
click at [247, 155] on ul "1. uzdevums 2. uzdevums 3. uzdevums 4. uzdevums 5. uzdevums 6. uzdevums 7. uzde…" at bounding box center [284, 59] width 155 height 495
click at [459, 124] on p "Украшение – сакта. 1. В Латвии традиция носить национальную одежду и украшения -" at bounding box center [516, 145] width 299 height 52
click at [521, 132] on p "Украшение – сакта. 1. В Латвии традиция носить национальную одежду и украшения -" at bounding box center [516, 145] width 299 height 52
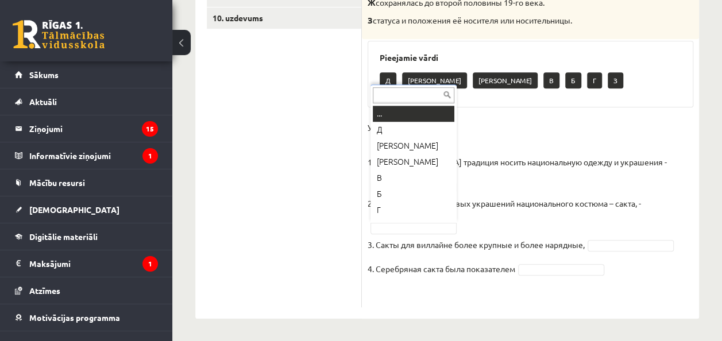
scroll to position [14, 0]
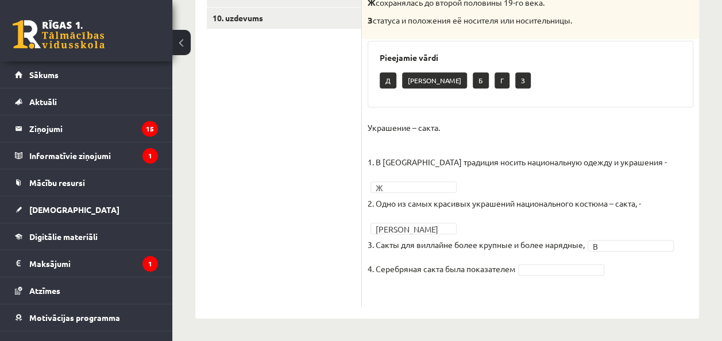
click at [545, 262] on fieldset "Украшение – сакта. 1. В Латвии традиция носить национальную одежду и украшения …" at bounding box center [530, 210] width 326 height 183
click at [260, 144] on ul "1. uzdevums 2. uzdevums 3. uzdevums 4. uzdevums 5. uzdevums 6. uzdevums 7. uzde…" at bounding box center [284, 59] width 155 height 495
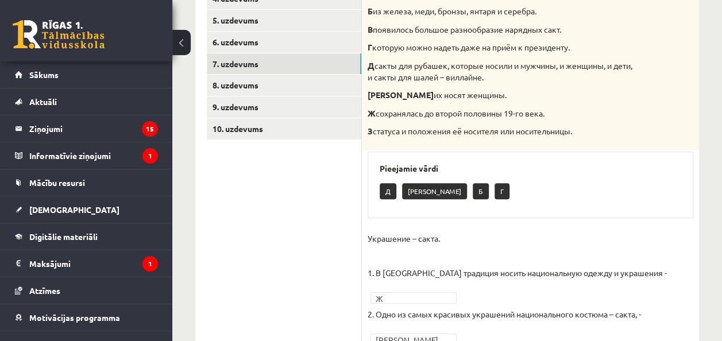
scroll to position [261, 0]
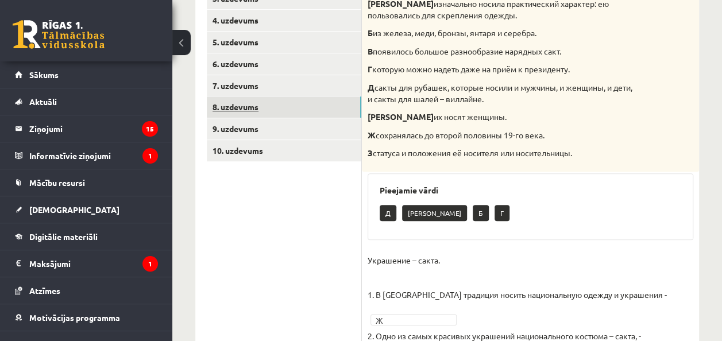
click at [249, 98] on link "8. uzdevums" at bounding box center [284, 106] width 154 height 21
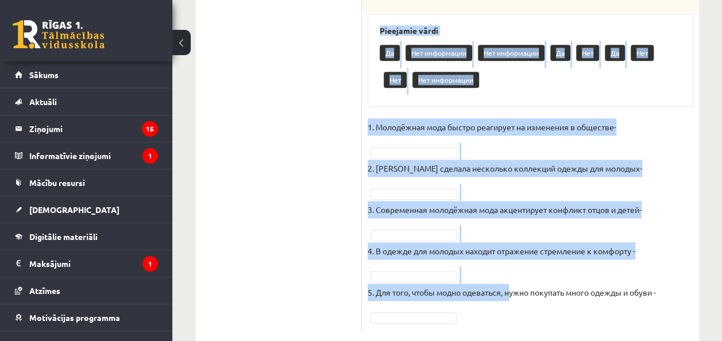
scroll to position [773, 0]
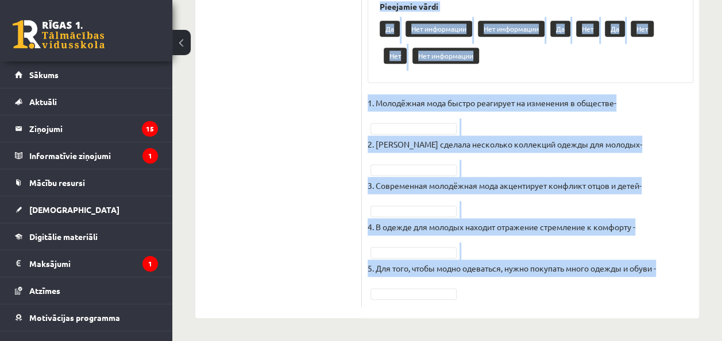
drag, startPoint x: 367, startPoint y: 31, endPoint x: 509, endPoint y: 352, distance: 351.1
copy div "Прочитайте текст и выполните задание. Главное отличие молодёжной моды состоит в…"
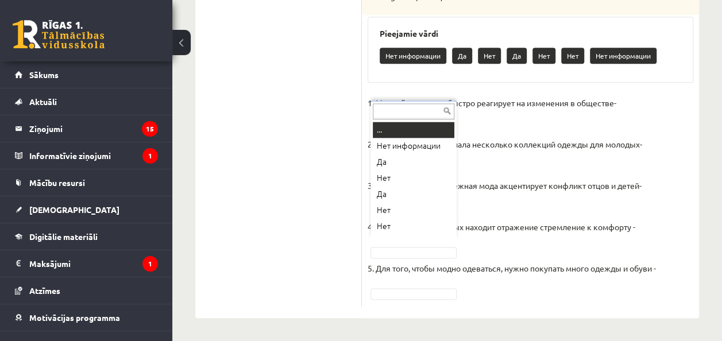
scroll to position [14, 0]
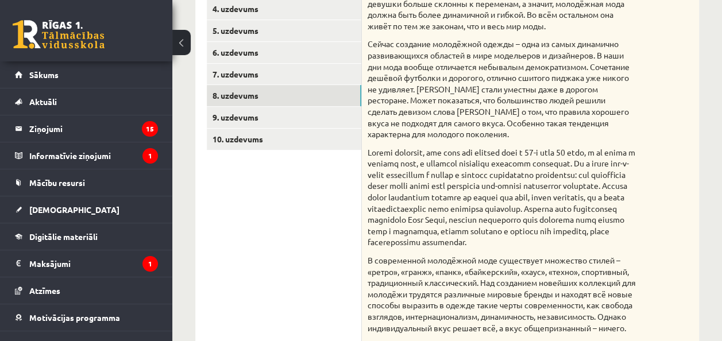
scroll to position [272, 0]
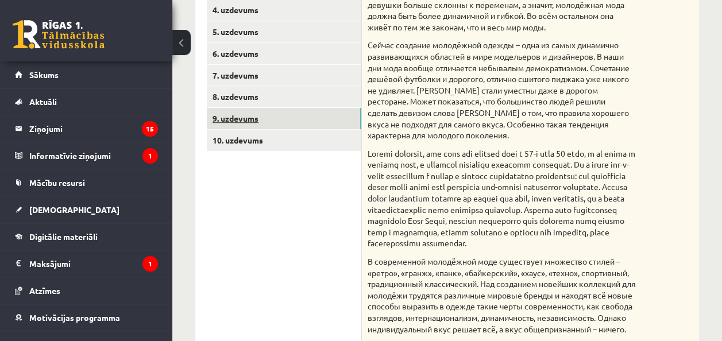
click at [285, 114] on link "9. uzdevums" at bounding box center [284, 118] width 154 height 21
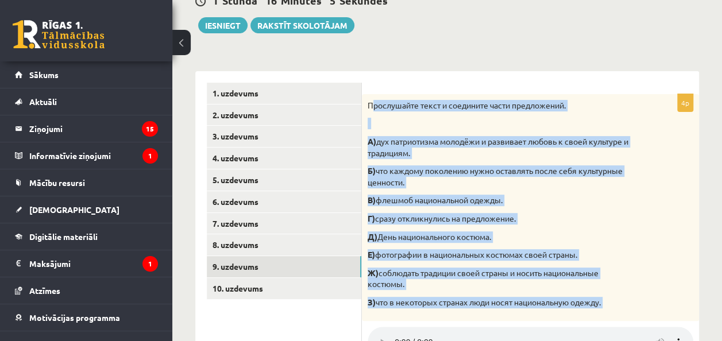
scroll to position [364, 0]
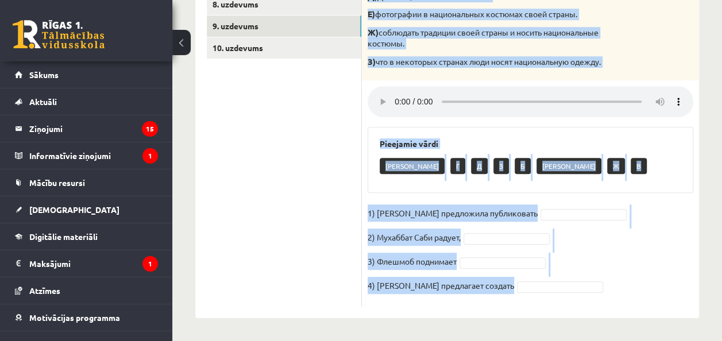
drag, startPoint x: 373, startPoint y: 104, endPoint x: 588, endPoint y: 370, distance: 341.7
copy div "рослушайте текст и соедините части предложений. А) дух патриотизма молодёжи и р…"
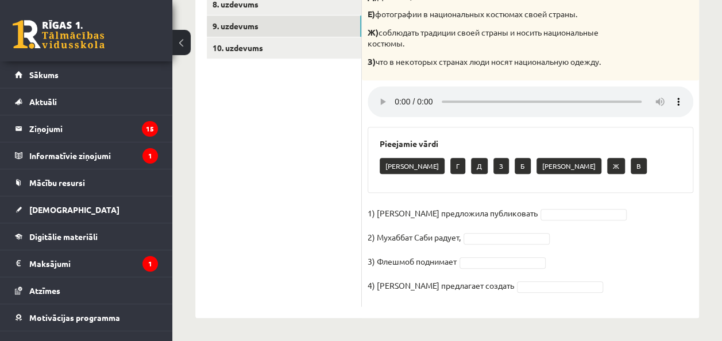
click at [352, 239] on ul "1. uzdevums 2. uzdevums 3. uzdevums 4. uzdevums 5. uzdevums 6. uzdevums 7. uzde…" at bounding box center [284, 74] width 155 height 465
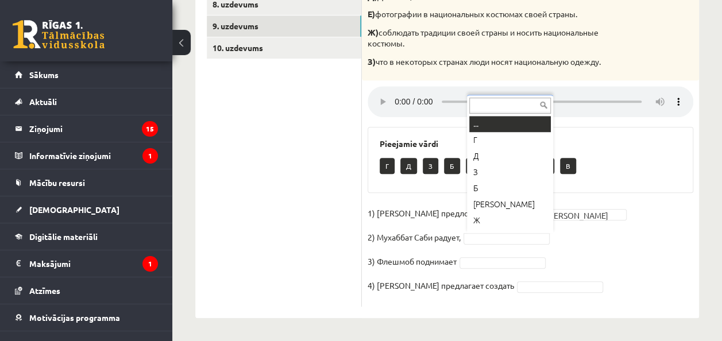
scroll to position [14, 0]
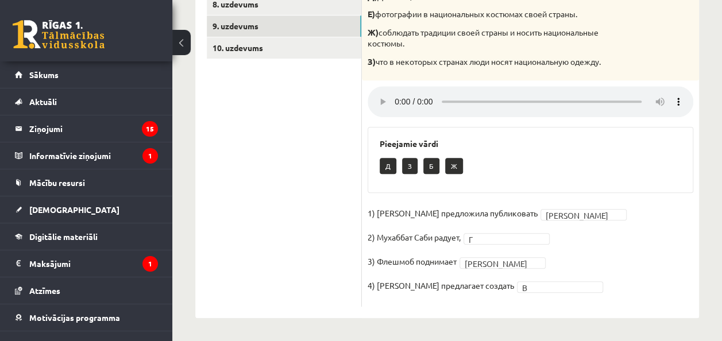
click at [241, 117] on ul "1. uzdevums 2. uzdevums 3. uzdevums 4. uzdevums 5. uzdevums 6. uzdevums 7. uzde…" at bounding box center [284, 74] width 155 height 465
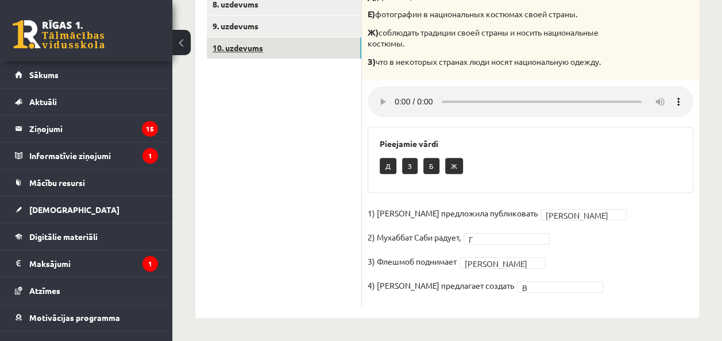
click at [258, 44] on link "10. uzdevums" at bounding box center [284, 47] width 154 height 21
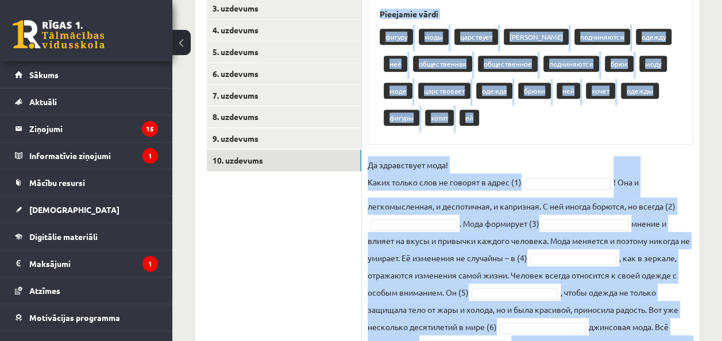
scroll to position [389, 0]
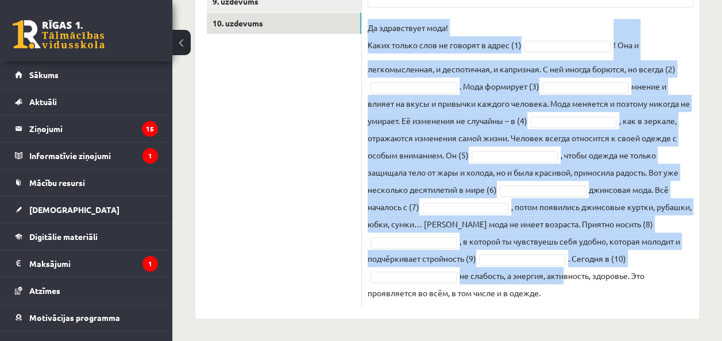
drag, startPoint x: 369, startPoint y: 80, endPoint x: 568, endPoint y: 351, distance: 336.0
copy div "Восстановите текст, используйте слова для работы. Pieejamie vārdi фигуру моды ц…"
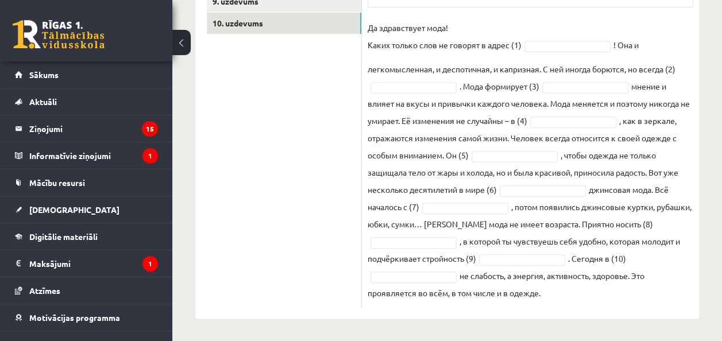
click at [299, 55] on ul "1. uzdevums 2. uzdevums 3. uzdevums 4. uzdevums 5. uzdevums 6. uzdevums 7. uzde…" at bounding box center [284, 62] width 155 height 490
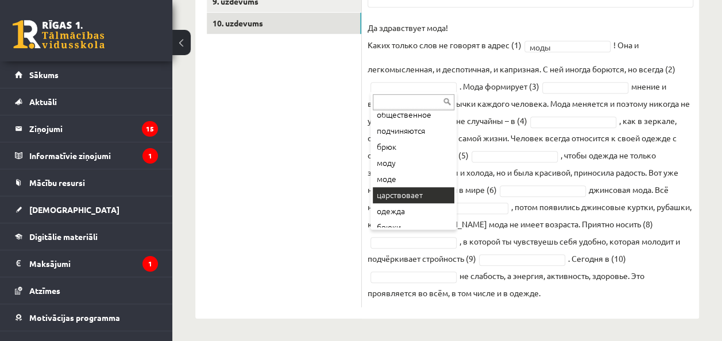
scroll to position [362, 0]
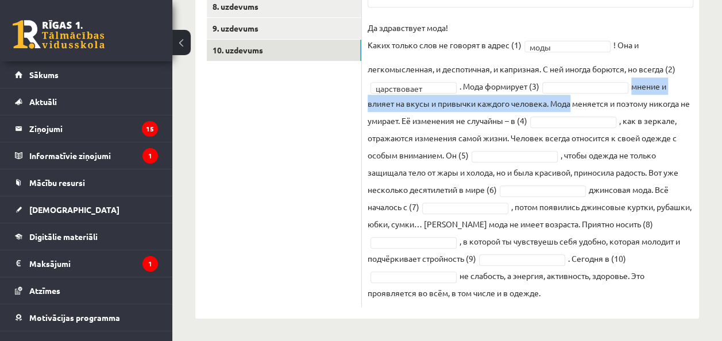
drag, startPoint x: 569, startPoint y: 95, endPoint x: 563, endPoint y: 87, distance: 10.2
click at [563, 87] on fieldset "**********" at bounding box center [530, 160] width 326 height 282
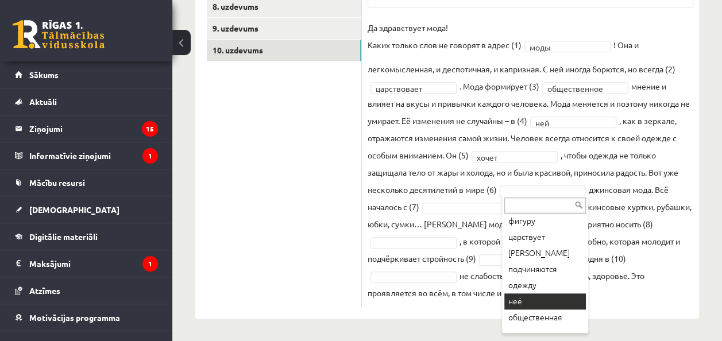
scroll to position [22, 0]
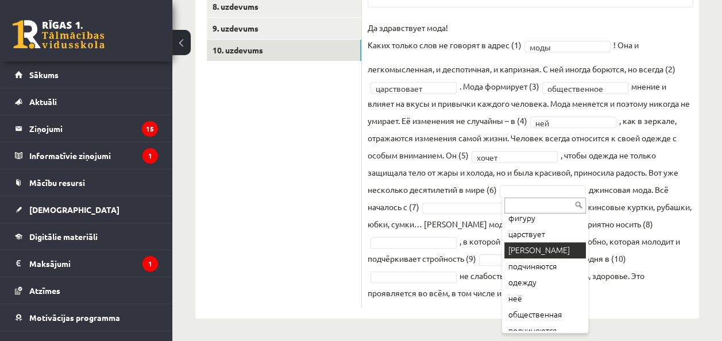
drag, startPoint x: 533, startPoint y: 247, endPoint x: 531, endPoint y: 239, distance: 7.7
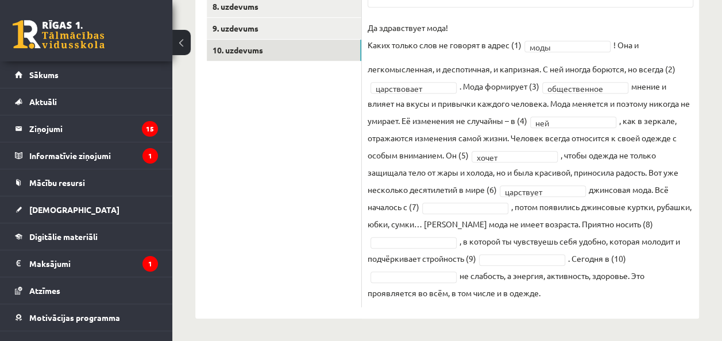
click at [531, 239] on fieldset "**********" at bounding box center [530, 160] width 326 height 282
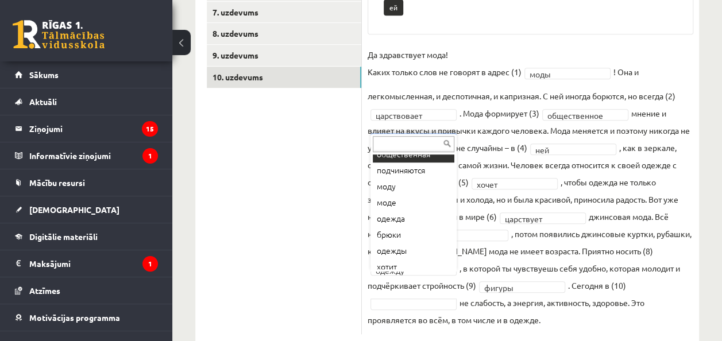
scroll to position [106, 0]
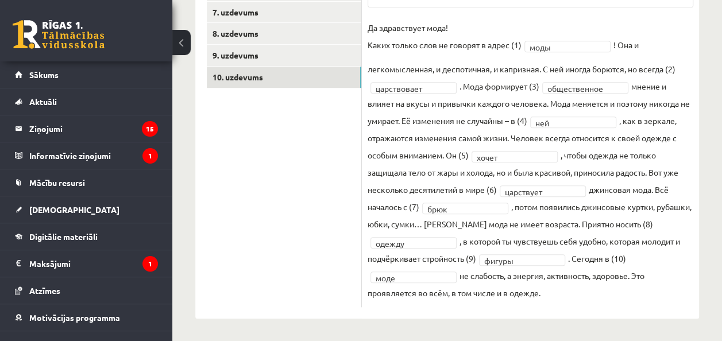
click at [263, 162] on ul "1. uzdevums 2. uzdevums 3. uzdevums 4. uzdevums 5. uzdevums 6. uzdevums 7. uzde…" at bounding box center [284, 89] width 155 height 436
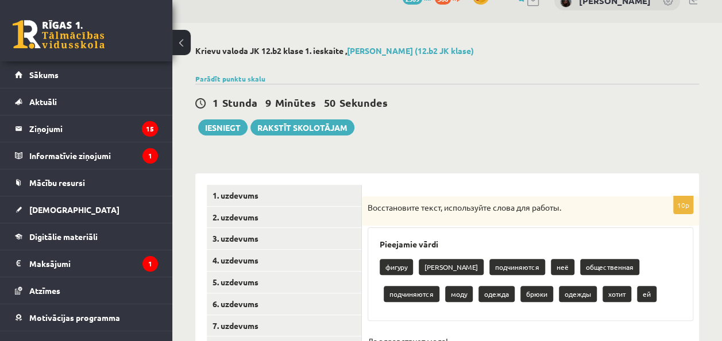
scroll to position [0, 0]
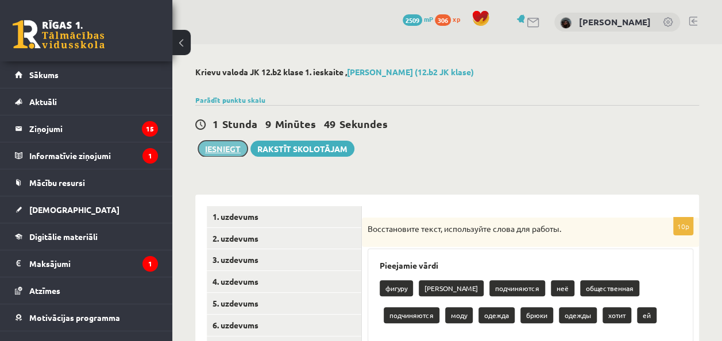
click at [215, 150] on button "Iesniegt" at bounding box center [222, 149] width 49 height 16
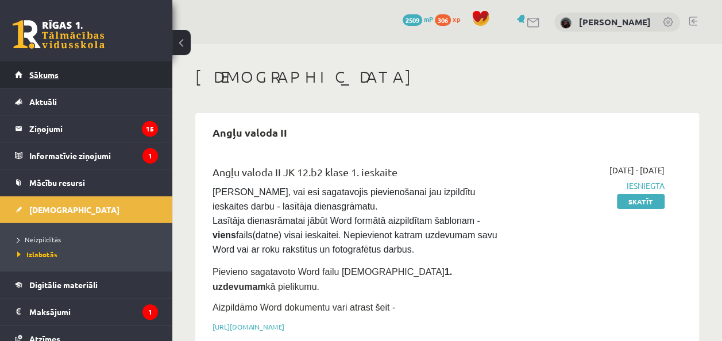
click at [60, 72] on link "Sākums" at bounding box center [86, 74] width 143 height 26
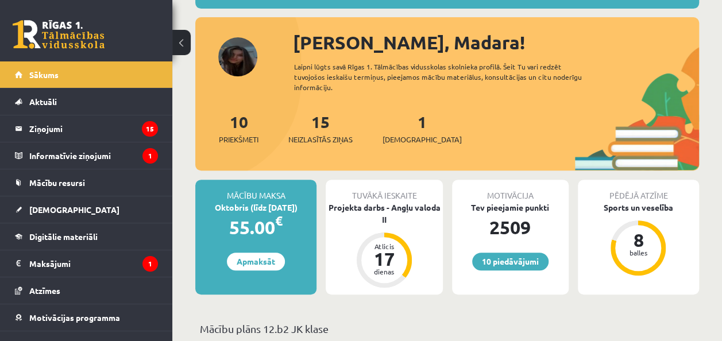
scroll to position [126, 0]
